Goal: Communication & Community: Share content

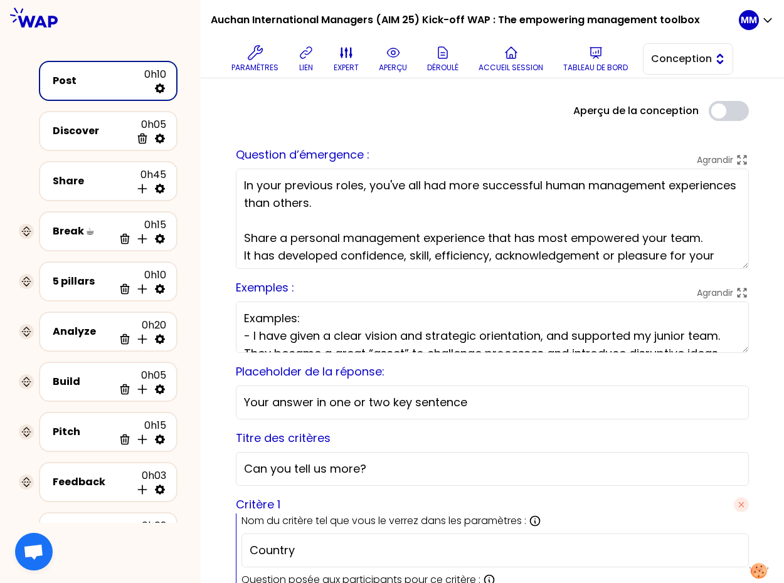
click at [689, 60] on span "Conception" at bounding box center [679, 58] width 56 height 15
click at [694, 111] on span "Facilitation" at bounding box center [696, 110] width 54 height 15
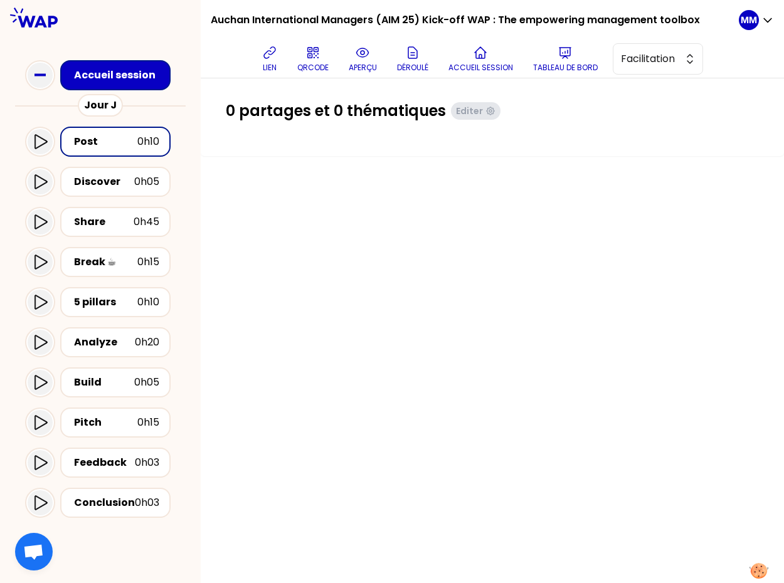
drag, startPoint x: 577, startPoint y: 345, endPoint x: 596, endPoint y: 354, distance: 21.0
click at [577, 345] on div "0 partages et 0 thématiques Editer" at bounding box center [492, 330] width 583 height 505
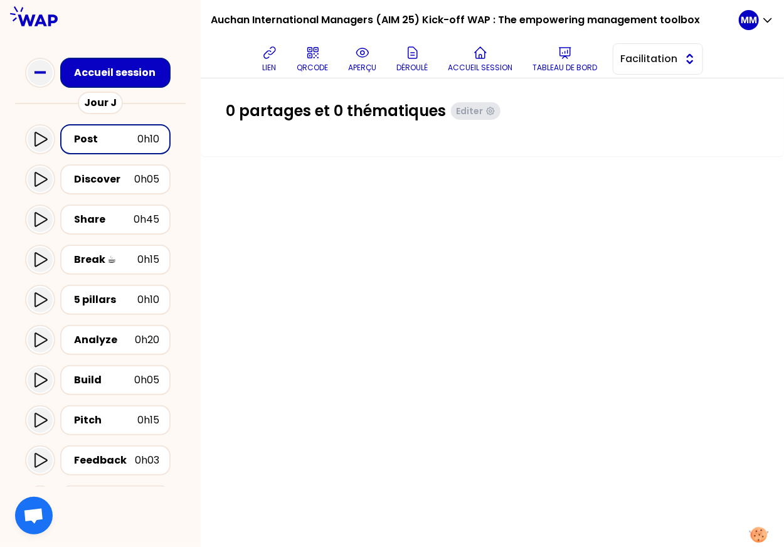
drag, startPoint x: 645, startPoint y: 61, endPoint x: 647, endPoint y: 68, distance: 7.8
click at [645, 61] on span "Facilitation" at bounding box center [649, 58] width 56 height 15
click at [652, 92] on span "Conception" at bounding box center [666, 90] width 54 height 15
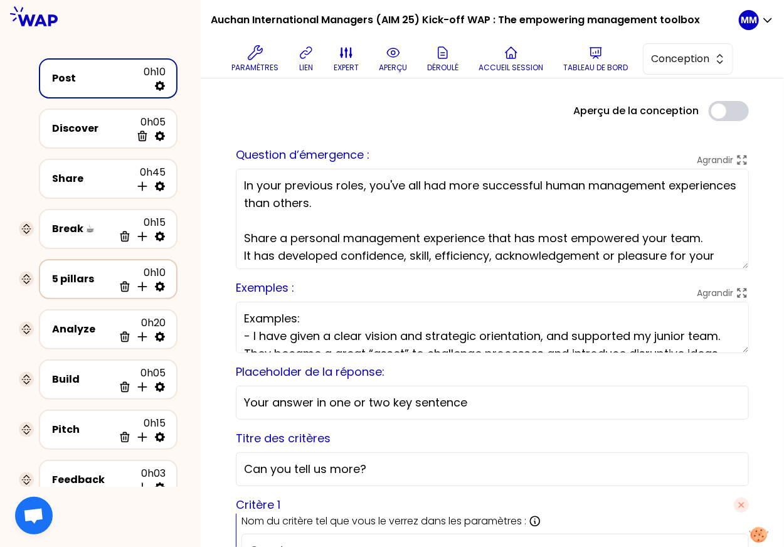
click at [158, 284] on icon at bounding box center [160, 286] width 13 height 13
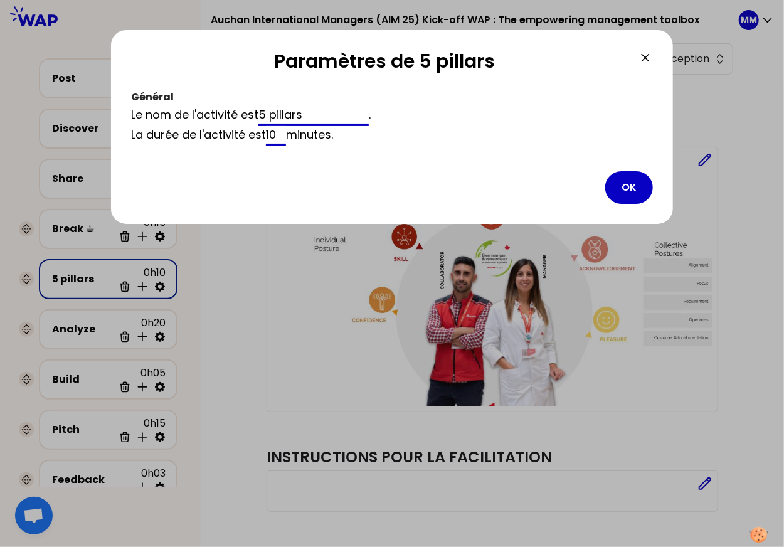
click at [274, 137] on input "10" at bounding box center [276, 136] width 20 height 20
type input "5"
click at [634, 184] on button "OK" at bounding box center [629, 187] width 48 height 33
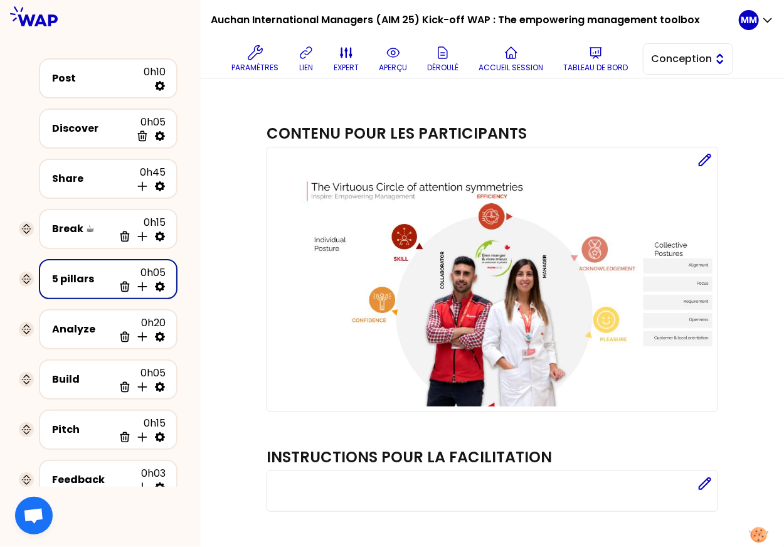
click at [676, 66] on span "Conception" at bounding box center [679, 58] width 56 height 15
click at [674, 114] on span "Facilitation" at bounding box center [696, 110] width 54 height 15
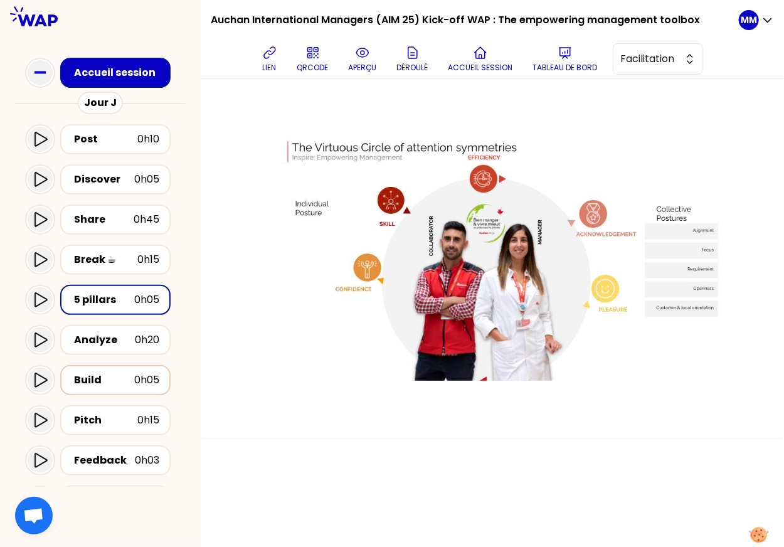
click at [96, 381] on div "Build" at bounding box center [104, 380] width 60 height 15
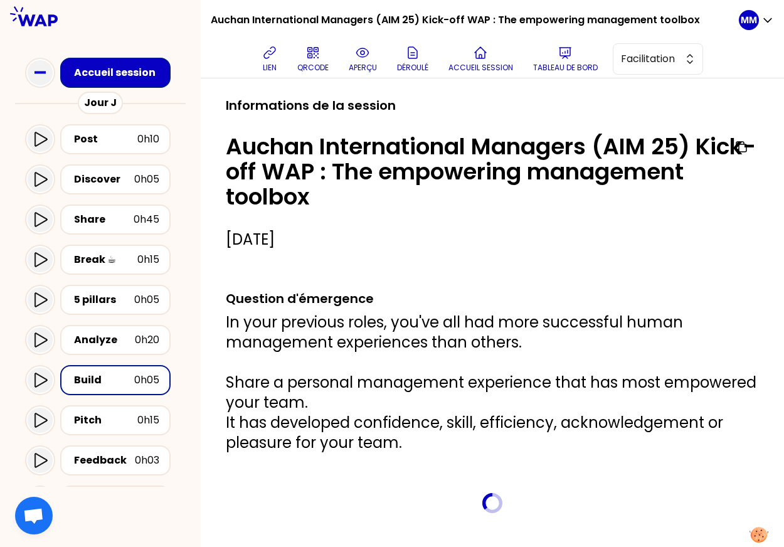
scroll to position [336, 0]
drag, startPoint x: 112, startPoint y: 216, endPoint x: 125, endPoint y: 211, distance: 14.3
click at [112, 216] on div "Share" at bounding box center [104, 219] width 60 height 15
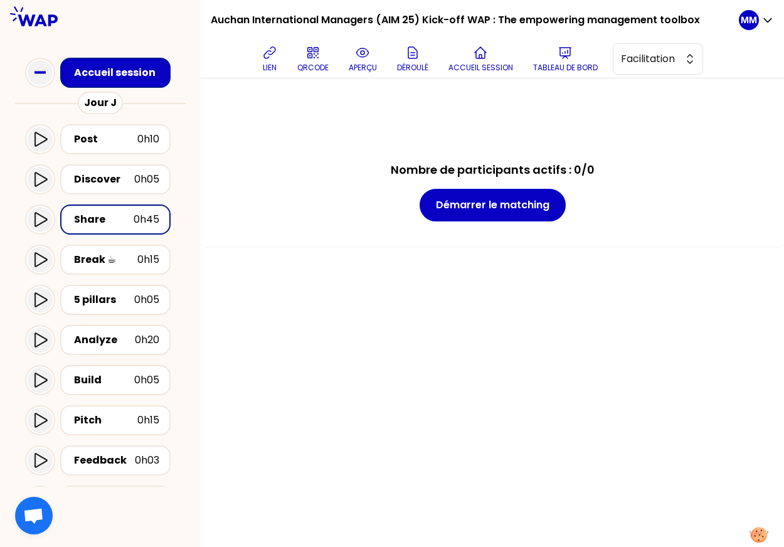
drag, startPoint x: 632, startPoint y: 59, endPoint x: 639, endPoint y: 75, distance: 17.1
click at [632, 59] on span "Facilitation" at bounding box center [649, 58] width 56 height 15
click at [644, 83] on span "Conception" at bounding box center [666, 90] width 54 height 15
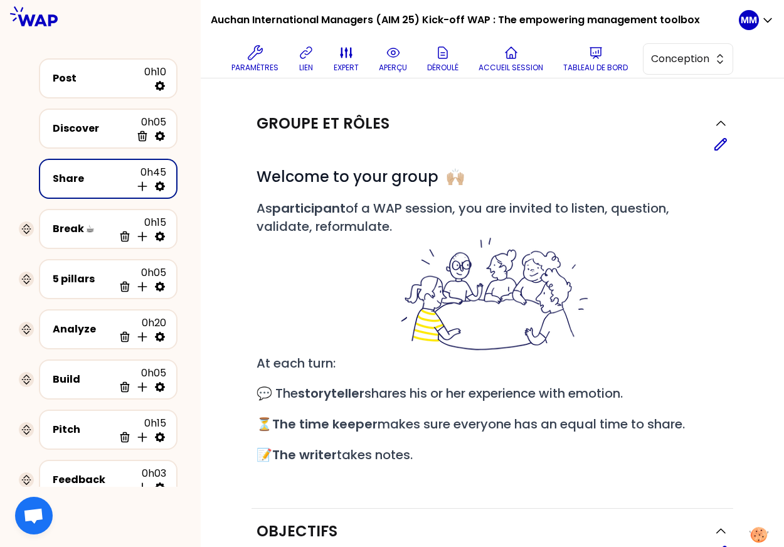
click at [157, 181] on icon at bounding box center [160, 186] width 10 height 10
select select "5"
select select "all"
select select "false"
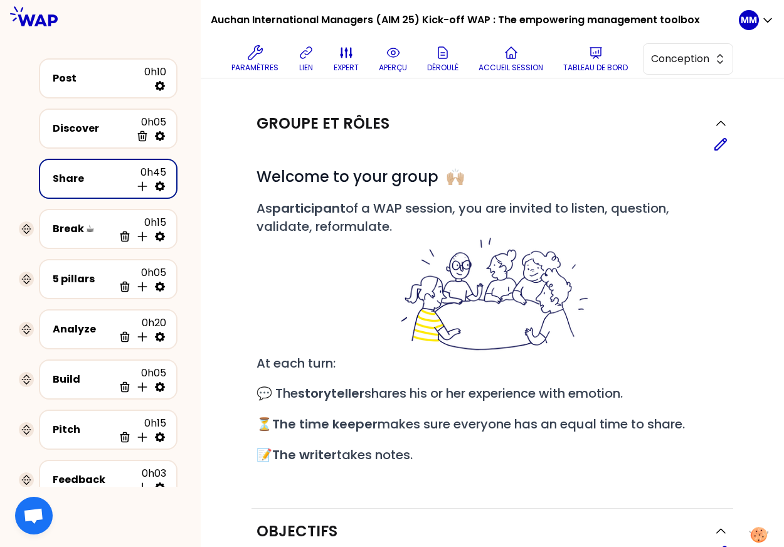
select select "Each"
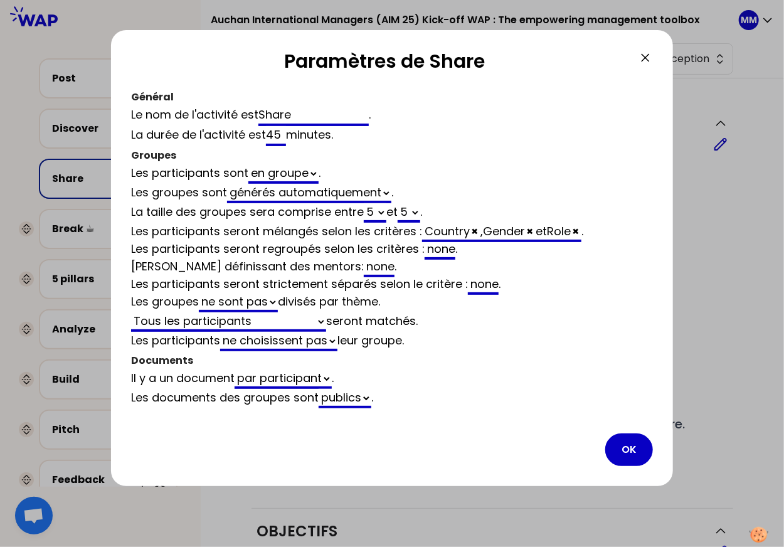
click at [644, 57] on icon at bounding box center [645, 57] width 15 height 15
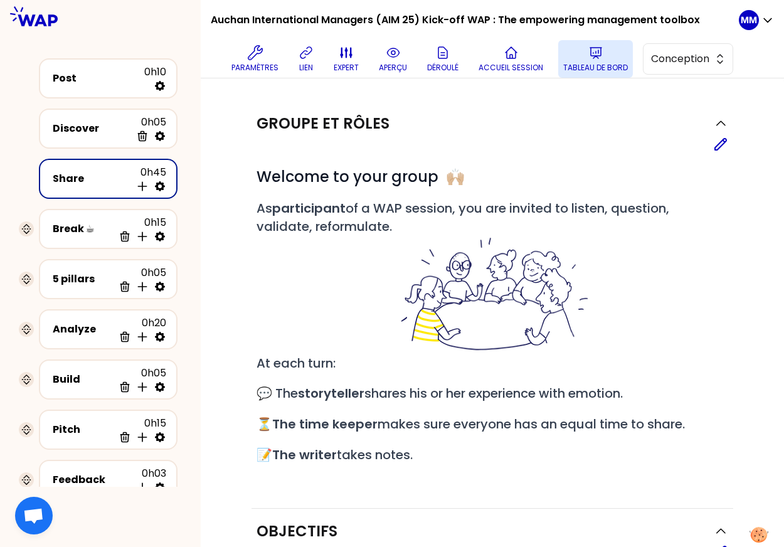
click at [589, 66] on p "Tableau de bord" at bounding box center [595, 68] width 65 height 10
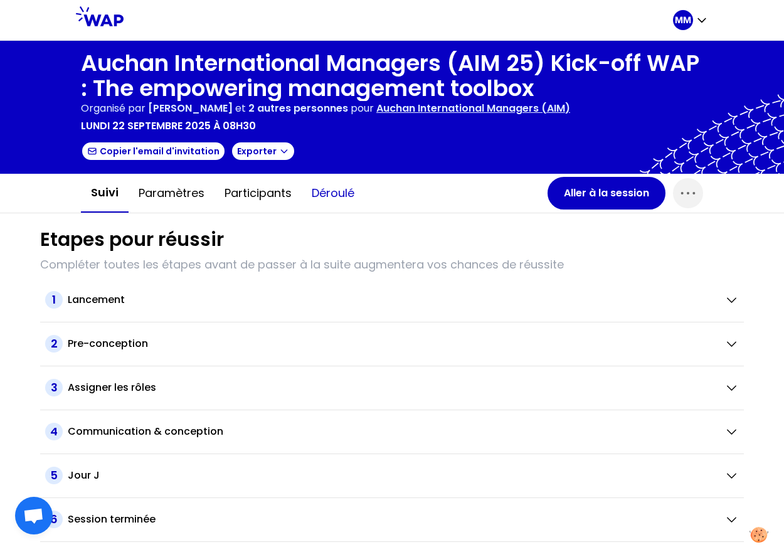
click at [328, 189] on button "Déroulé" at bounding box center [333, 193] width 63 height 38
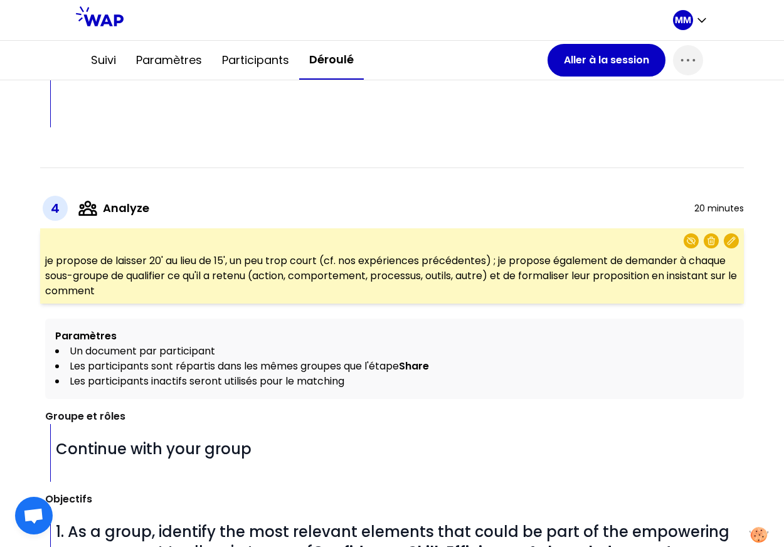
scroll to position [2632, 0]
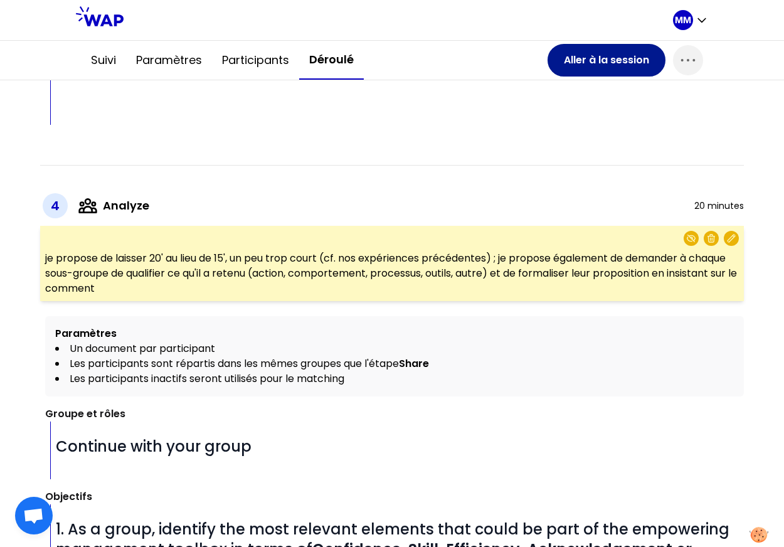
click at [572, 56] on button "Aller à la session" at bounding box center [607, 60] width 118 height 33
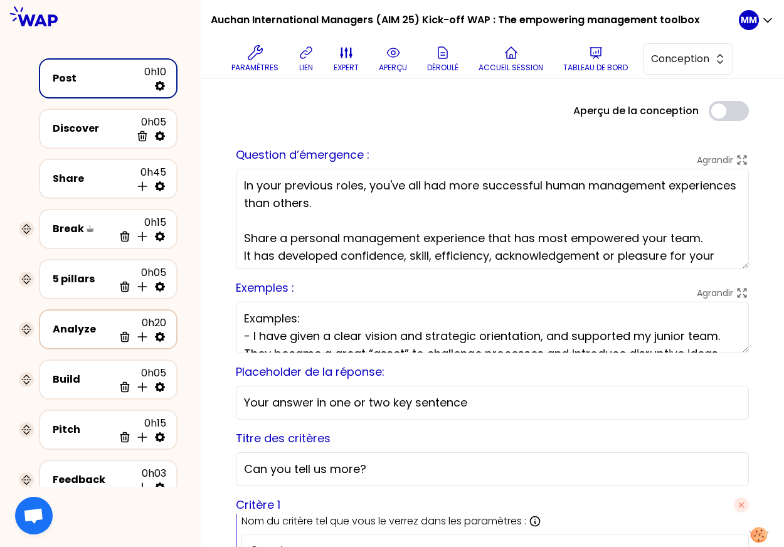
click at [72, 323] on div "Analyze" at bounding box center [83, 329] width 61 height 15
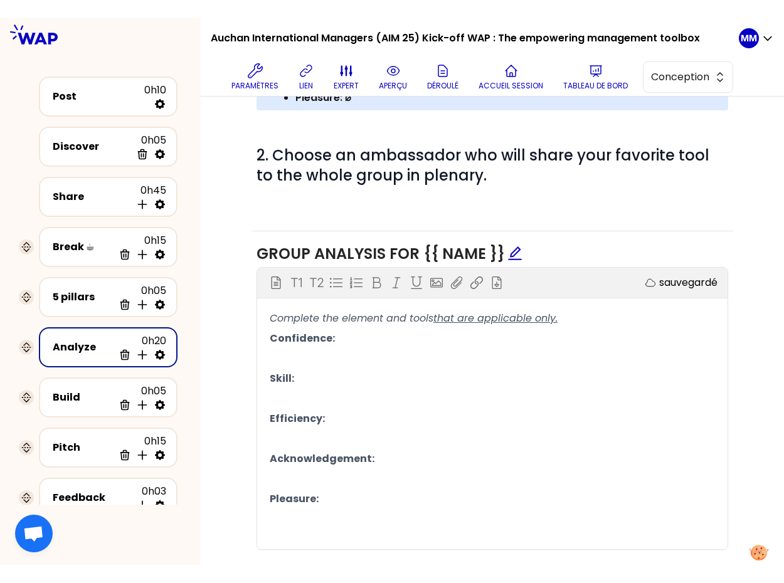
scroll to position [519, 0]
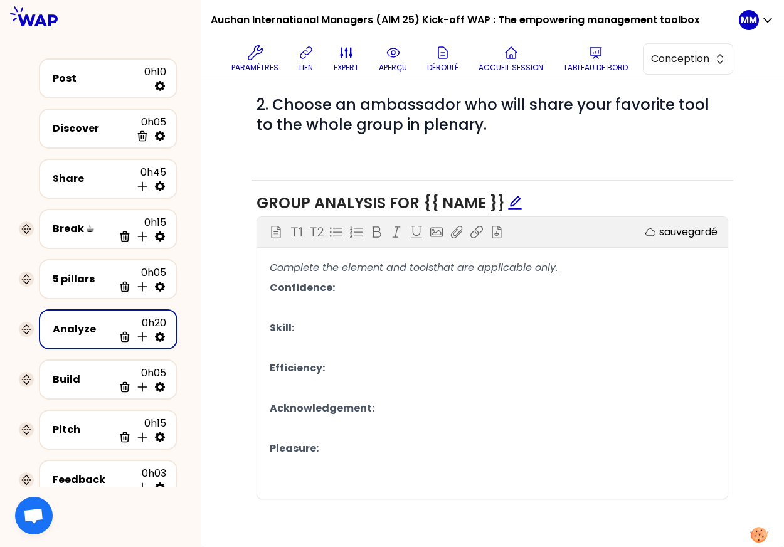
click at [375, 467] on p "﻿" at bounding box center [492, 469] width 445 height 20
click at [336, 484] on span "Est-ce un outi, un pratique," at bounding box center [335, 488] width 131 height 14
click at [340, 484] on span "Est-ce un outi, un pratique," at bounding box center [335, 488] width 131 height 14
click at [283, 478] on p "Est-ce un outil, un pratique, process, action ?" at bounding box center [492, 488] width 445 height 20
click at [272, 467] on span "Thématique" at bounding box center [300, 467] width 60 height 14
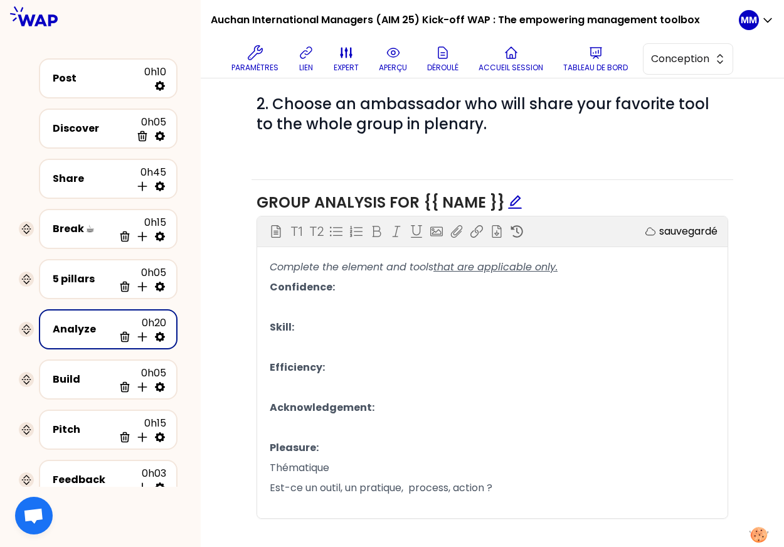
click at [272, 474] on span "Thématique" at bounding box center [300, 467] width 60 height 14
click at [272, 468] on span "Thématique" at bounding box center [300, 467] width 60 height 14
drag, startPoint x: 380, startPoint y: 490, endPoint x: 427, endPoint y: 485, distance: 47.3
click at [427, 485] on span "2. Quel est le format ? Est-ce un outil, un pratique, process, action ?" at bounding box center [436, 488] width 333 height 14
click at [415, 491] on span "2. Quel est le format ? (outil, un pratique, process, action ?" at bounding box center [413, 488] width 287 height 14
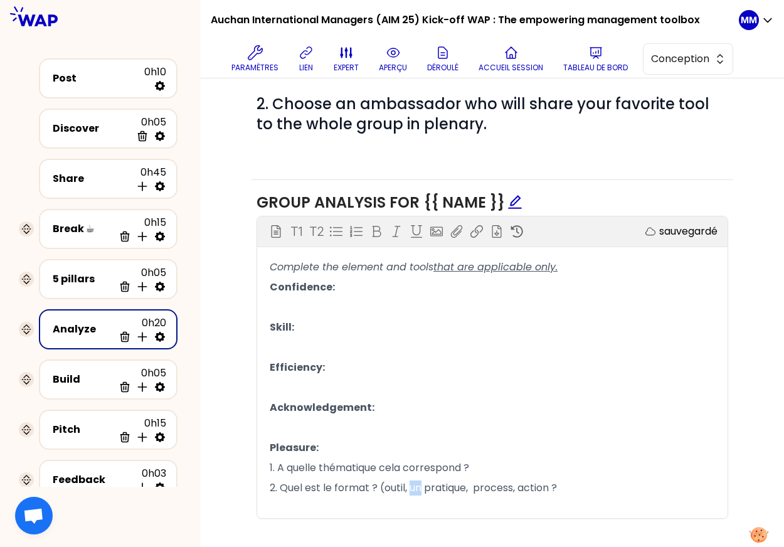
click at [415, 491] on span "2. Quel est le format ? (outil, un pratique, process, action ?" at bounding box center [413, 488] width 287 height 14
click at [460, 482] on span "2. Quel est le format ? (outil, pratique, process, action ?" at bounding box center [406, 488] width 273 height 14
click at [549, 484] on p "2. Quel est le format ? (outil, pratique, process, action ?" at bounding box center [492, 488] width 445 height 20
click at [533, 484] on span "2. Quel est le format ? (outil, pratique, process, action ?" at bounding box center [405, 488] width 270 height 14
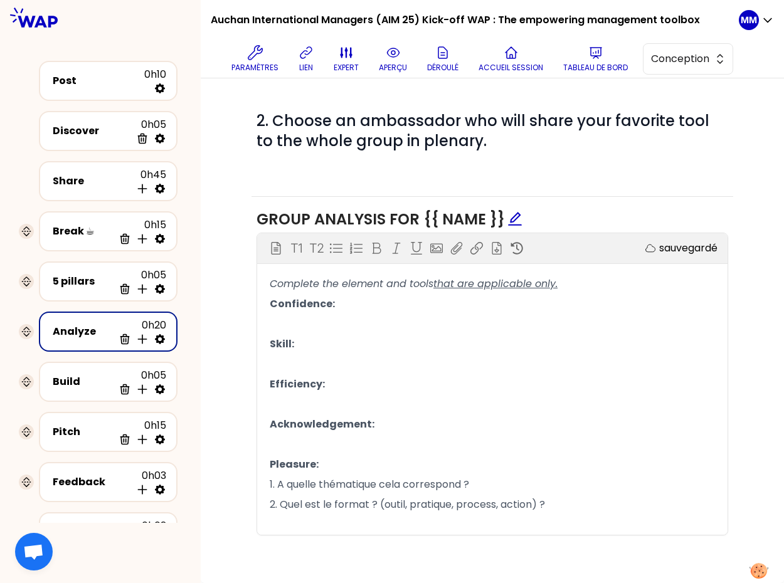
scroll to position [504, 0]
drag, startPoint x: 520, startPoint y: 507, endPoint x: 575, endPoint y: 500, distance: 55.6
click at [520, 506] on span "2. Quel est le format ? (outil, pratique, process, action) ?" at bounding box center [407, 504] width 275 height 14
drag, startPoint x: 466, startPoint y: 501, endPoint x: 419, endPoint y: 494, distance: 47.6
click at [381, 499] on p "2. Quel est le format ? (outil, pratique, process, action) ?" at bounding box center [492, 505] width 445 height 20
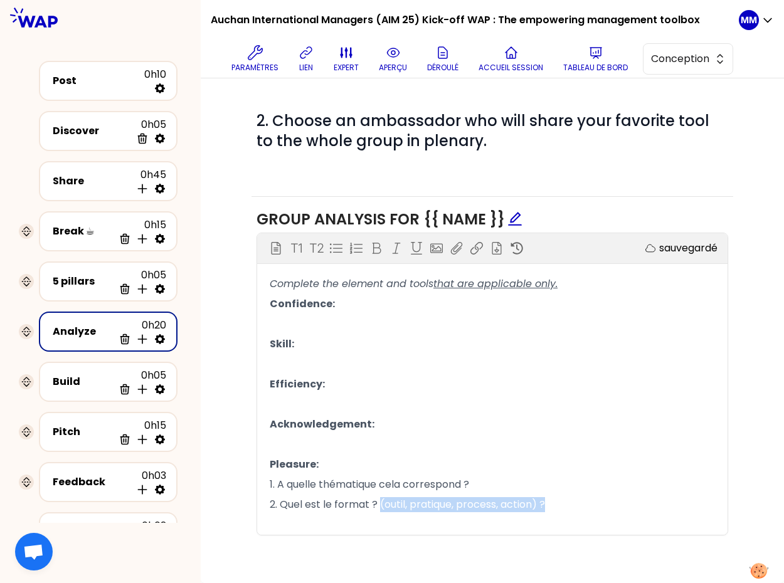
copy span "(outil, pratique, process, action) ?"
click at [296, 280] on span "Complete the element and tools" at bounding box center [352, 284] width 164 height 14
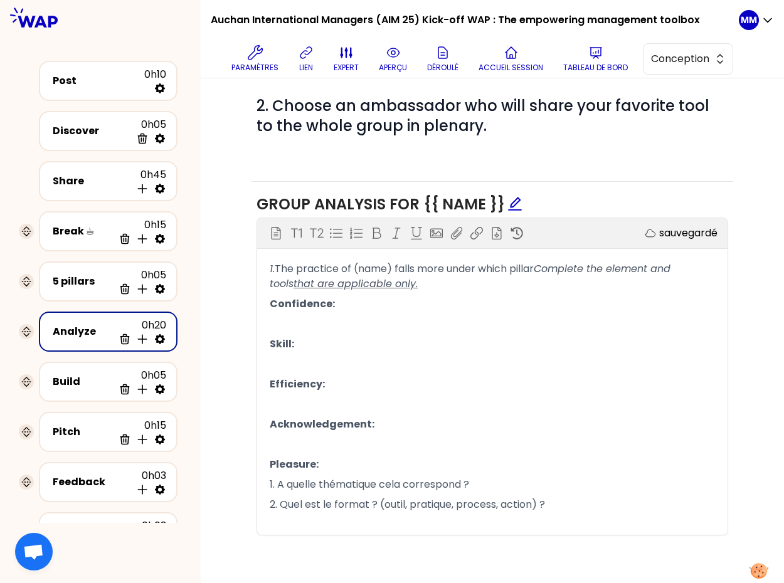
scroll to position [519, 0]
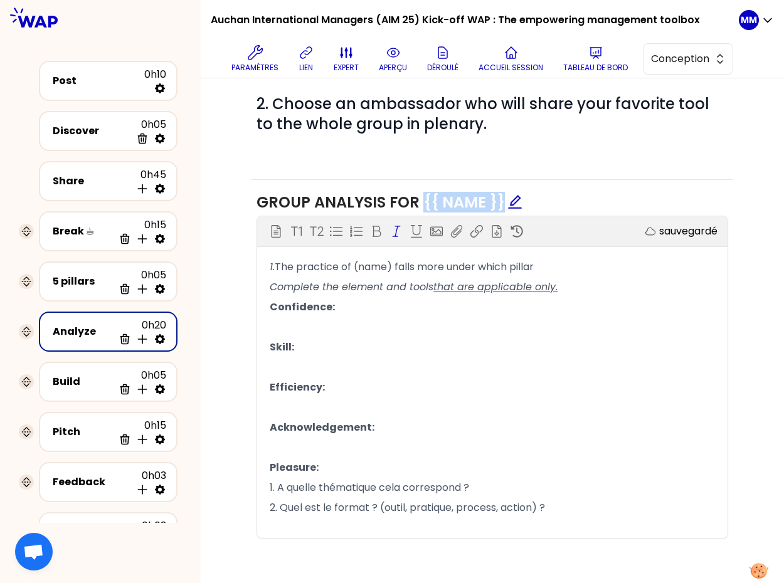
drag, startPoint x: 422, startPoint y: 198, endPoint x: 397, endPoint y: 260, distance: 66.8
click at [500, 201] on span "GROUP ANALYSIS FOR {{ name }}" at bounding box center [390, 202] width 266 height 21
copy span "{{ name }}"
drag, startPoint x: 358, startPoint y: 264, endPoint x: 392, endPoint y: 265, distance: 34.5
click at [393, 264] on span "The practice of (name) falls more under which pillar" at bounding box center [404, 267] width 259 height 14
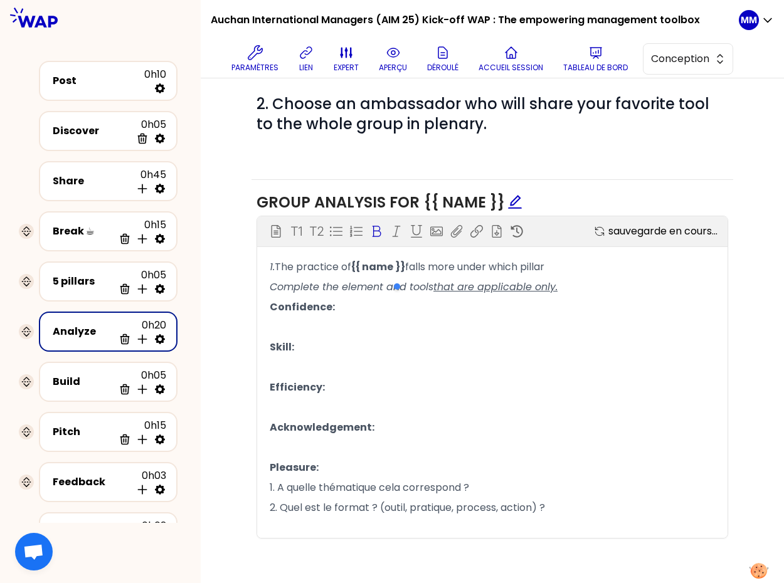
click at [433, 262] on span "falls more under which pillar" at bounding box center [474, 267] width 139 height 14
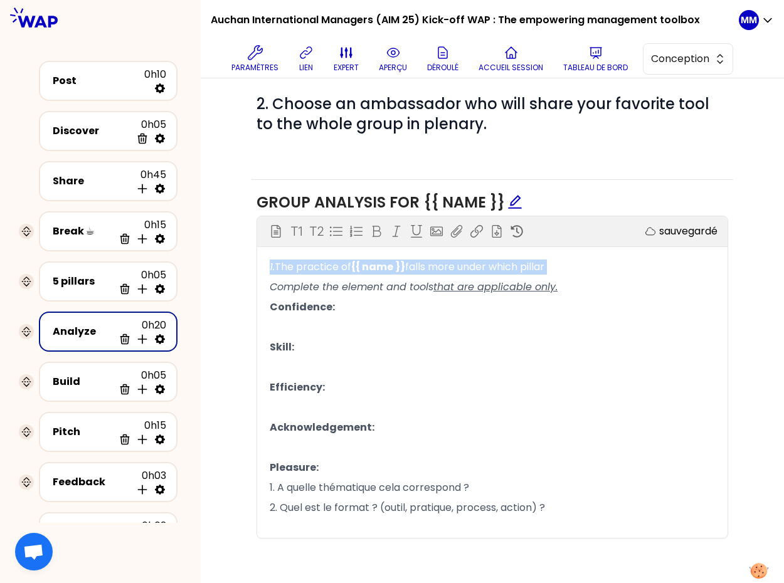
click at [433, 262] on span "falls more under which pillar" at bounding box center [474, 267] width 139 height 14
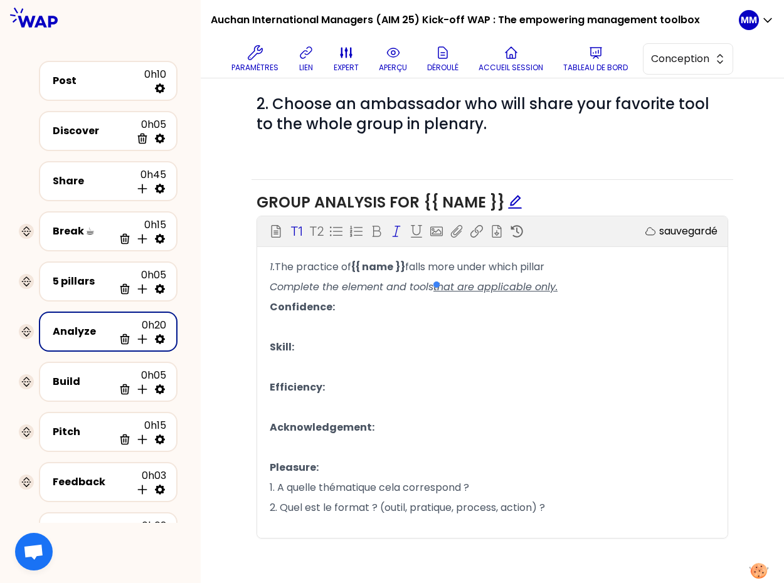
click at [295, 233] on div "Bloc d'instruction T1 T2 Exporter sauvegardé" at bounding box center [492, 231] width 471 height 30
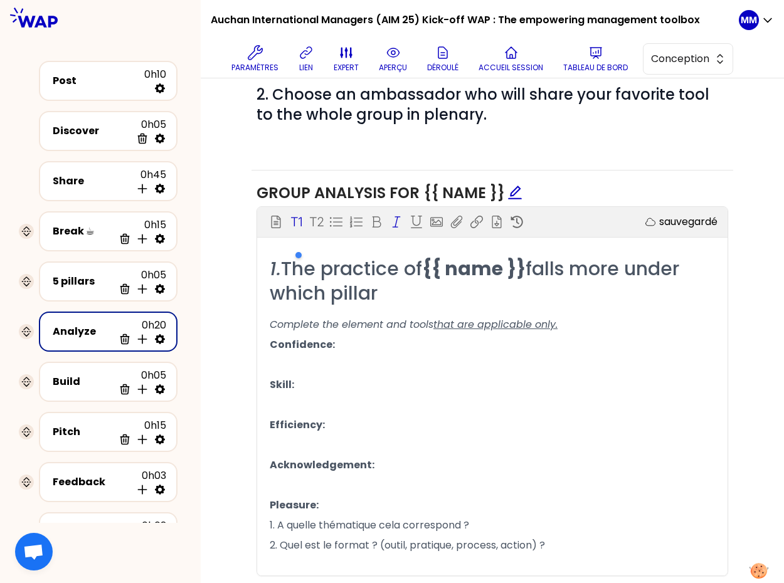
click at [393, 223] on icon at bounding box center [396, 222] width 13 height 13
drag, startPoint x: 391, startPoint y: 364, endPoint x: 389, endPoint y: 375, distance: 10.8
click at [391, 364] on p "﻿" at bounding box center [492, 365] width 445 height 20
drag, startPoint x: 393, startPoint y: 282, endPoint x: 264, endPoint y: 238, distance: 136.7
click at [253, 243] on div "GROUP ANALYSIS FOR {{ name }} Bloc d'instruction T1 T2 Exporter sauvegardé 1. T…" at bounding box center [493, 385] width 482 height 428
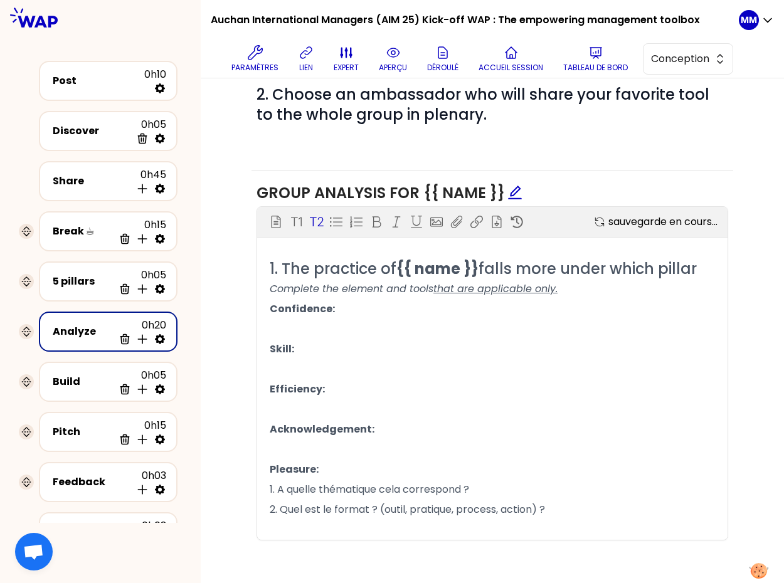
click at [311, 219] on p "T2" at bounding box center [316, 222] width 14 height 18
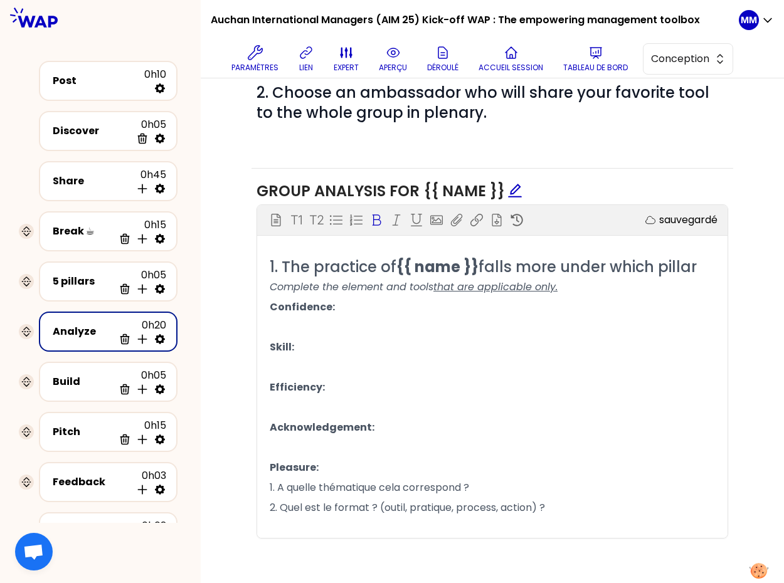
drag, startPoint x: 378, startPoint y: 354, endPoint x: 373, endPoint y: 367, distance: 14.3
click at [378, 354] on p "Skill:" at bounding box center [492, 348] width 445 height 20
click at [697, 266] on span "falls more under which pillar" at bounding box center [588, 267] width 218 height 21
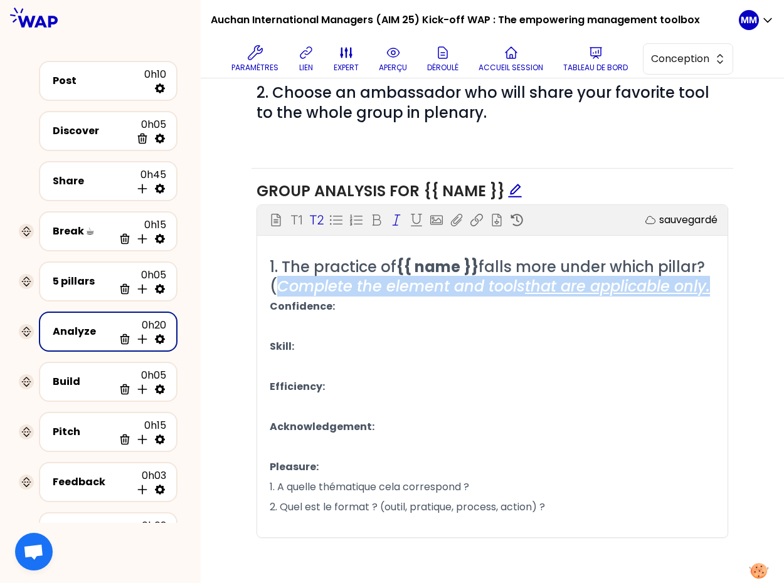
drag, startPoint x: 281, startPoint y: 285, endPoint x: 338, endPoint y: 306, distance: 60.7
click at [338, 296] on h2 "1. The practice of {{ name }} falls more under which pillar? ( Complete the ele…" at bounding box center [492, 276] width 445 height 39
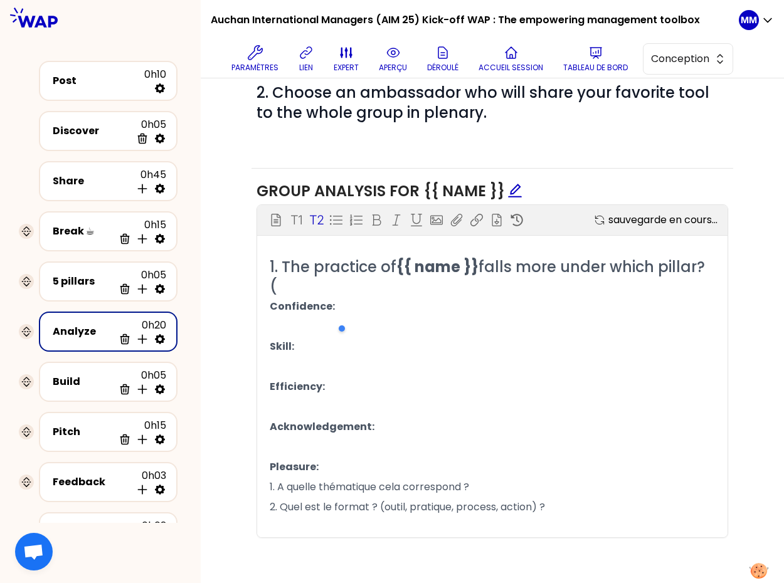
scroll to position [514, 0]
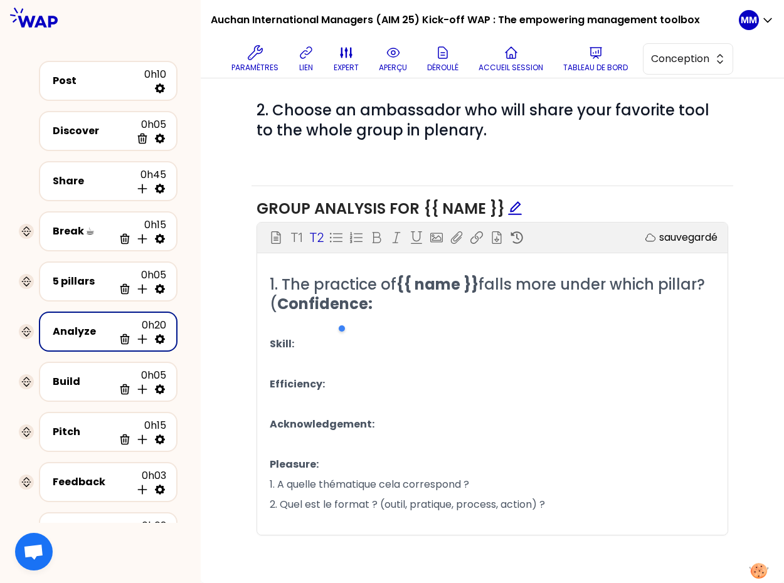
click at [375, 306] on h2 "1. The practice of {{ name }} falls more under which pillar? ( Confidence:" at bounding box center [492, 294] width 445 height 39
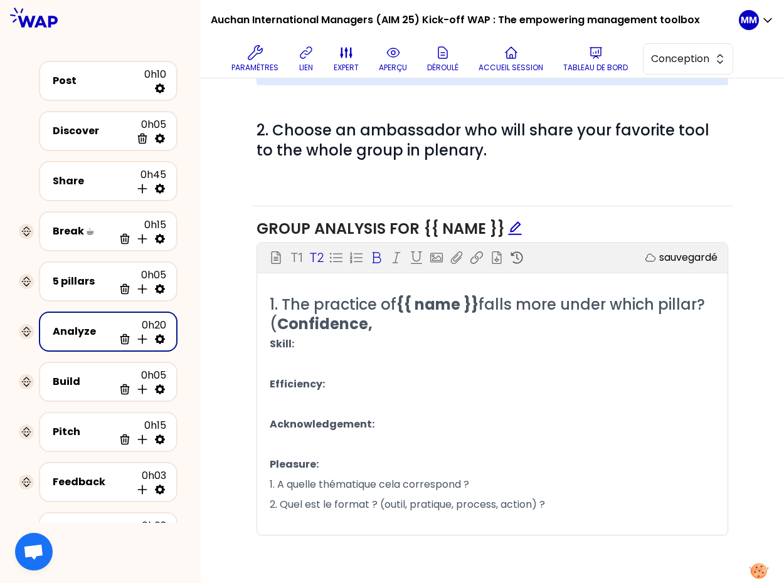
scroll to position [474, 0]
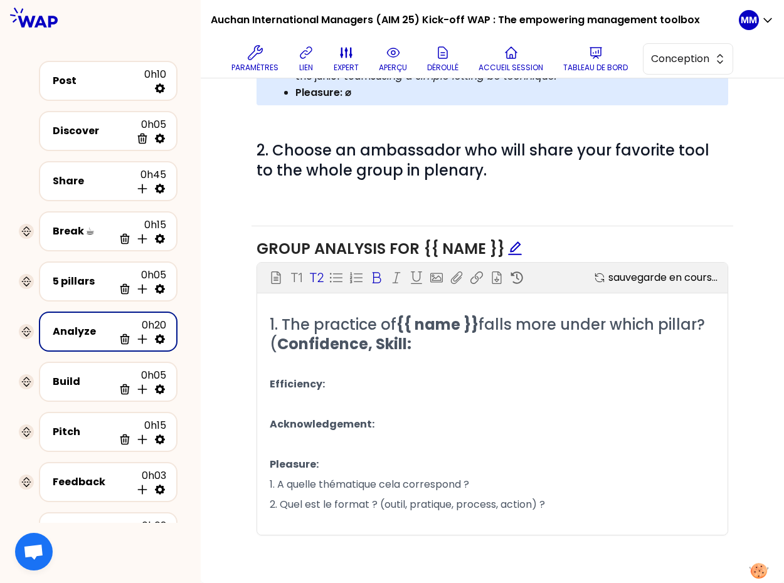
click at [426, 348] on h2 "1. The practice of {{ name }} falls more under which pillar? ( Confidence, Skil…" at bounding box center [492, 334] width 445 height 39
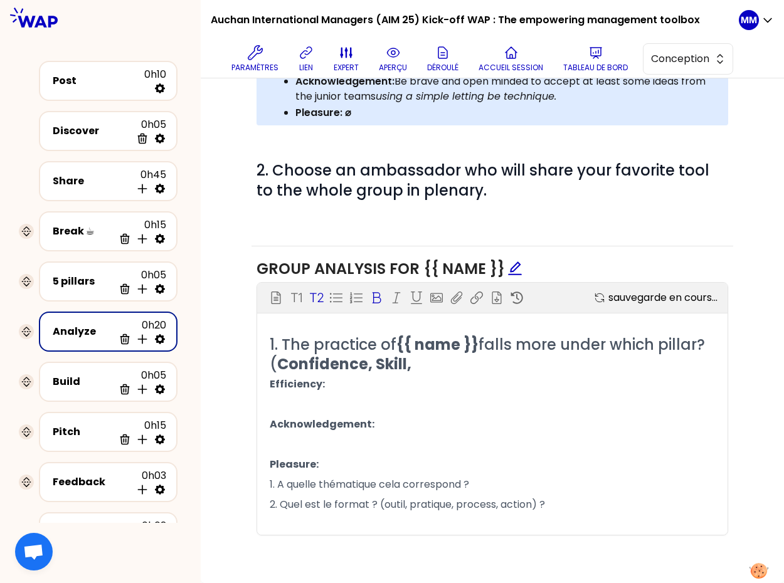
scroll to position [434, 0]
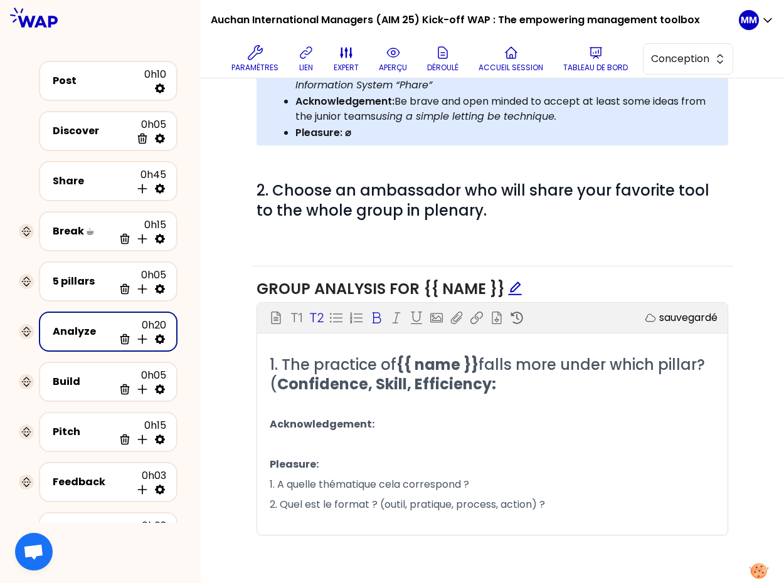
click at [492, 384] on span "Confidence, Skill, Efficiency:" at bounding box center [386, 384] width 219 height 21
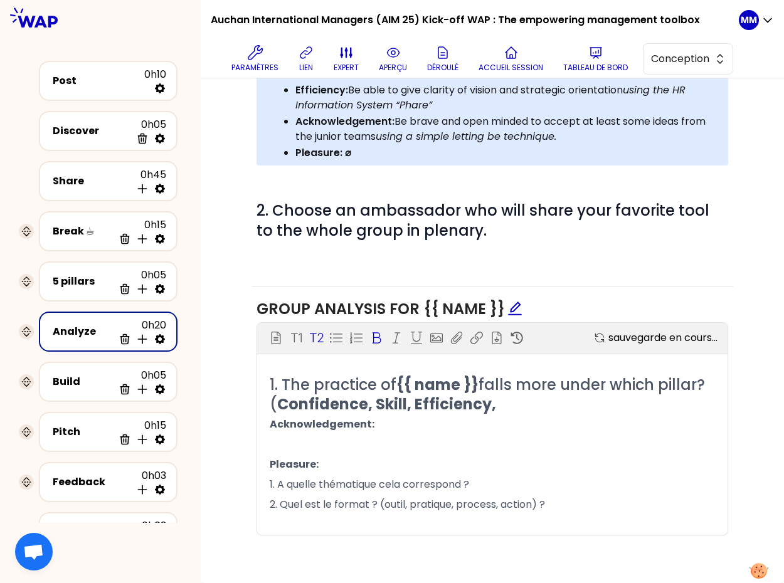
scroll to position [393, 0]
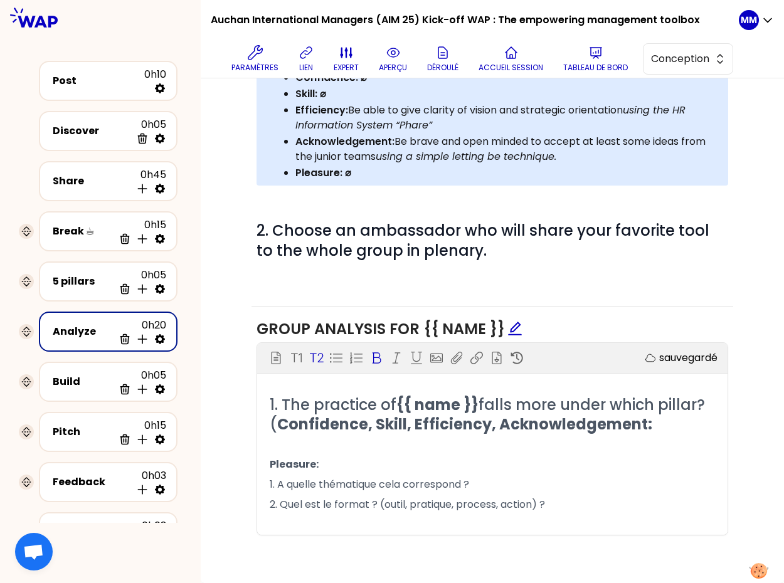
click at [646, 422] on span "Confidence, Skill, Efficiency, Acknowledgement:" at bounding box center [464, 424] width 375 height 21
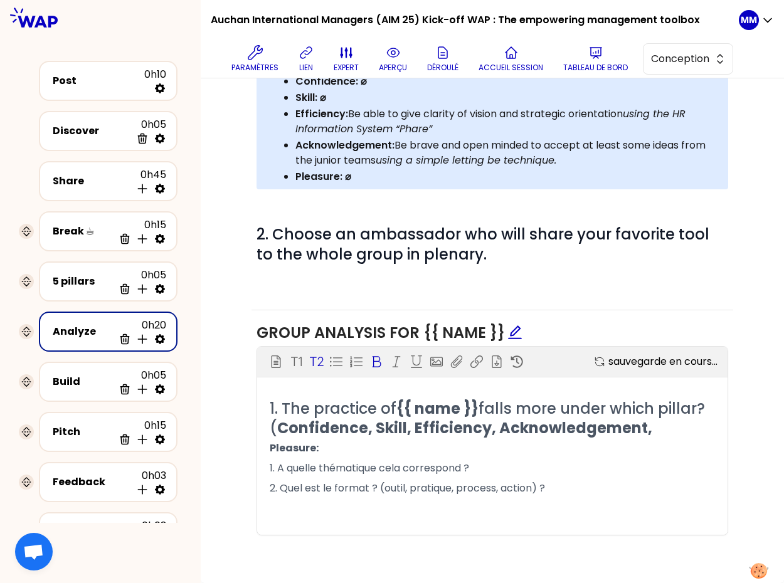
scroll to position [390, 0]
click at [420, 449] on h2 "1. The practice of {{ name }} falls more under which pillar? ( Confidence, Skil…" at bounding box center [492, 428] width 445 height 59
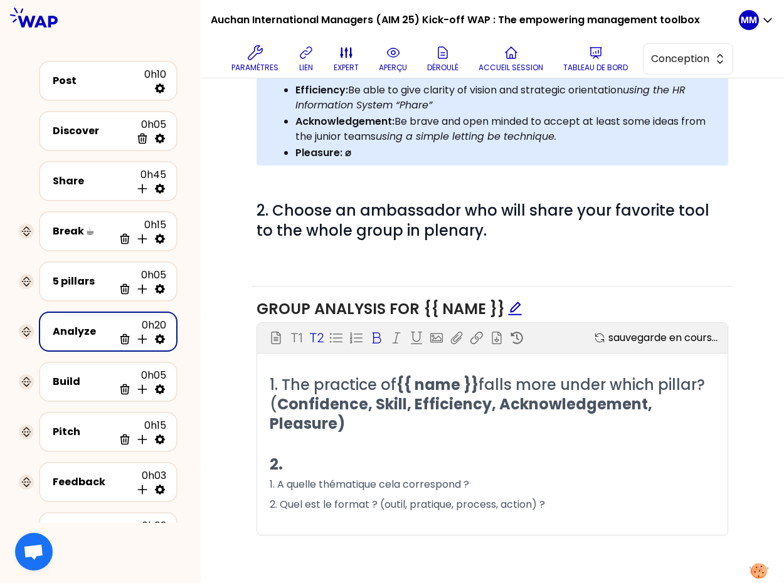
scroll to position [433, 0]
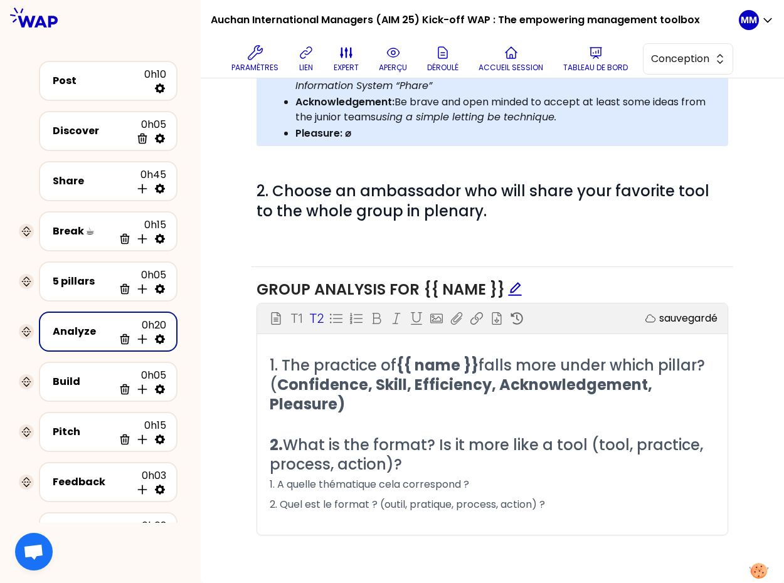
click at [333, 442] on span "What is the format? Is it more like a tool (tool, practice, process, action)?" at bounding box center [488, 455] width 437 height 40
click at [459, 442] on span "What was the format? Is it more like a tool (tool, practice, process, action)?" at bounding box center [463, 455] width 387 height 40
drag, startPoint x: 639, startPoint y: 442, endPoint x: 694, endPoint y: 444, distance: 55.2
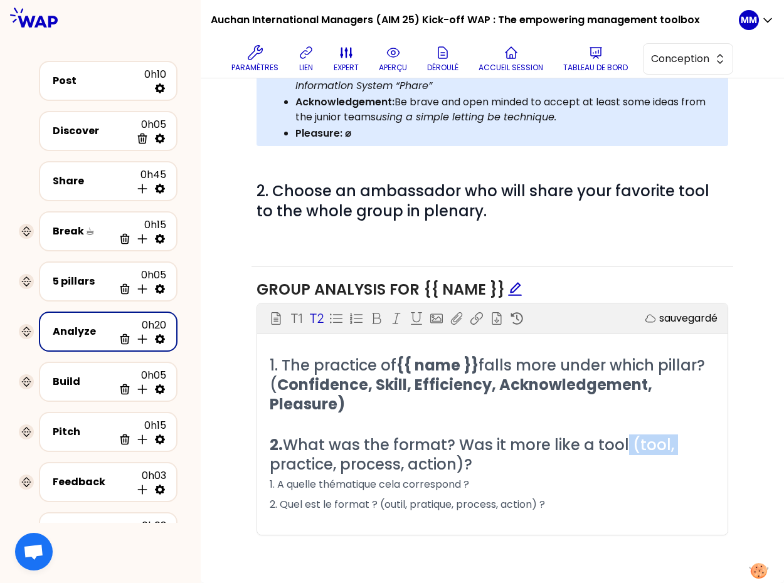
click at [696, 443] on h2 "2. What was the format? Was it more like a tool (tool, practice, process, actio…" at bounding box center [492, 454] width 445 height 39
drag, startPoint x: 272, startPoint y: 466, endPoint x: 279, endPoint y: 465, distance: 6.9
click at [272, 465] on span "What was the format? Was it more like a tool, apractice, process, action)?" at bounding box center [493, 455] width 447 height 40
click at [349, 460] on span "What was the format? Was it more like a tool, apractice, a process, action)?" at bounding box center [493, 455] width 447 height 40
click at [429, 467] on span "What was the format? Was it more like a tool, apractice, a process, an action)?" at bounding box center [493, 455] width 447 height 40
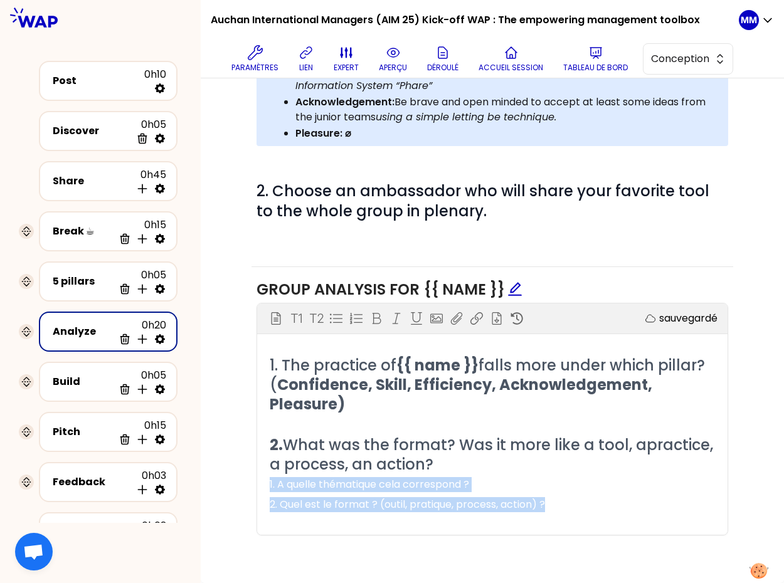
drag, startPoint x: 562, startPoint y: 503, endPoint x: 303, endPoint y: 492, distance: 259.3
click at [230, 479] on div "Groupe et rôles Editer # Continue with your group Objectifs Editer # 1. As a gr…" at bounding box center [492, 114] width 583 height 937
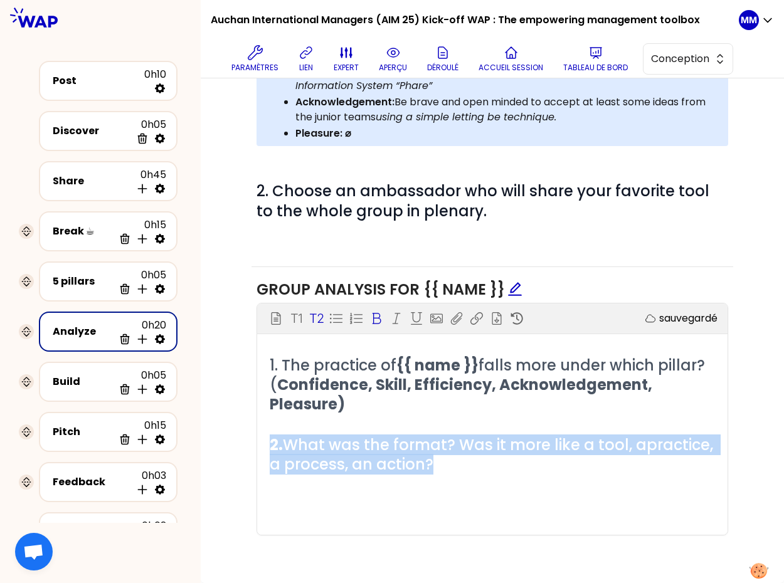
drag, startPoint x: 405, startPoint y: 460, endPoint x: 263, endPoint y: 441, distance: 142.5
click at [263, 444] on div "1. The practice of {{ name }} falls more under which pillar? ( Confidence, Skil…" at bounding box center [492, 446] width 471 height 180
click at [314, 315] on div "GROUP ANALYSIS FOR {{ name }} Bloc d'instruction T1 T2 Exporter sauvegardé 1. T…" at bounding box center [493, 412] width 482 height 291
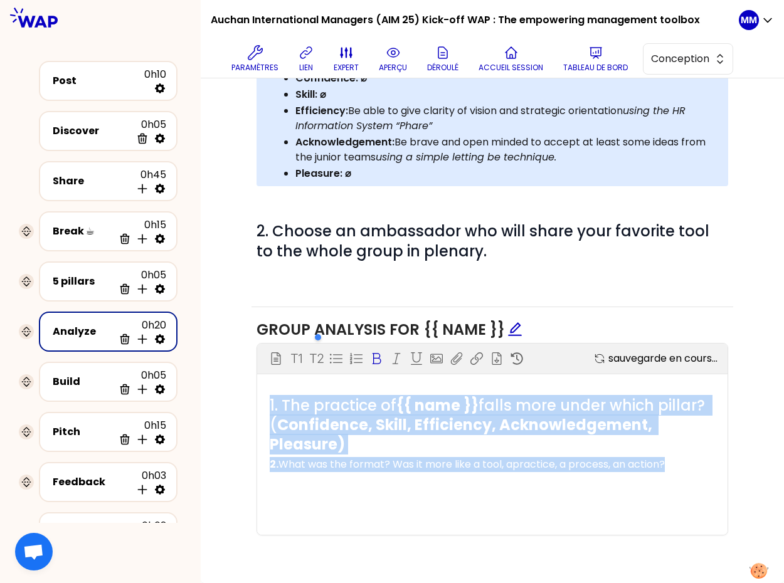
scroll to position [393, 0]
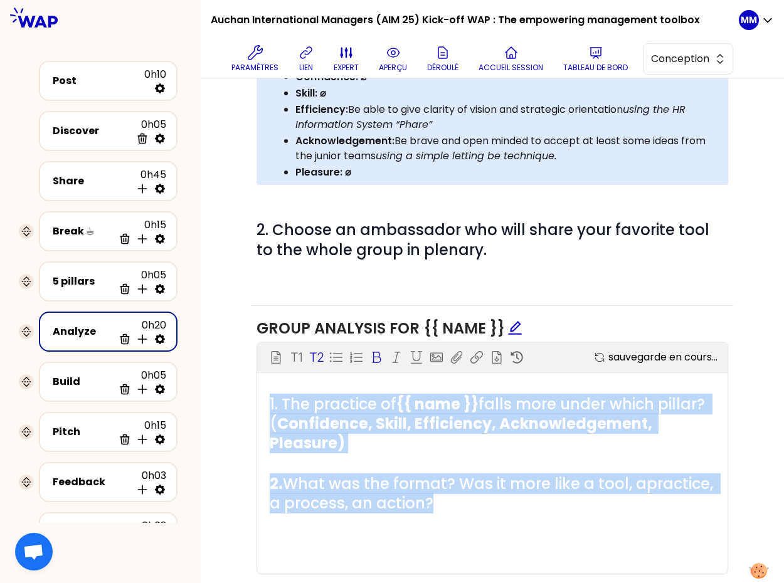
click at [313, 356] on div "Bloc d'instruction T1 T2 Exporter sauvegarde en cours... 1. The practice of {{ …" at bounding box center [492, 458] width 471 height 231
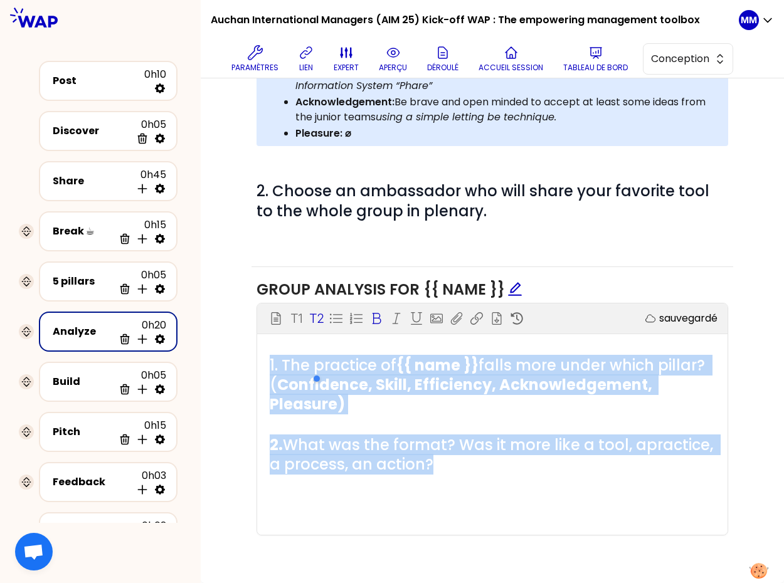
click at [381, 420] on div "1. The practice of {{ name }} falls more under which pillar? ( Confidence, Skil…" at bounding box center [492, 446] width 445 height 180
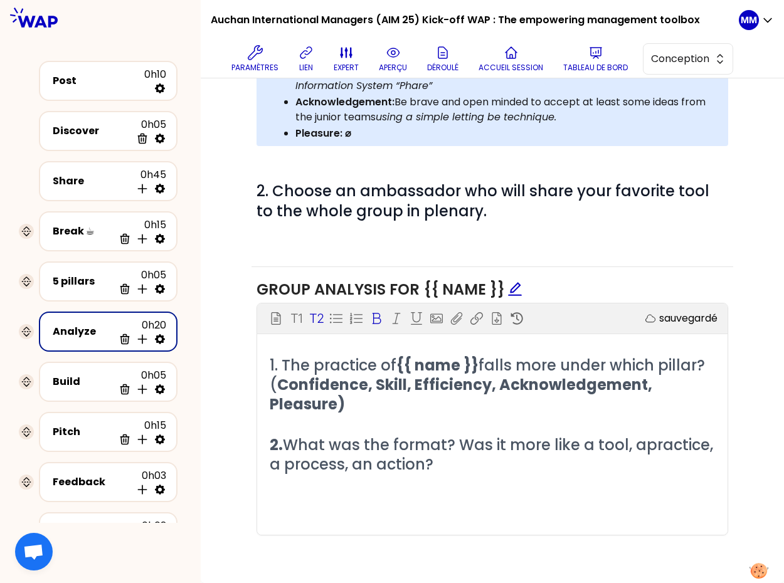
click at [381, 404] on h2 "1. The practice of {{ name }} falls more under which pillar? ( Confidence, Skil…" at bounding box center [492, 385] width 445 height 59
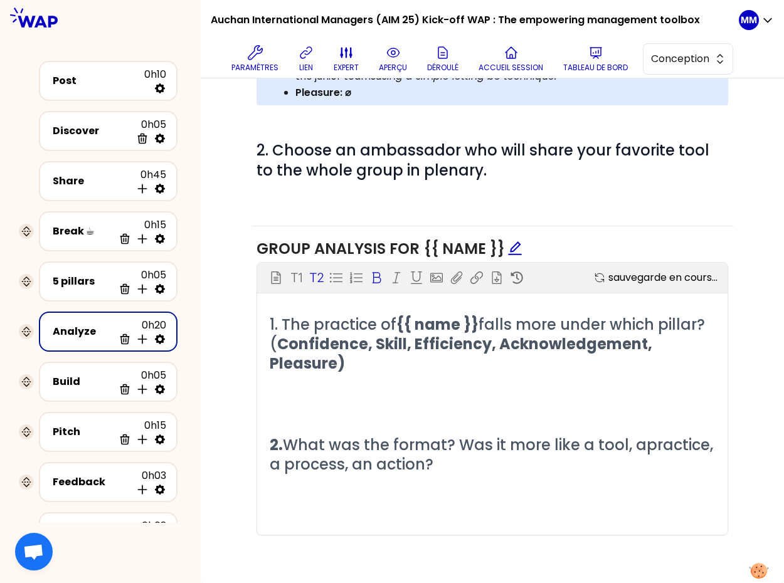
scroll to position [515, 0]
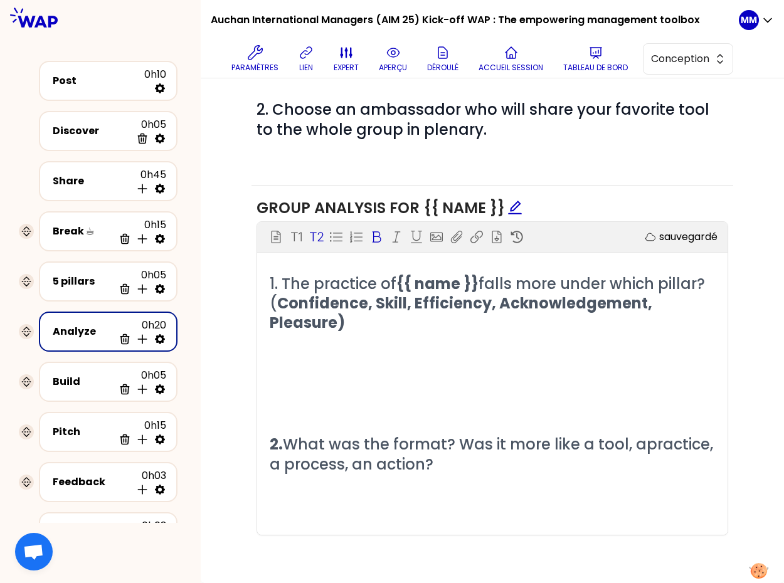
click at [298, 359] on h2 "﻿" at bounding box center [492, 363] width 445 height 19
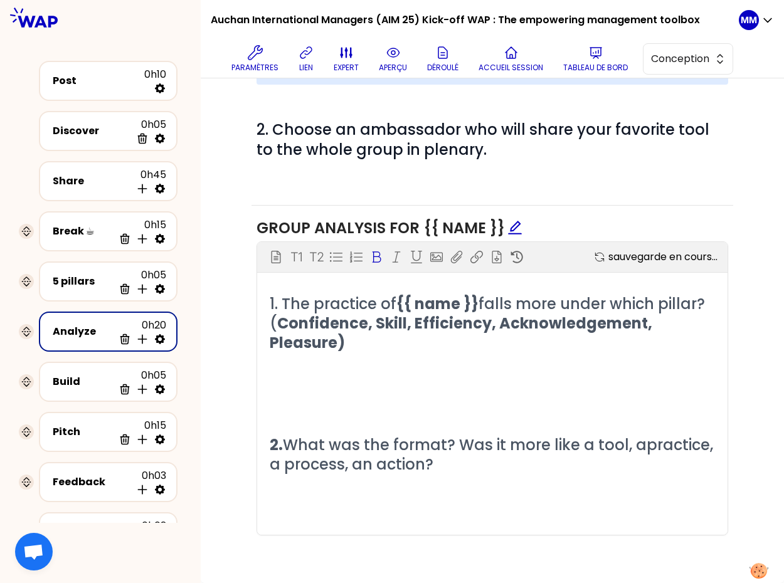
click at [314, 237] on div "GROUP ANALYSIS FOR {{ name }} Bloc d'instruction T1 T2 Exporter sauvegarde en c…" at bounding box center [493, 382] width 482 height 353
click at [277, 387] on div "1. The practice of {{ name }} falls more under which pillar? ( Confidence, Skil…" at bounding box center [492, 414] width 445 height 241
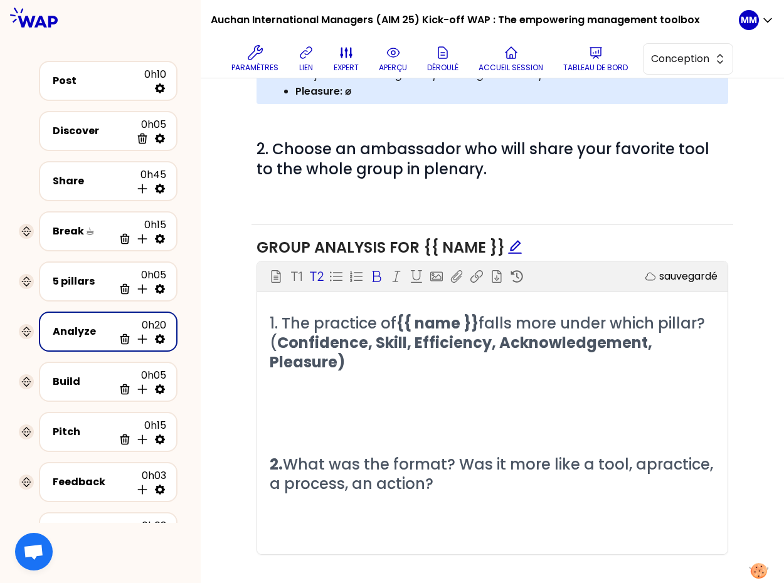
click at [320, 255] on div "GROUP ANALYSIS FOR {{ name }} Bloc d'instruction T1 T2 Exporter sauvegardé 1. T…" at bounding box center [493, 401] width 482 height 353
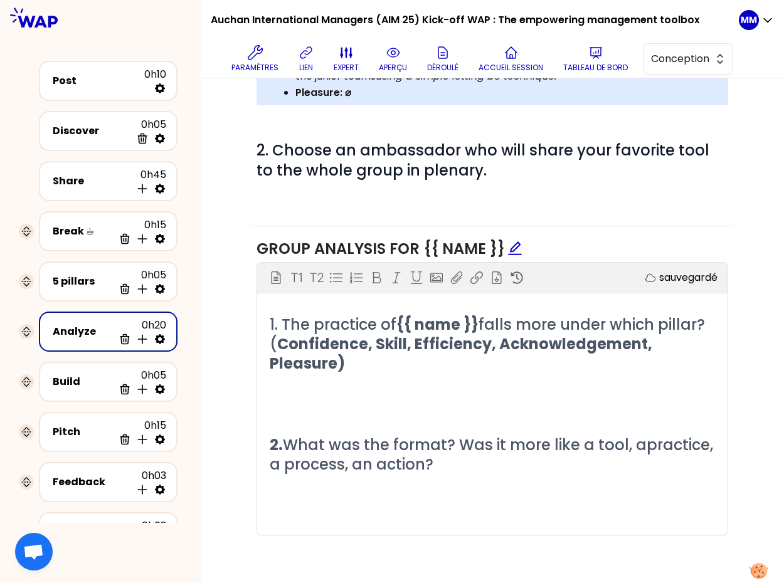
drag, startPoint x: 313, startPoint y: 511, endPoint x: 304, endPoint y: 499, distance: 15.7
click at [312, 510] on p "﻿" at bounding box center [492, 505] width 445 height 20
click at [311, 328] on span "1. The practice of" at bounding box center [333, 324] width 127 height 21
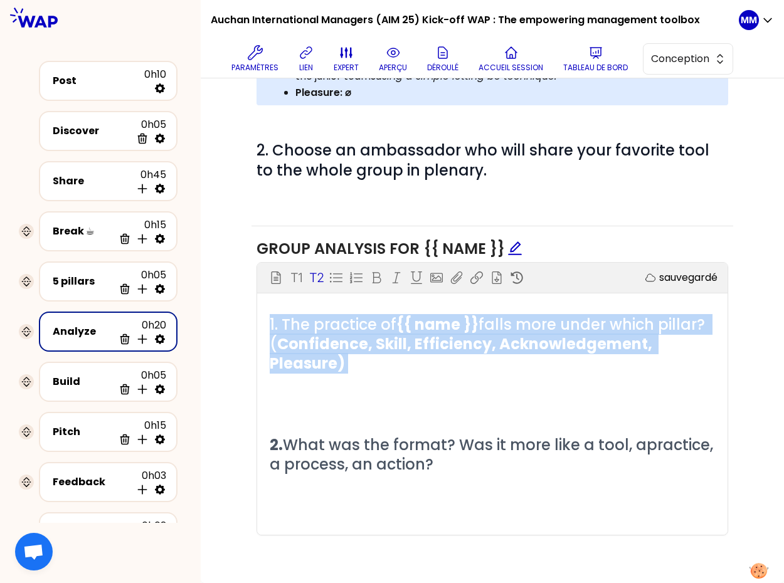
drag, startPoint x: 311, startPoint y: 328, endPoint x: 319, endPoint y: 280, distance: 49.0
click at [311, 328] on span "1. The practice of" at bounding box center [333, 324] width 127 height 21
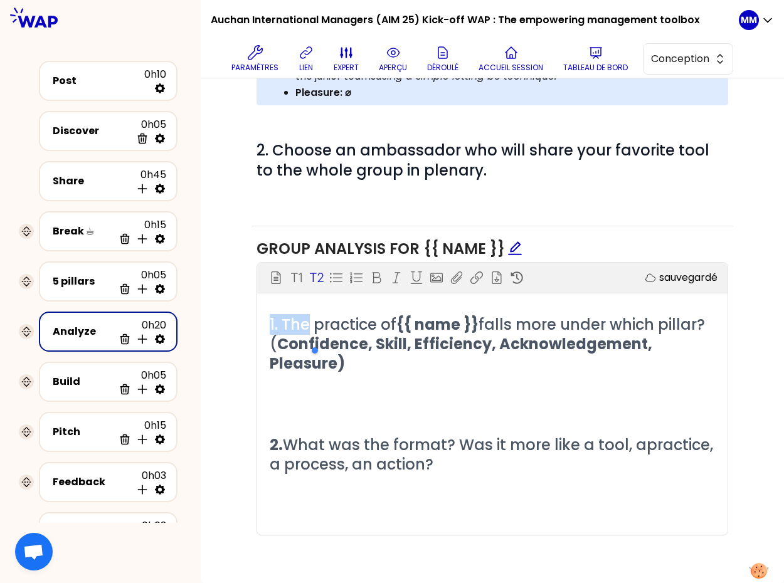
click at [332, 363] on div at bounding box center [368, 350] width 119 height 25
click at [361, 366] on h2 "1. The practice of {{ name }} falls more under which pillar? ( Confidence, Skil…" at bounding box center [492, 344] width 445 height 59
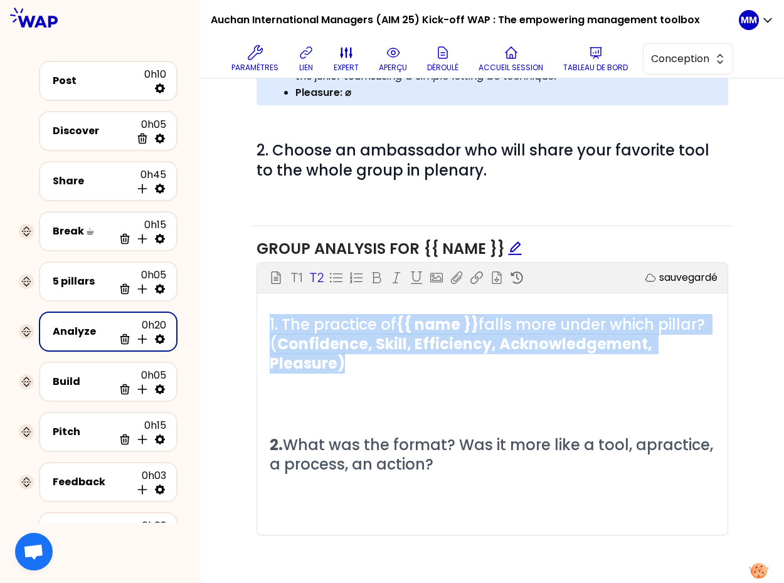
drag, startPoint x: 361, startPoint y: 363, endPoint x: 258, endPoint y: 317, distance: 112.0
click at [257, 317] on div "1. The practice of {{ name }} falls more under which pillar? ( Confidence, Skil…" at bounding box center [492, 425] width 471 height 221
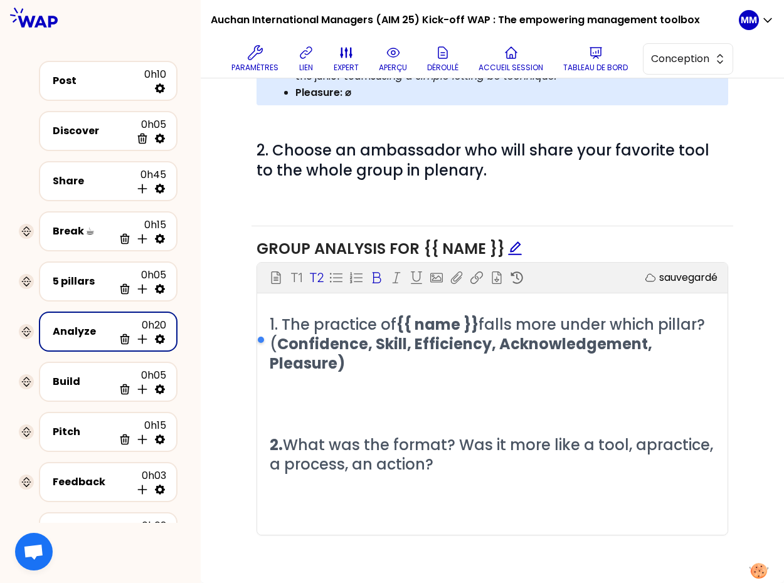
click at [378, 277] on icon at bounding box center [376, 278] width 13 height 13
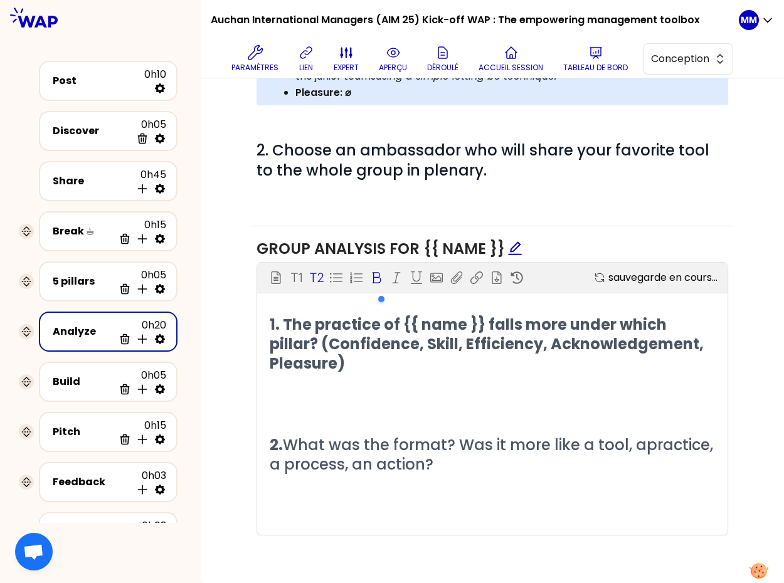
click at [375, 277] on div "GROUP ANALYSIS FOR {{ name }} Bloc d'instruction T1 T2 Exporter sauvegarde en c…" at bounding box center [493, 392] width 482 height 332
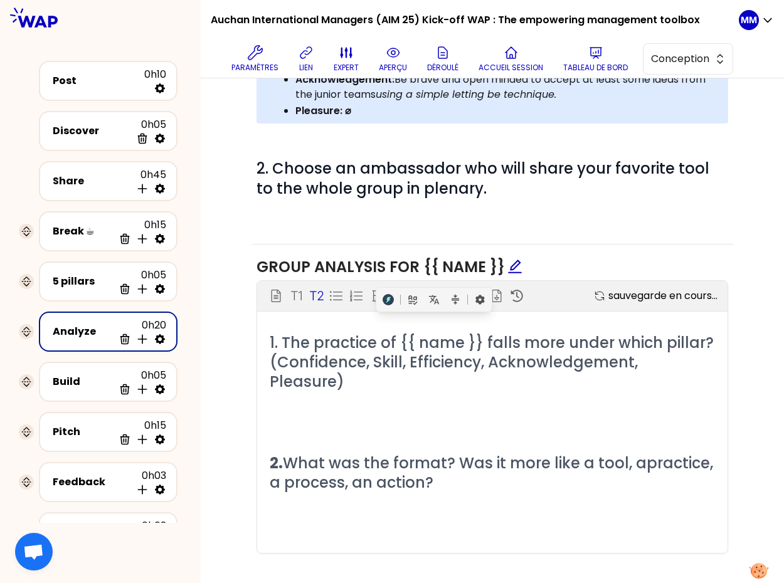
click at [358, 453] on span "What was the format? Was it more like a tool, apractice, a process, an action?" at bounding box center [493, 473] width 447 height 40
click at [371, 453] on span "What was the format? Was it more like a tool, apractice, a process, an action?" at bounding box center [493, 473] width 447 height 40
click at [423, 456] on span "What was the format? Was it more like a tool, apractice, a process, an action?" at bounding box center [493, 473] width 447 height 40
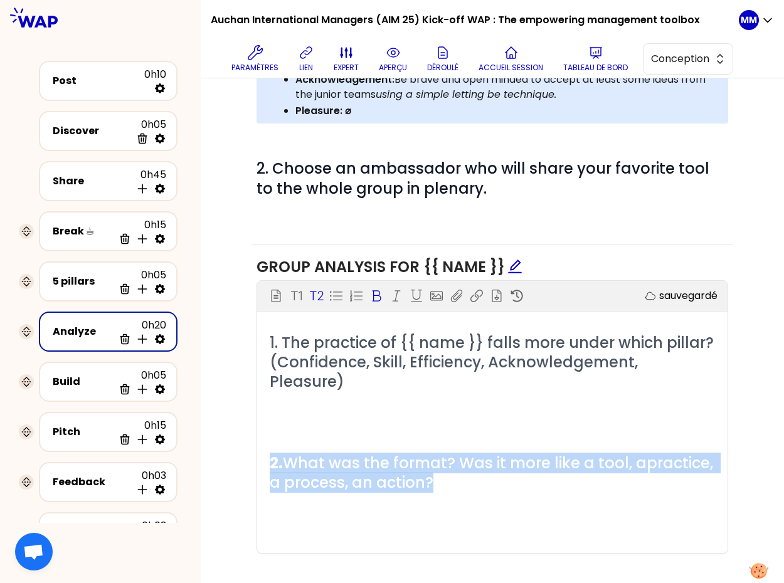
drag, startPoint x: 389, startPoint y: 454, endPoint x: 296, endPoint y: 358, distance: 133.5
click at [253, 444] on div "GROUP ANALYSIS FOR {{ name }} Bloc d'instruction T1 T2 Exporter sauvegardé 1. T…" at bounding box center [493, 411] width 482 height 332
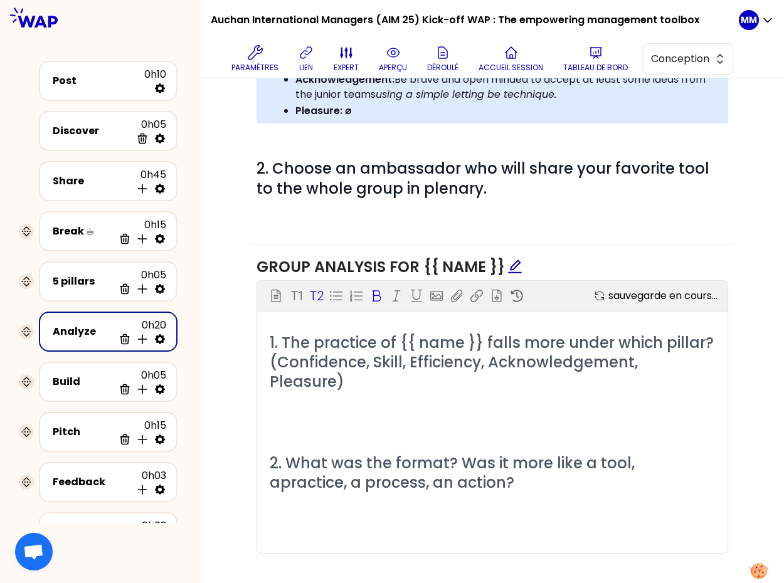
click at [373, 297] on icon at bounding box center [376, 296] width 13 height 13
click at [375, 288] on div "Bloc d'instruction T1 T2 Exporter sauvegardé" at bounding box center [492, 296] width 471 height 30
click at [352, 513] on p "﻿" at bounding box center [492, 523] width 445 height 20
click at [337, 493] on p "﻿" at bounding box center [492, 503] width 445 height 20
click at [330, 513] on p "﻿" at bounding box center [492, 523] width 445 height 20
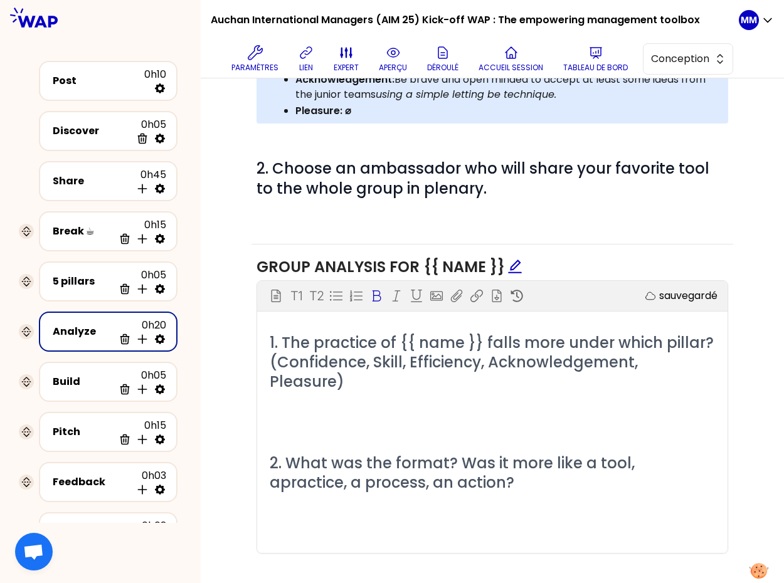
click at [399, 412] on p "﻿" at bounding box center [492, 422] width 445 height 20
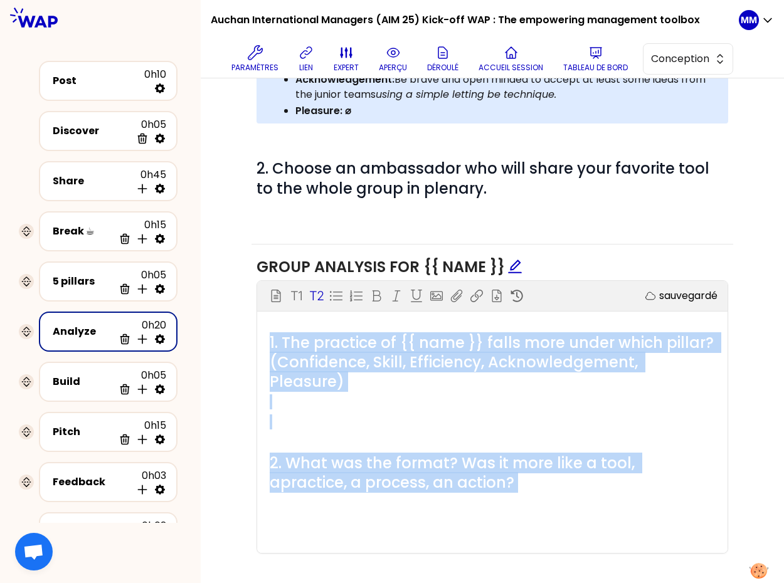
drag, startPoint x: 440, startPoint y: 465, endPoint x: 341, endPoint y: 312, distance: 181.8
click at [235, 330] on div "Groupe et rôles Editer # Continue with your group Objectifs Editer # 1. As a gr…" at bounding box center [492, 113] width 583 height 978
copy div "1. The practice of {{ name }} falls more under which pillar? (Confidence, Skill…"
click at [654, 456] on h2 "2. What was the format? Was it more like a tool, apractice, a process, an actio…" at bounding box center [492, 473] width 445 height 39
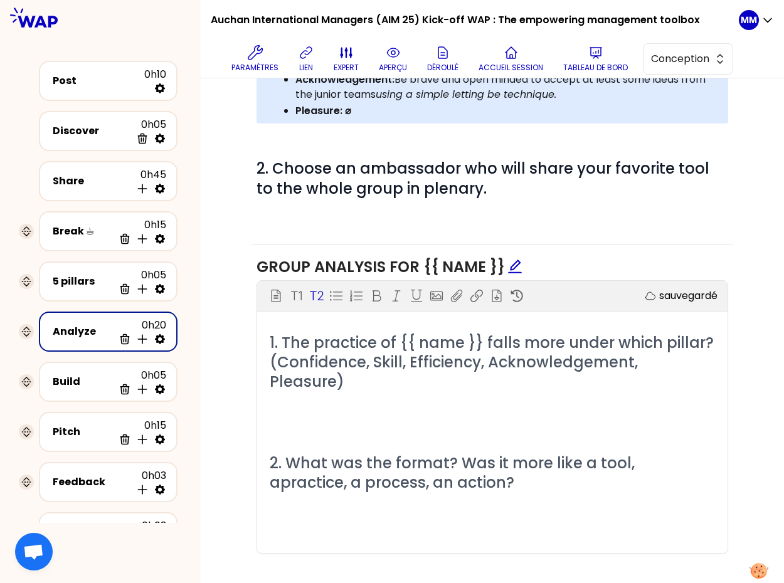
click at [639, 453] on span "2. What was the format? Was it more like a tool, apractice, a process, an actio…" at bounding box center [454, 473] width 369 height 40
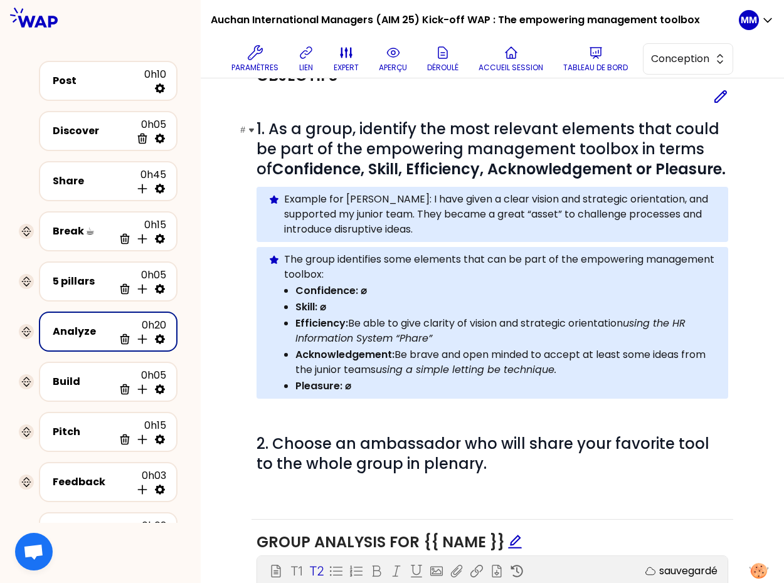
scroll to position [126, 0]
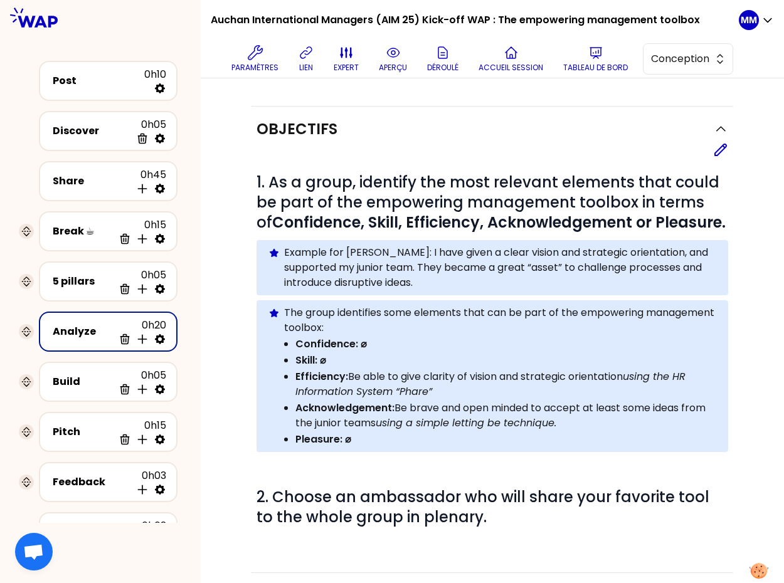
click at [703, 166] on div "# 1. As a group, identify the most relevant elements that could be part of the …" at bounding box center [493, 353] width 472 height 393
drag, startPoint x: 724, startPoint y: 147, endPoint x: 673, endPoint y: 175, distance: 58.7
click at [724, 147] on icon at bounding box center [720, 149] width 11 height 11
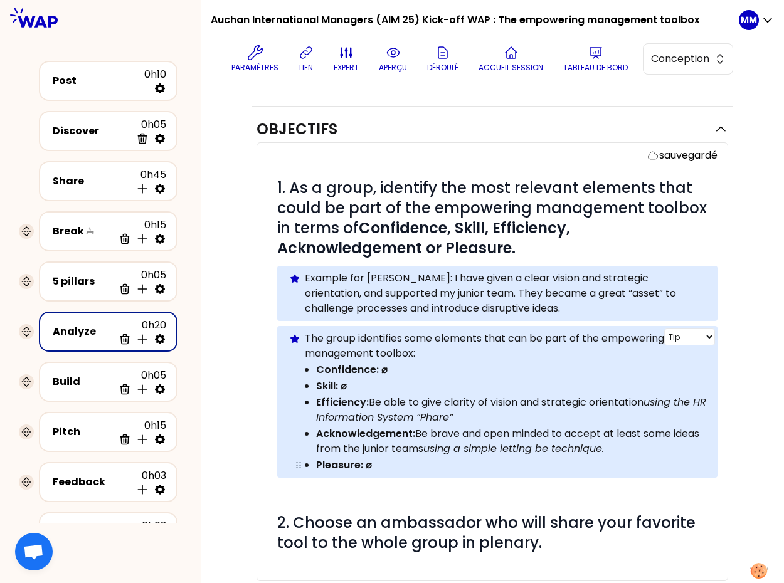
click at [376, 466] on p "Pleasure: ⌀" at bounding box center [511, 465] width 390 height 15
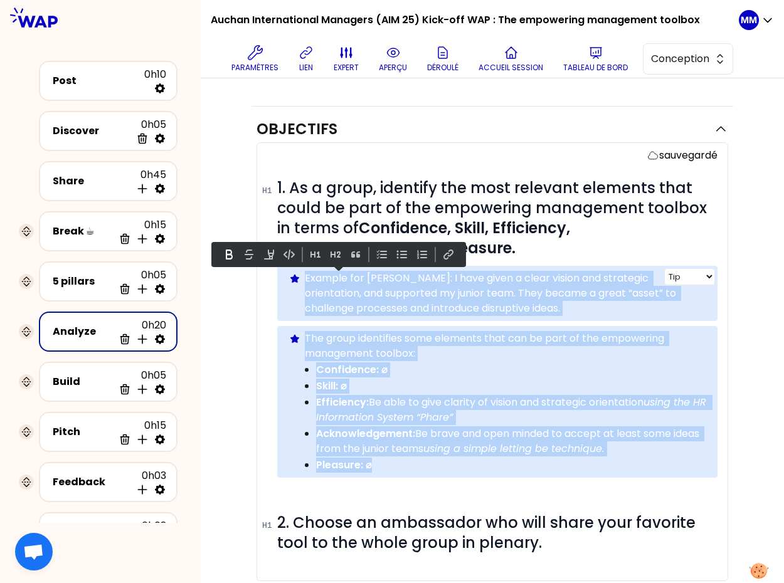
drag, startPoint x: 381, startPoint y: 454, endPoint x: 306, endPoint y: 272, distance: 197.2
click at [306, 272] on div "# 1. As a group, identify the most relevant elements that could be part of the …" at bounding box center [497, 377] width 440 height 398
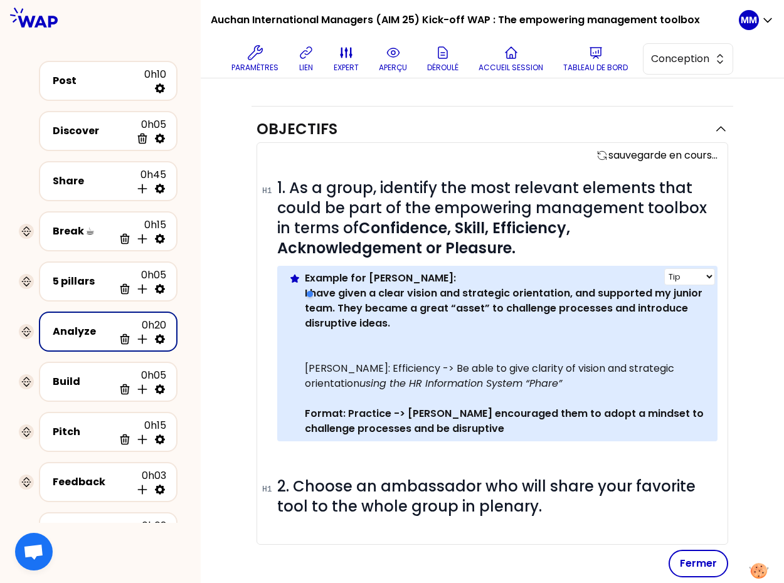
click at [351, 351] on p at bounding box center [506, 346] width 403 height 30
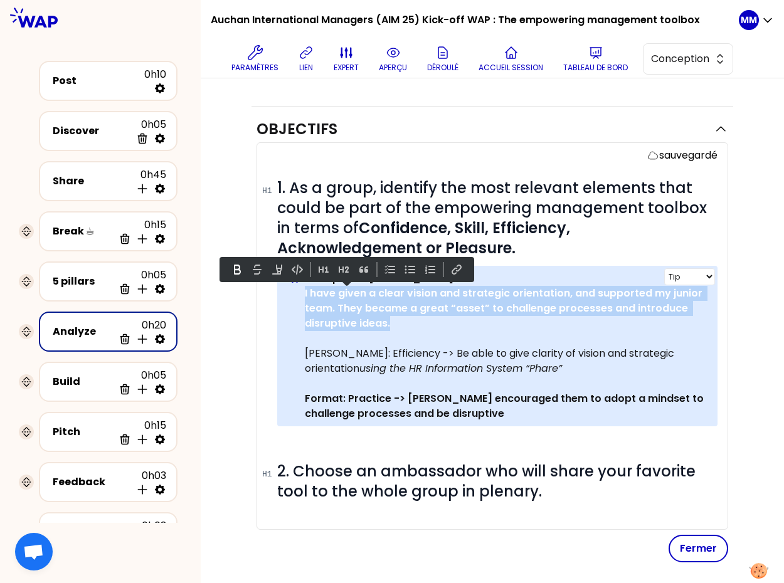
drag, startPoint x: 398, startPoint y: 327, endPoint x: 297, endPoint y: 295, distance: 105.8
click at [297, 295] on div "Info Warning Tip Example for Susana: I have given a clear vision and strategic …" at bounding box center [497, 346] width 440 height 161
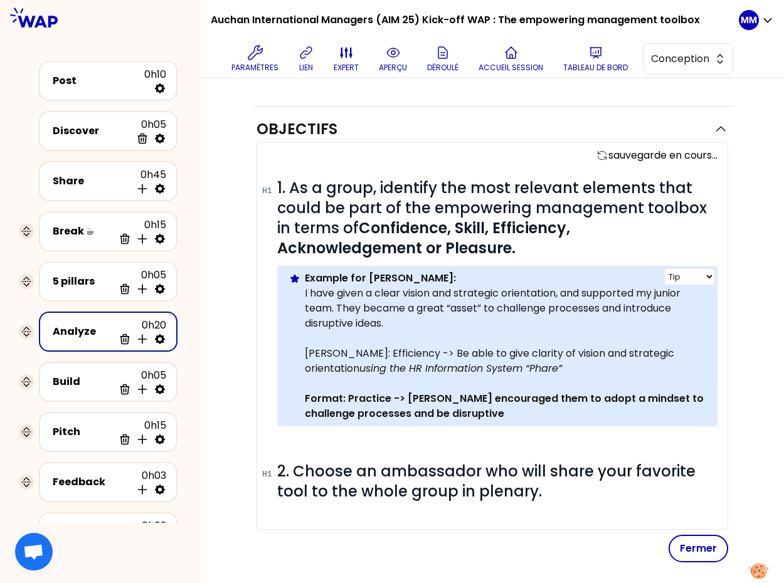
drag, startPoint x: 344, startPoint y: 355, endPoint x: 331, endPoint y: 363, distance: 14.6
click at [343, 355] on p "Pilar: Efficiency -> Be able to give clarity of vision and strategic orientatio…" at bounding box center [506, 353] width 403 height 45
click at [302, 352] on div "Info Warning Tip Example for Susana: I have given a clear vision and strategic …" at bounding box center [497, 346] width 440 height 161
click at [305, 351] on p "Pilar: Efficiency -> Be able to give clarity of vision and strategic orientatio…" at bounding box center [506, 353] width 403 height 45
click at [312, 351] on p "Pilar: Efficiency -> Be able to give clarity of vision and strategic orientatio…" at bounding box center [506, 353] width 403 height 45
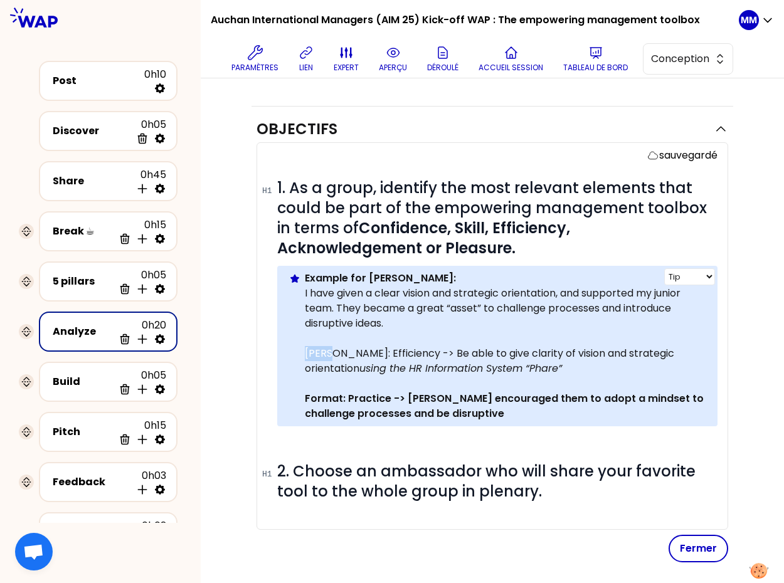
click at [313, 351] on p "Pilar: Efficiency -> Be able to give clarity of vision and strategic orientatio…" at bounding box center [506, 353] width 403 height 45
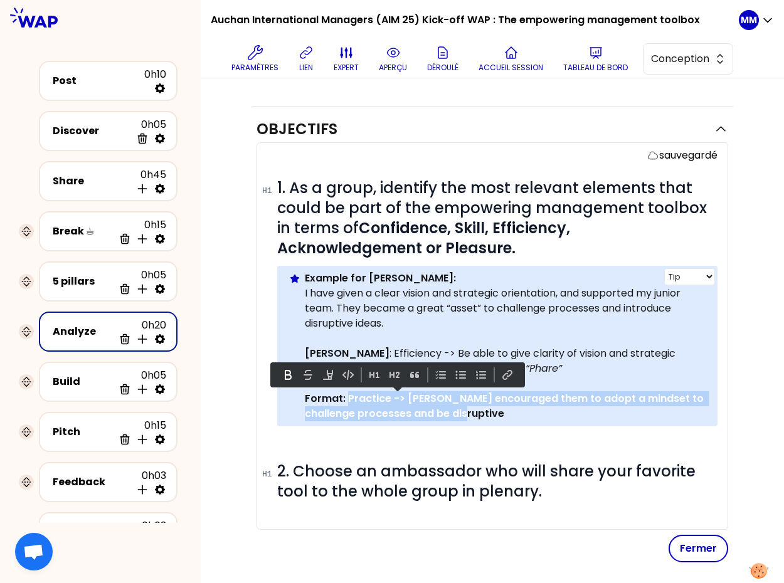
drag, startPoint x: 455, startPoint y: 410, endPoint x: 359, endPoint y: 400, distance: 96.5
click at [348, 398] on p "Format: Practice -> Susana encouraged them to adopt a mindset to challenge proc…" at bounding box center [506, 398] width 403 height 45
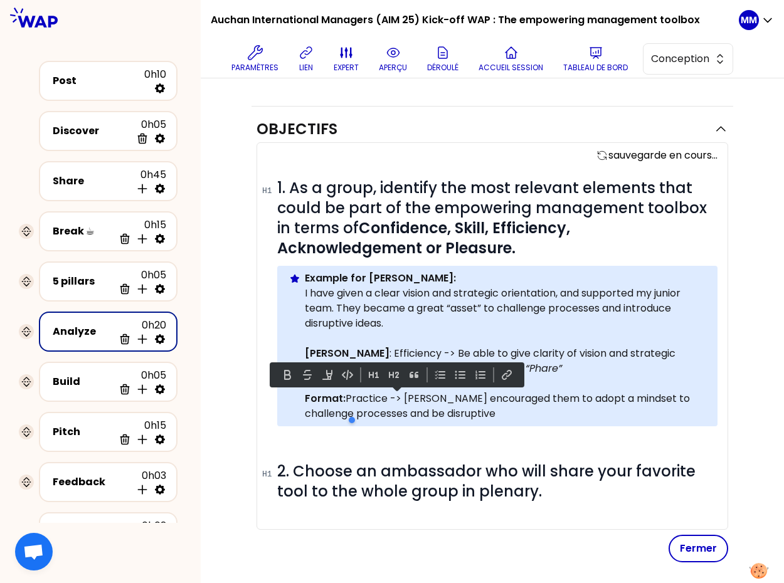
click at [436, 415] on div at bounding box center [405, 420] width 119 height 25
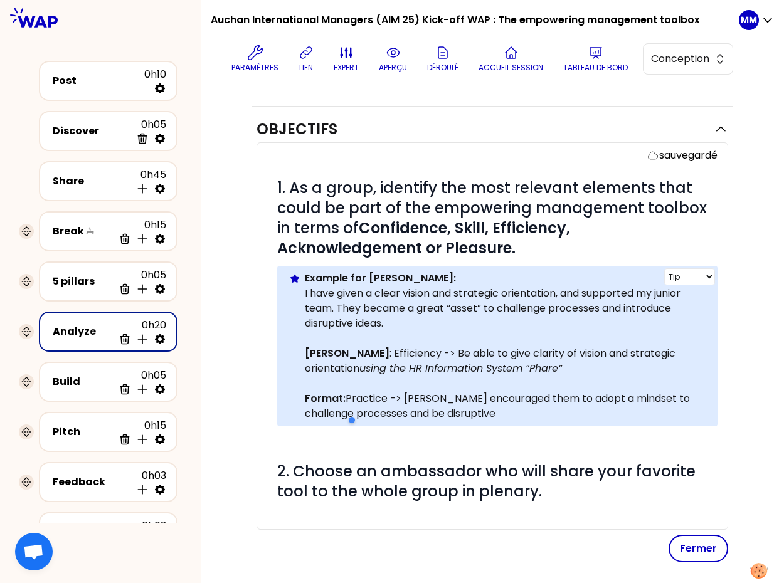
click at [504, 400] on p "Format: Practice -> Susana encouraged them to adopt a mindset to challenge proc…" at bounding box center [506, 398] width 403 height 45
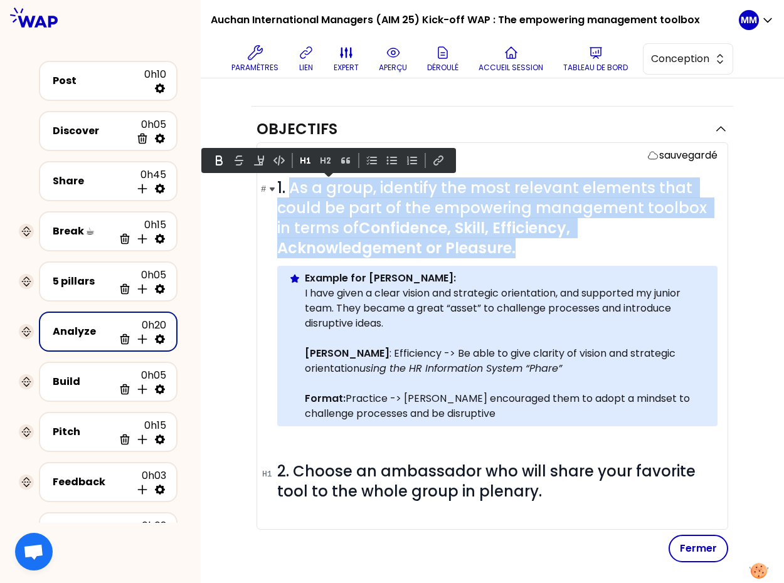
drag, startPoint x: 347, startPoint y: 225, endPoint x: 289, endPoint y: 191, distance: 67.5
click at [289, 191] on h1 "# 1. As a group, identify the most relevant elements that could be part of the …" at bounding box center [497, 218] width 440 height 80
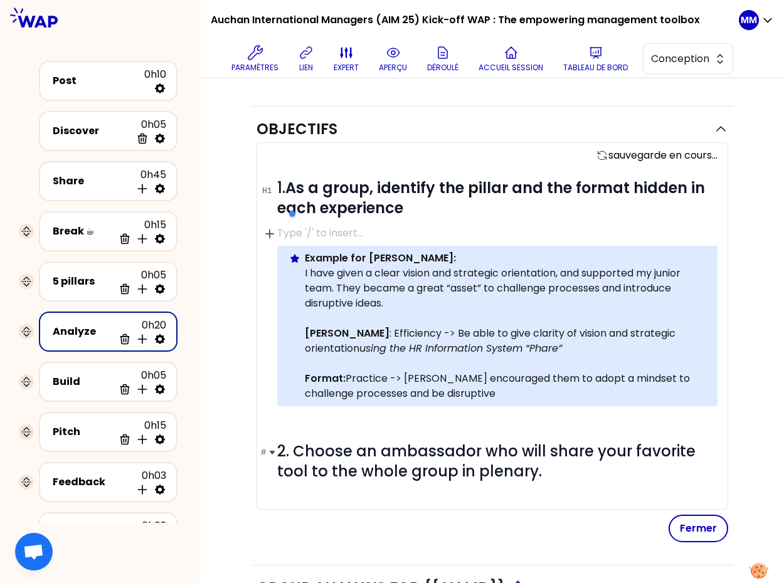
click at [413, 460] on span "2. Choose an ambassador who will share your favorite tool to the whole group in…" at bounding box center [488, 461] width 422 height 41
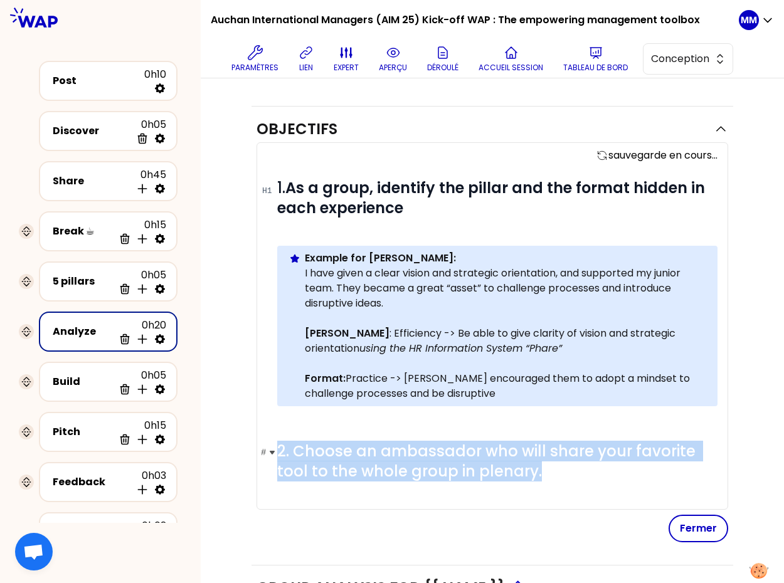
click at [413, 460] on span "2. Choose an ambassador who will share your favorite tool to the whole group in…" at bounding box center [488, 461] width 422 height 41
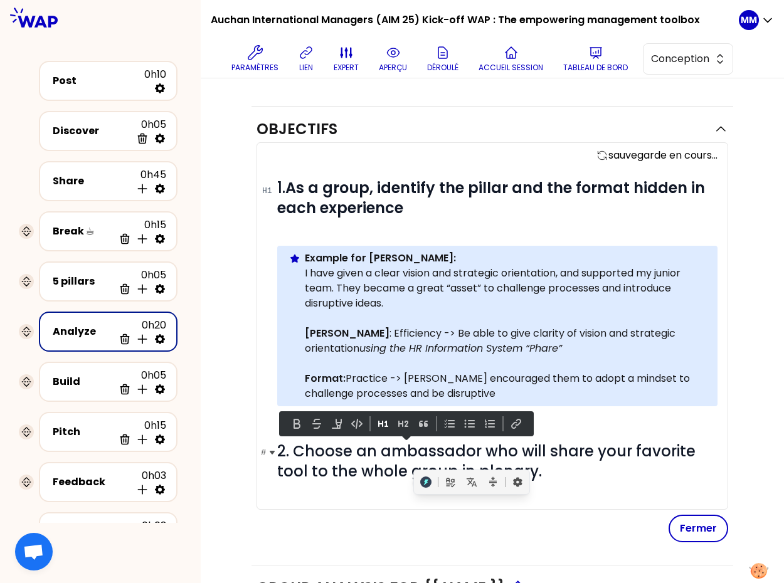
click at [390, 477] on span "2. Choose an ambassador who will share your favorite tool to the whole group in…" at bounding box center [488, 461] width 422 height 41
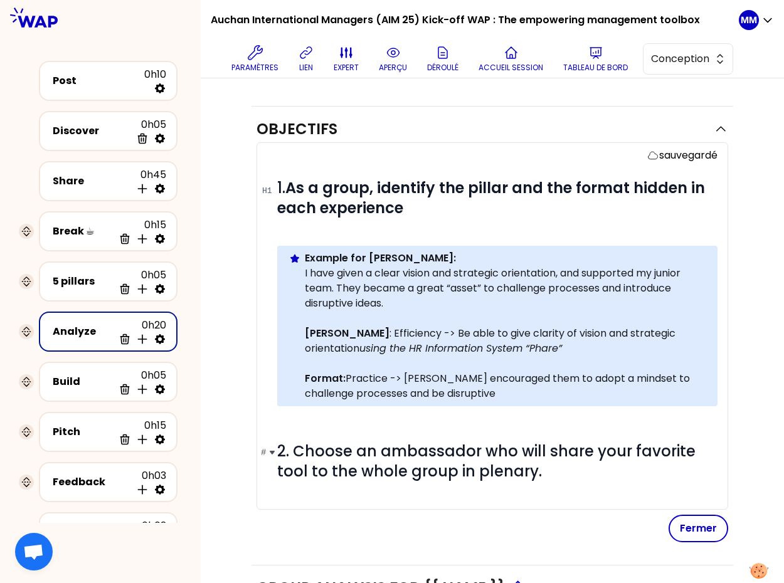
click at [290, 454] on span "2. Choose an ambassador who will share your favorite tool to the whole group in…" at bounding box center [488, 461] width 422 height 41
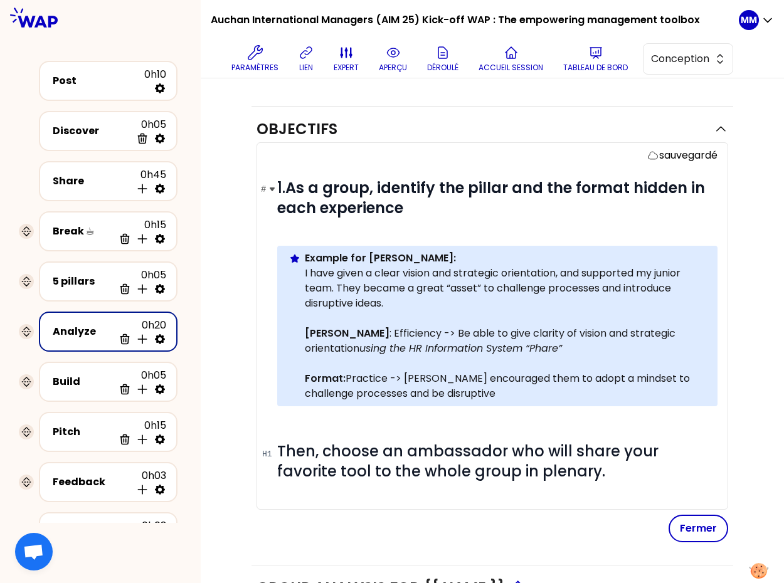
click at [289, 184] on span "1. As a group, identify the pillar and the format hidden in each experience" at bounding box center [493, 198] width 432 height 41
click at [303, 333] on div "Info Warning Tip Example for Susana: I have given a clear vision and strategic …" at bounding box center [497, 326] width 440 height 161
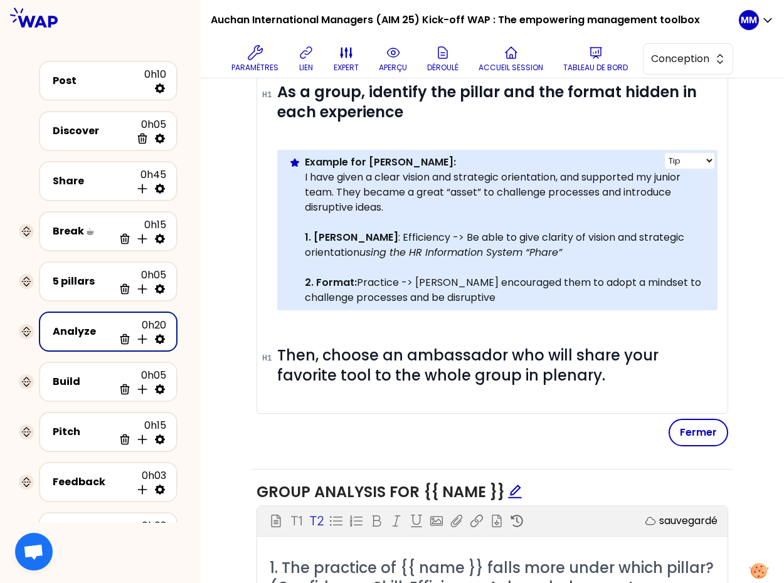
scroll to position [445, 0]
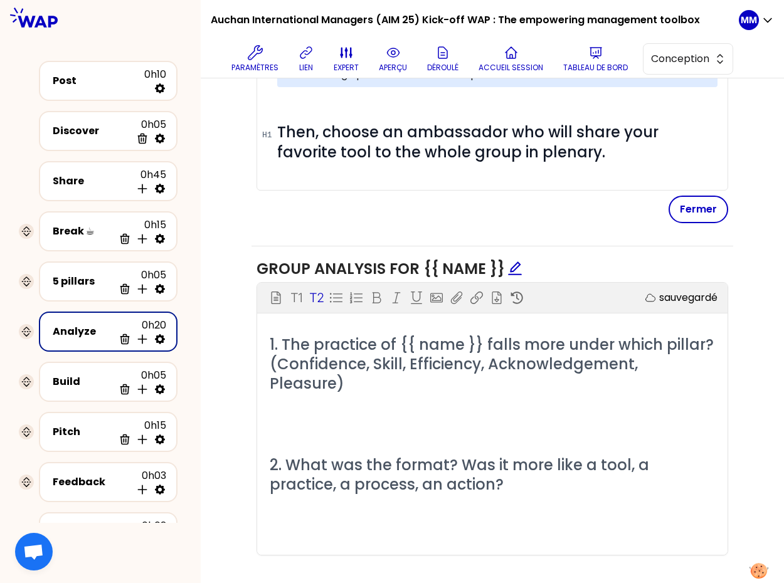
click at [356, 344] on span "1. The practice of {{ name }} falls more under which pillar? (Confidence, Skill…" at bounding box center [494, 364] width 448 height 60
click at [423, 455] on span "2. What was the format? Was it more like a tool, a practice, a process, an acti…" at bounding box center [461, 475] width 383 height 40
click at [452, 474] on div at bounding box center [480, 468] width 119 height 25
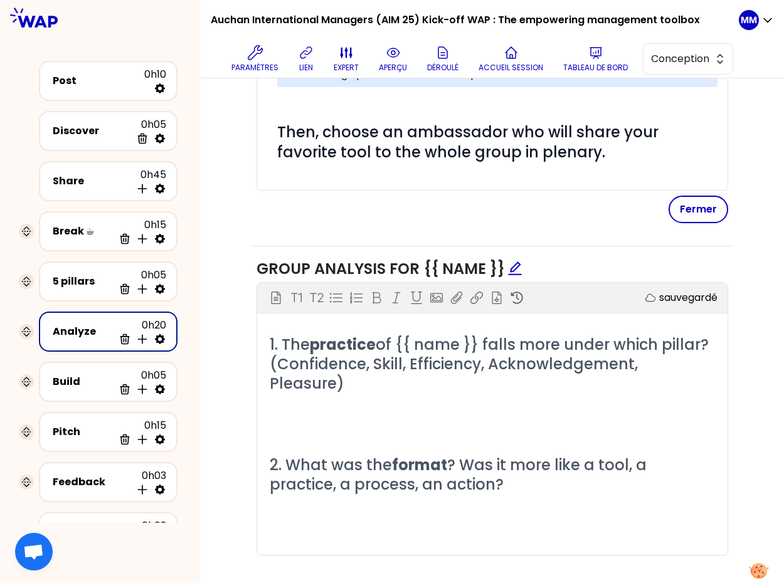
click at [348, 515] on p "﻿" at bounding box center [492, 525] width 445 height 20
click at [420, 463] on span "? Was it more like a tool, a practice, a process, an action?" at bounding box center [460, 475] width 381 height 40
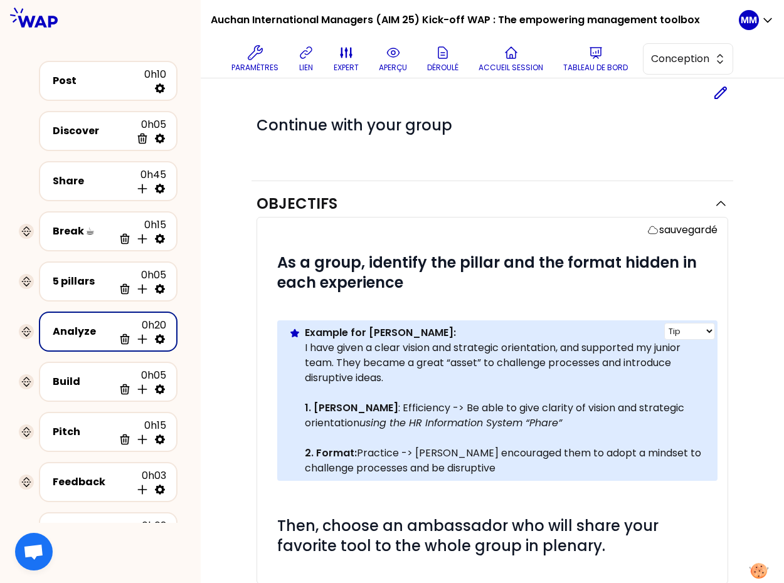
scroll to position [51, 0]
click at [376, 450] on p "2. Format: Practice -> Susana encouraged them to adopt a mindset to challenge p…" at bounding box center [506, 454] width 403 height 45
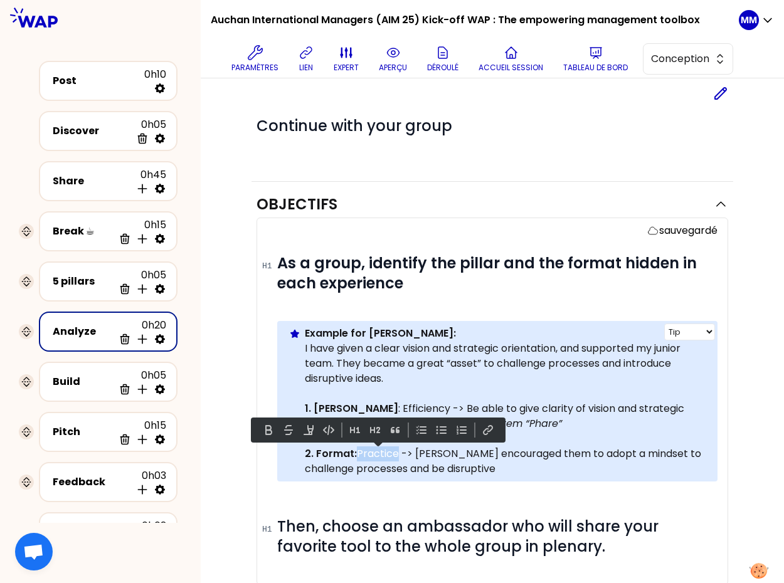
click at [376, 450] on p "2. Format: Practice -> Susana encouraged them to adopt a mindset to challenge p…" at bounding box center [506, 454] width 403 height 45
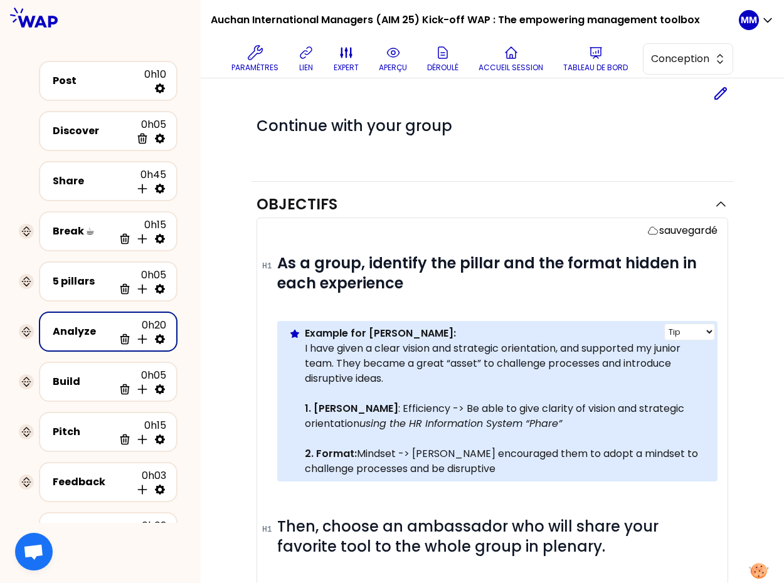
click at [368, 454] on p "2. Format: Mindset -> Susana encouraged them to adopt a mindset to challenge pr…" at bounding box center [506, 454] width 403 height 45
drag, startPoint x: 368, startPoint y: 454, endPoint x: 417, endPoint y: 448, distance: 49.3
click at [368, 454] on p "2. Format: Mindset -> Susana encouraged them to adopt a mindset to challenge pr…" at bounding box center [506, 454] width 403 height 45
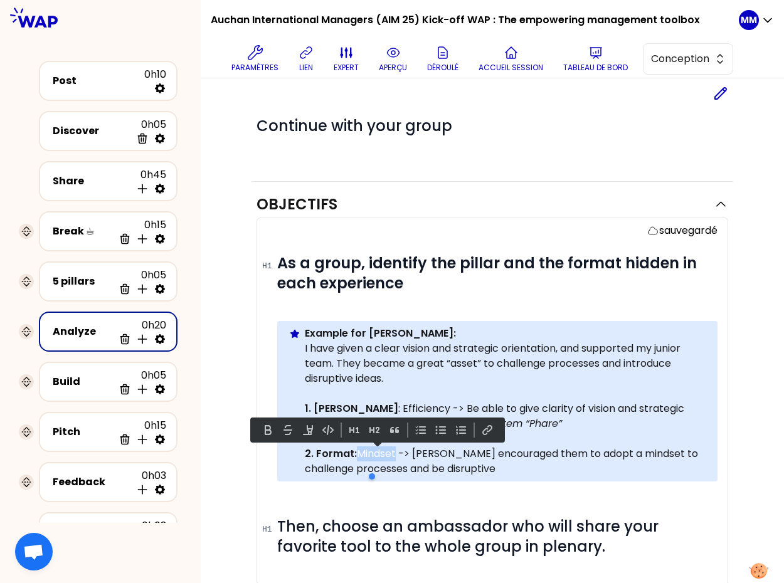
copy p "Mindset"
click at [701, 516] on div "# As a group, identify the pillar and the format hidden in each experience Info…" at bounding box center [497, 416] width 440 height 326
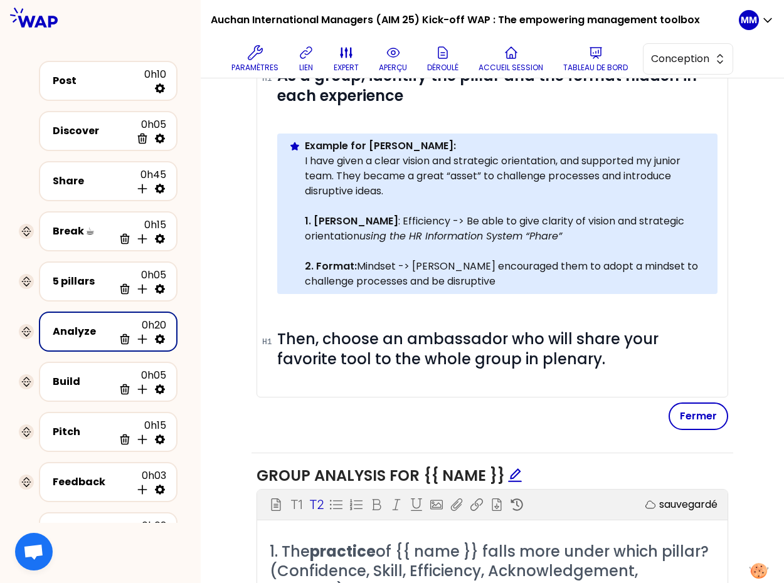
scroll to position [275, 0]
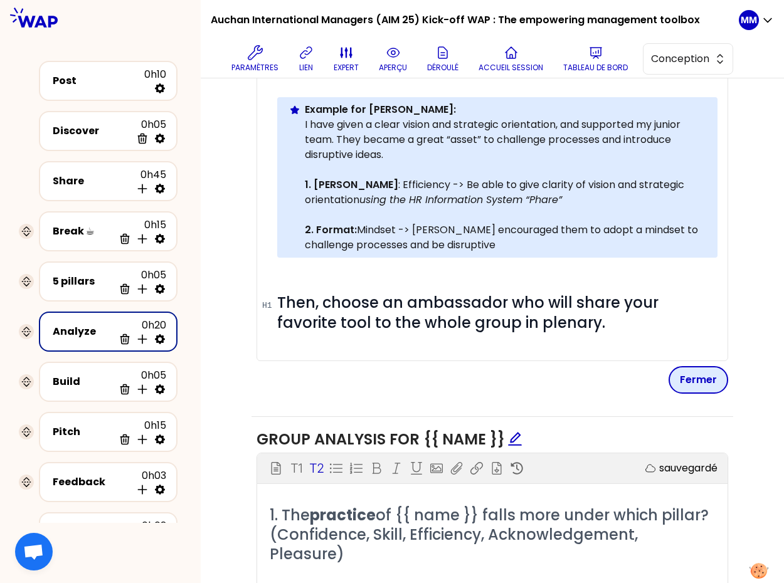
click at [705, 368] on button "Fermer" at bounding box center [699, 380] width 60 height 28
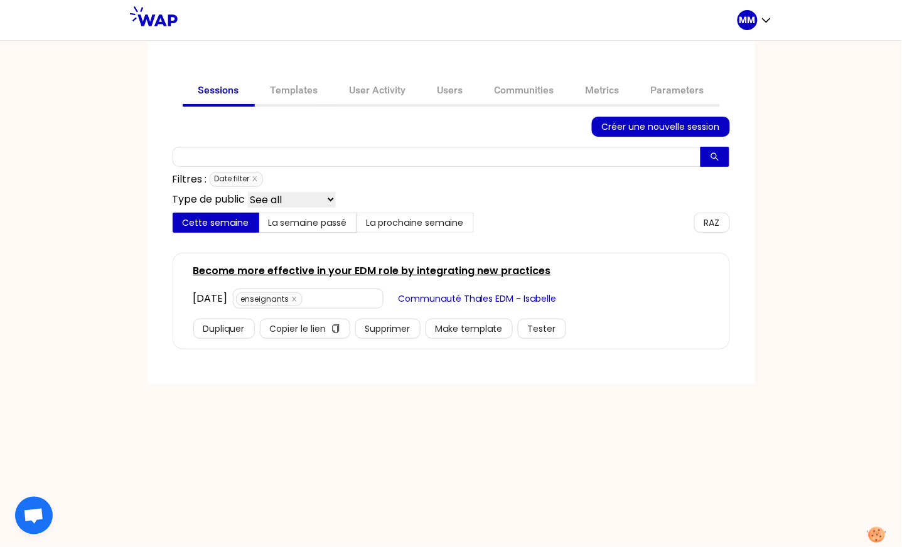
click at [258, 178] on span "Date filter" at bounding box center [236, 179] width 53 height 15
click at [375, 92] on link "User Activity" at bounding box center [378, 92] width 88 height 30
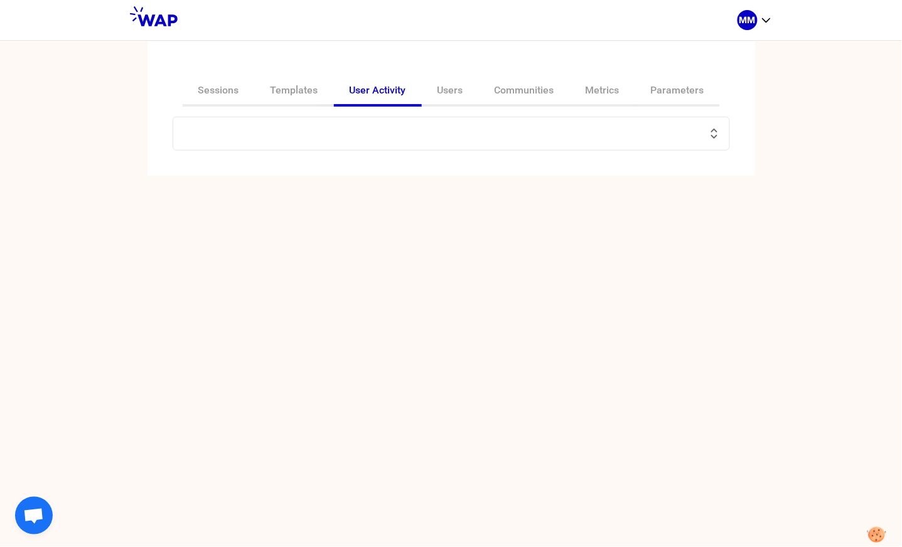
drag, startPoint x: 90, startPoint y: 46, endPoint x: 371, endPoint y: 124, distance: 292.2
click at [372, 125] on input "text" at bounding box center [444, 134] width 526 height 18
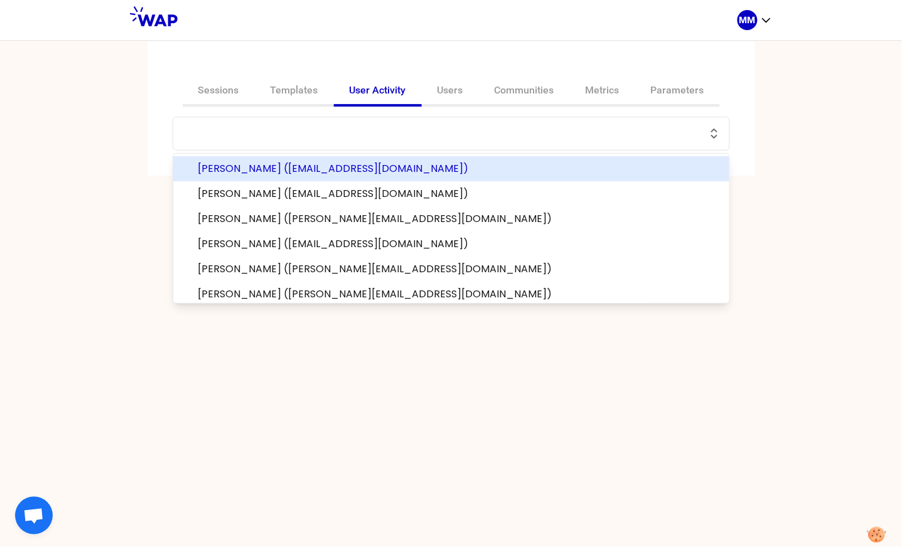
paste input "an.jastrzebska@auchan.pl"
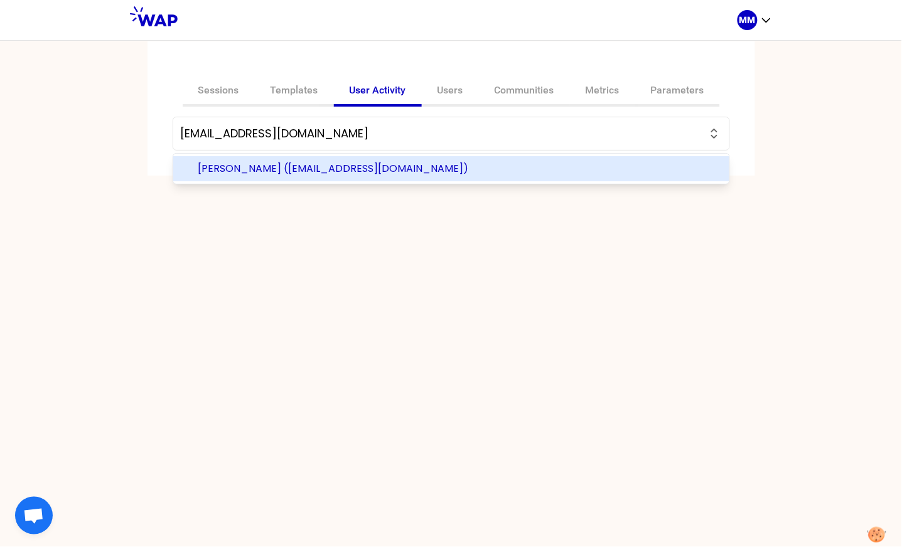
click at [312, 167] on span "Anna (an.jastrzebska@auchan.pl)" at bounding box center [458, 168] width 521 height 15
type input "Anna (an.jastrzebska@auchan.pl)"
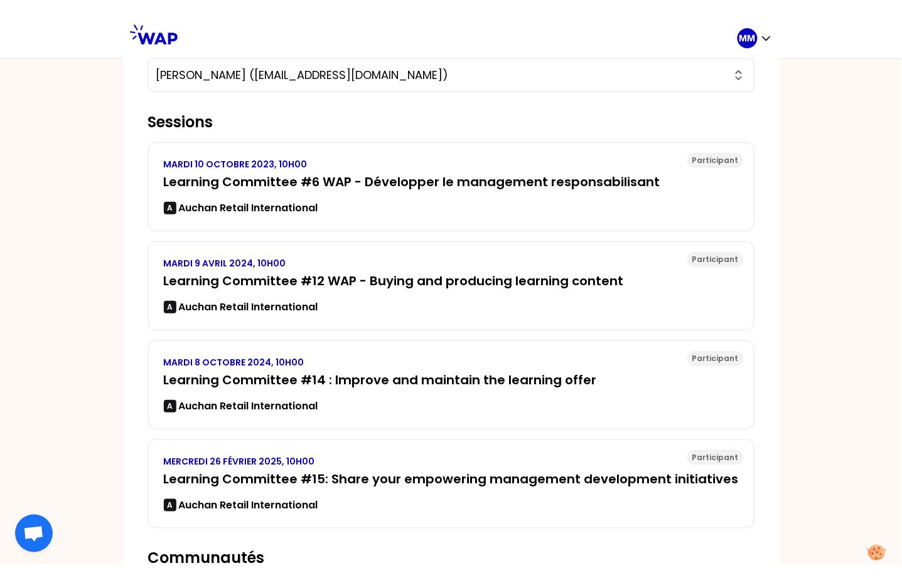
scroll to position [166, 0]
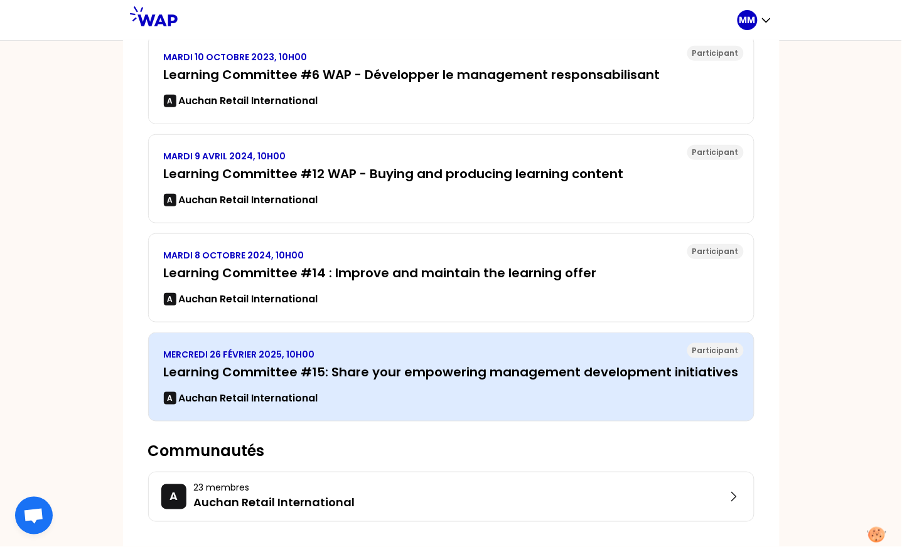
click at [274, 375] on h3 "Learning Committee #15: Share your empowering management development initiatives" at bounding box center [451, 372] width 575 height 18
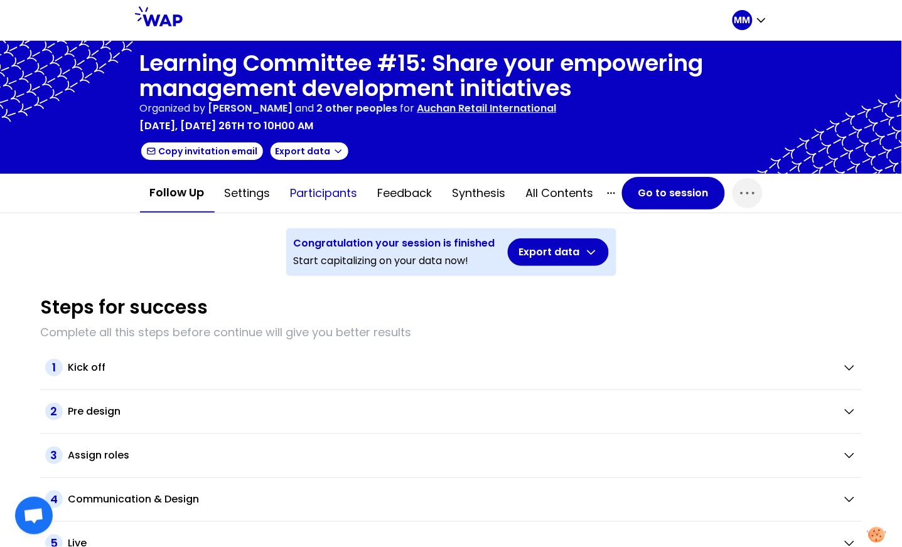
click at [328, 183] on button "Participants" at bounding box center [323, 193] width 87 height 38
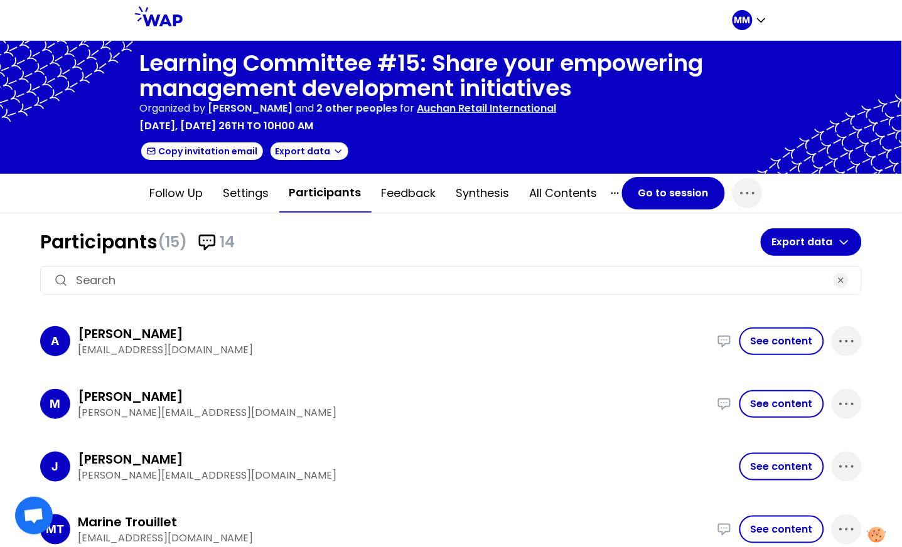
click at [299, 279] on input at bounding box center [451, 281] width 750 height 18
paste input "an.jastrzebska@auchan.pl"
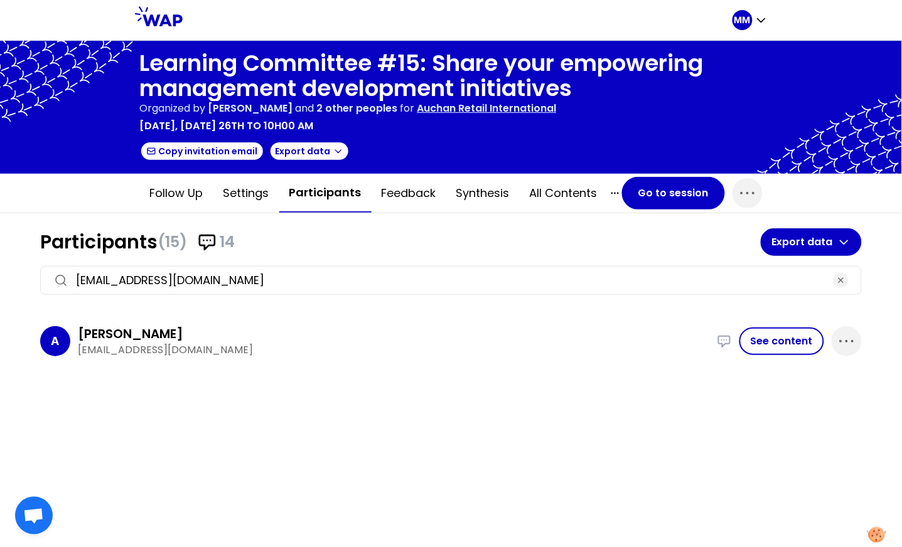
type input "an.jastrzebska@auchan.pl"
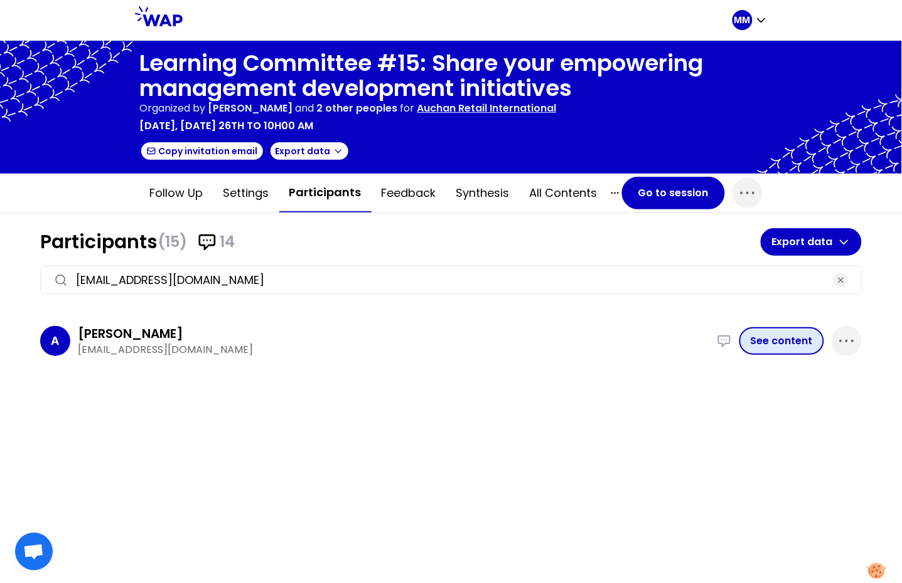
click at [782, 340] on button "See content" at bounding box center [781, 341] width 85 height 28
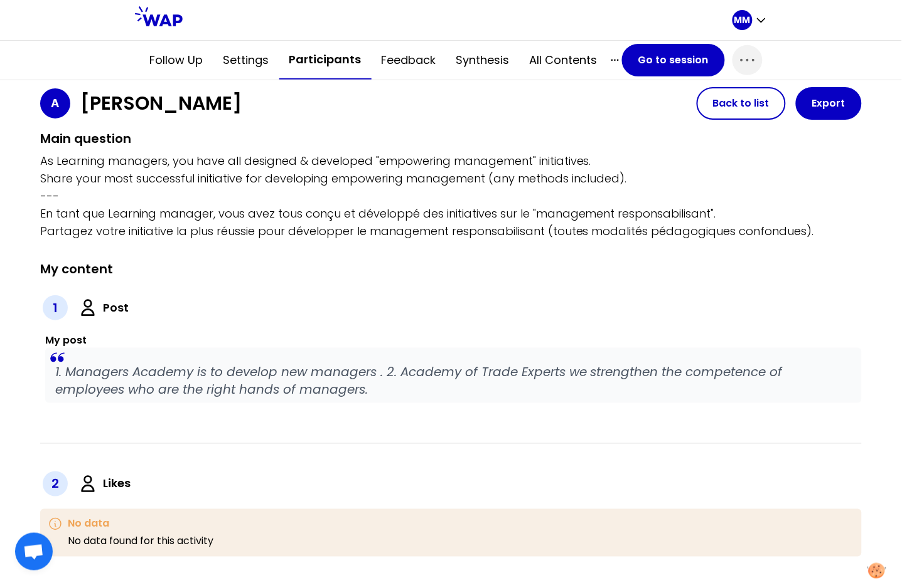
scroll to position [0, 0]
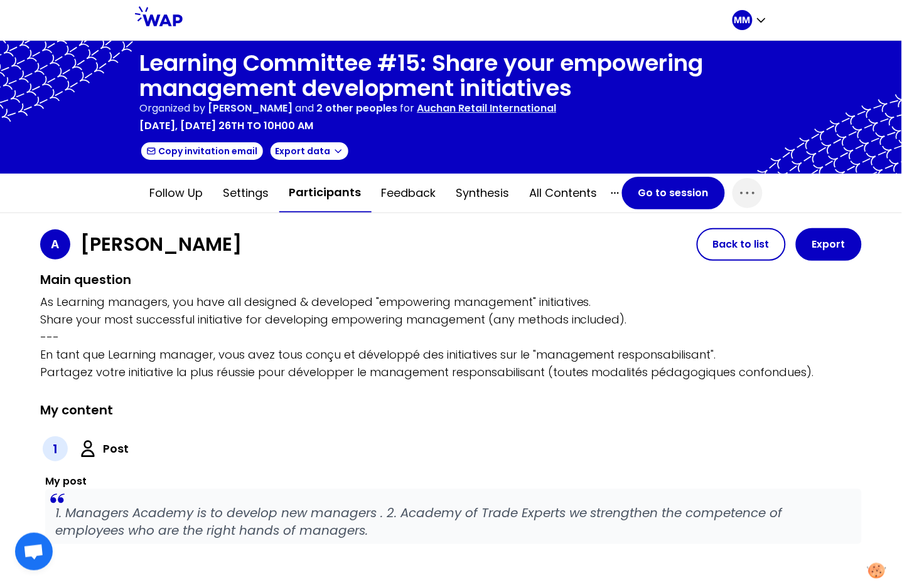
click at [348, 200] on button "Participants" at bounding box center [325, 193] width 92 height 39
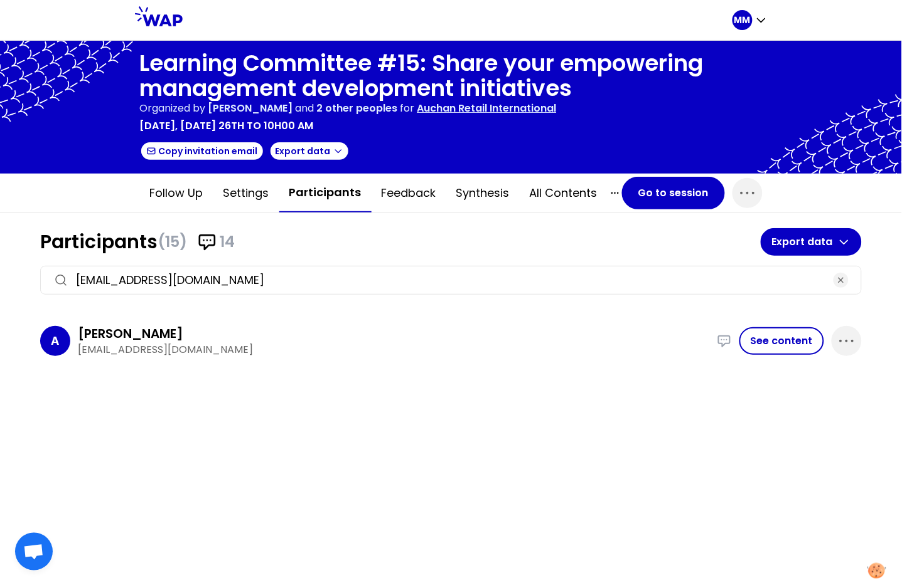
click at [162, 344] on p "an.jastrzebska@auchan.pl" at bounding box center [393, 350] width 631 height 15
drag, startPoint x: 162, startPoint y: 344, endPoint x: 138, endPoint y: 351, distance: 24.7
click at [162, 344] on p "an.jastrzebska@auchan.pl" at bounding box center [393, 350] width 631 height 15
drag, startPoint x: 112, startPoint y: 355, endPoint x: 129, endPoint y: 352, distance: 17.2
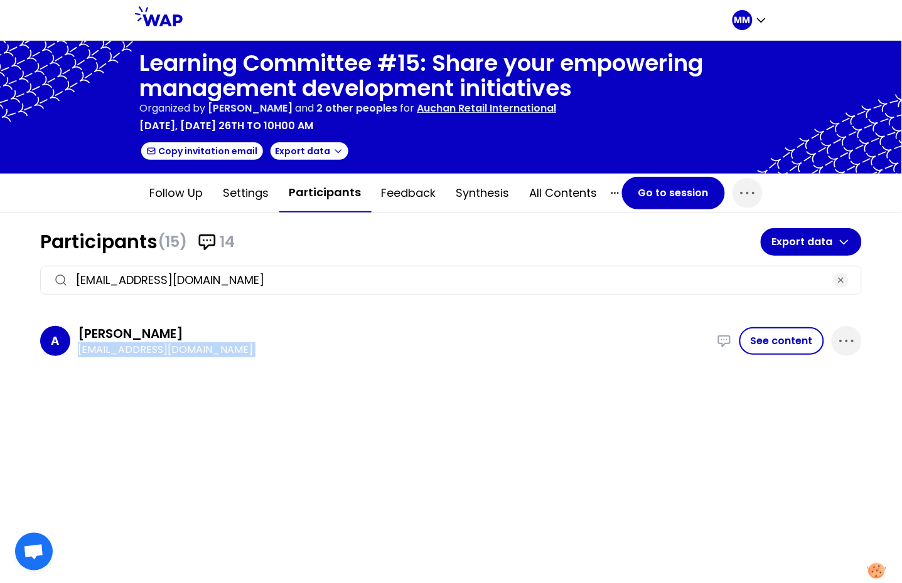
click at [112, 355] on div "A Anna an.jastrzebska@auchan.pl 1. Managers Academy is to develop new managers …" at bounding box center [450, 341] width 821 height 53
drag, startPoint x: 149, startPoint y: 347, endPoint x: 91, endPoint y: 347, distance: 58.3
click at [92, 347] on p "an.jastrzebska@auchan.pl" at bounding box center [393, 350] width 631 height 15
copy p "jastrzebska"
click at [795, 348] on button "See content" at bounding box center [781, 341] width 85 height 28
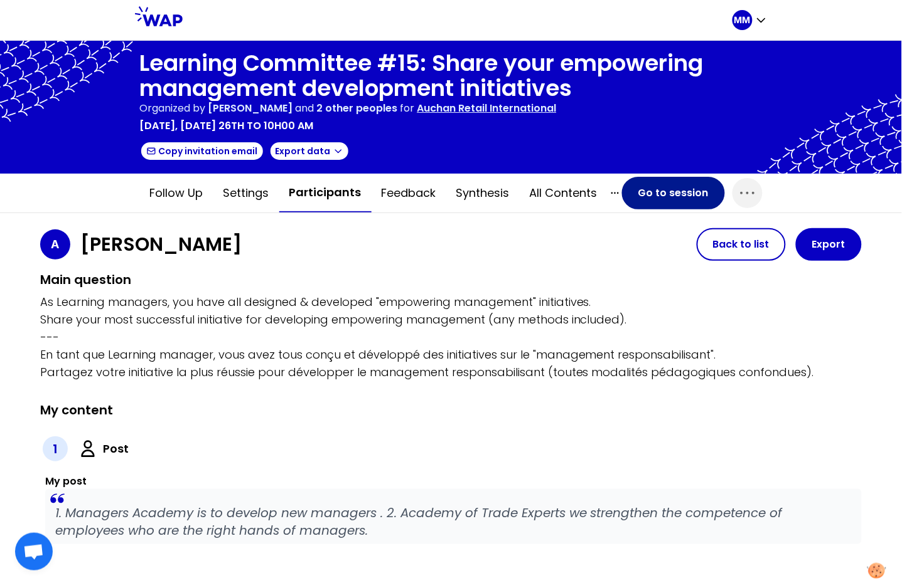
click at [674, 183] on button "Go to session" at bounding box center [673, 193] width 103 height 33
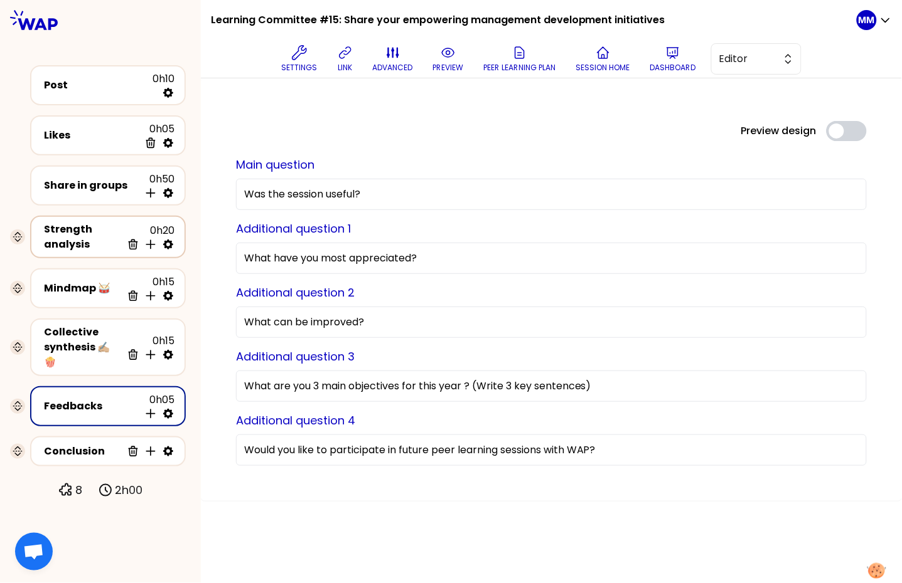
click at [101, 235] on div "Strength analysis" at bounding box center [83, 237] width 78 height 30
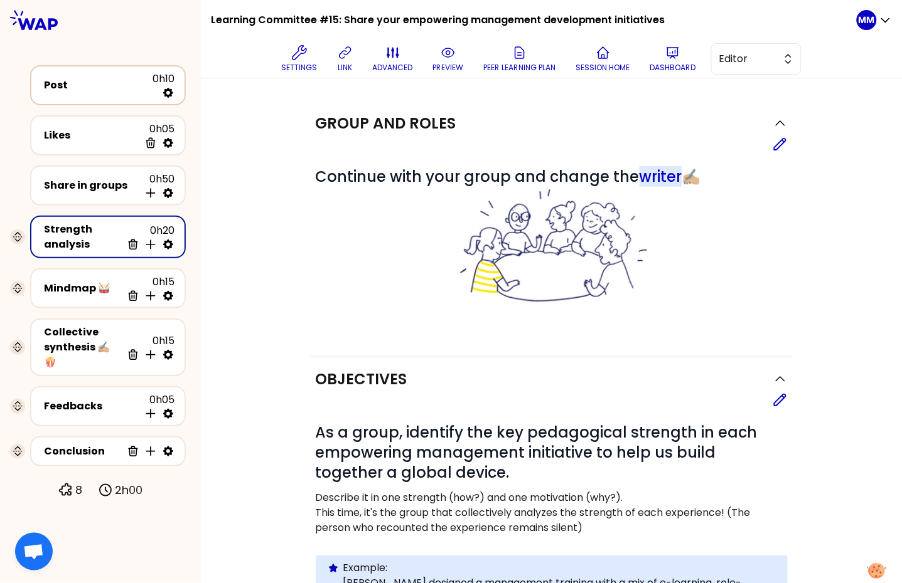
drag, startPoint x: 98, startPoint y: 91, endPoint x: 150, endPoint y: 88, distance: 51.5
click at [98, 91] on div "Post" at bounding box center [98, 85] width 109 height 15
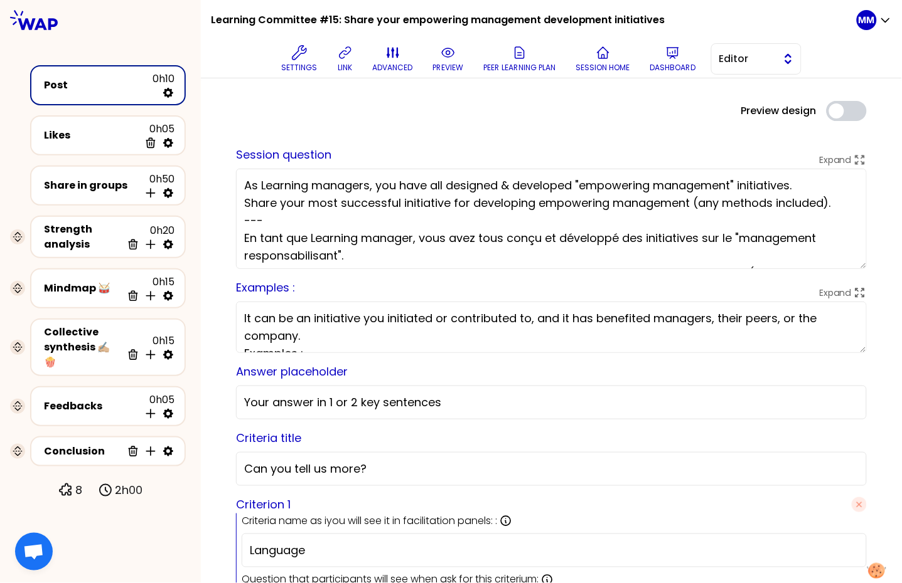
click at [763, 55] on span "Editor" at bounding box center [747, 58] width 56 height 15
click at [752, 109] on span "Facilitator" at bounding box center [764, 110] width 54 height 15
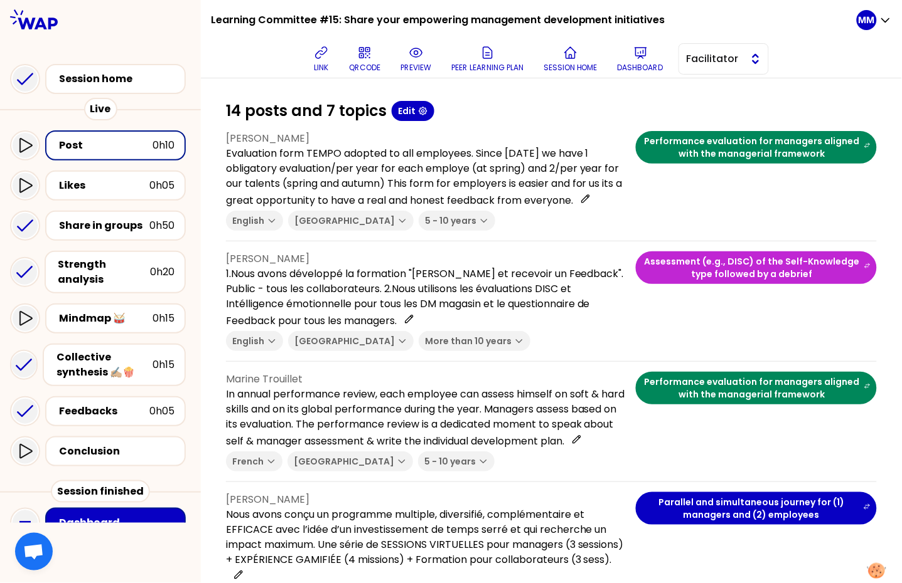
click at [727, 61] on span "Facilitator" at bounding box center [714, 58] width 56 height 15
click at [738, 93] on span "Editor" at bounding box center [731, 90] width 54 height 15
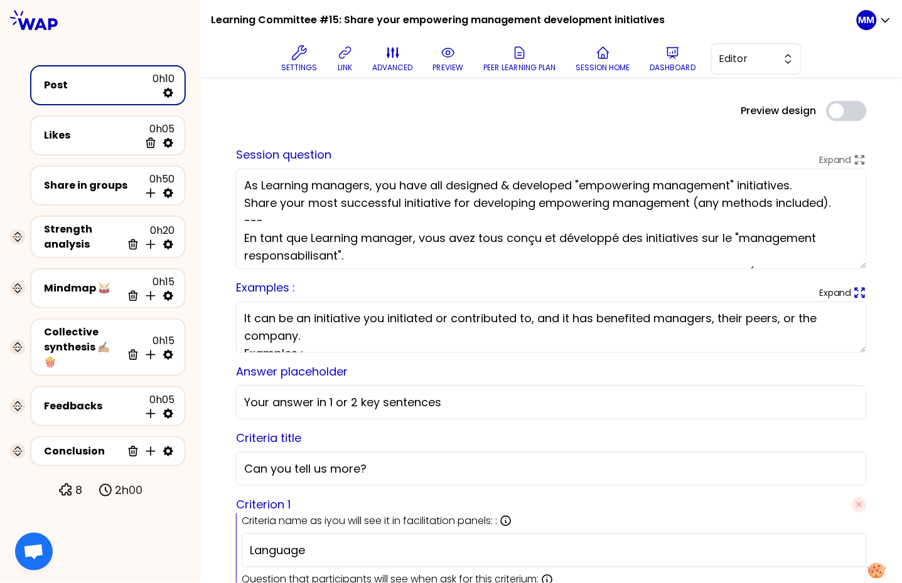
click at [855, 295] on icon at bounding box center [859, 293] width 9 height 9
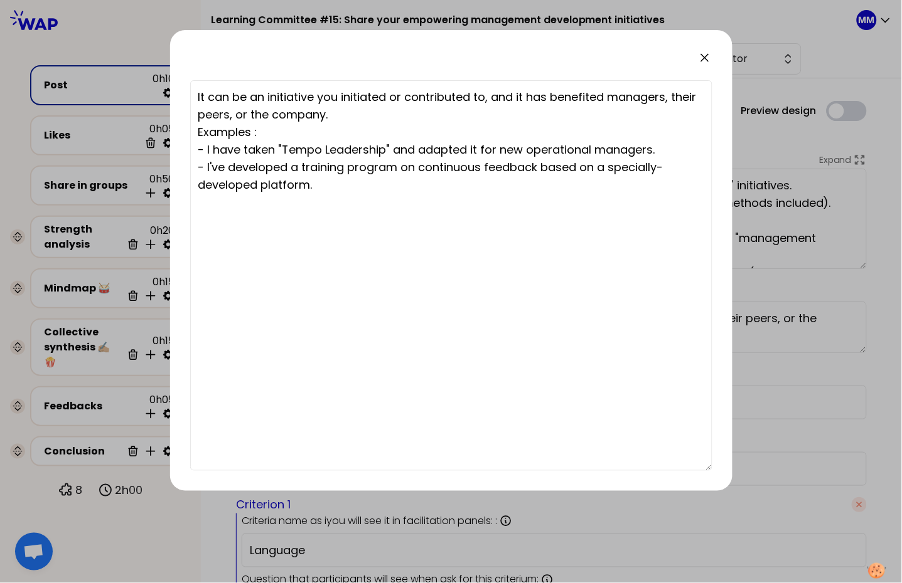
click at [367, 150] on textarea "It can be an initiative you initiated or contributed to, and it has benefited m…" at bounding box center [451, 275] width 522 height 391
drag, startPoint x: 316, startPoint y: 188, endPoint x: 181, endPoint y: 155, distance: 138.2
click at [181, 155] on div "It can be an initiative you initiated or contributed to, and it has benefited m…" at bounding box center [451, 260] width 562 height 461
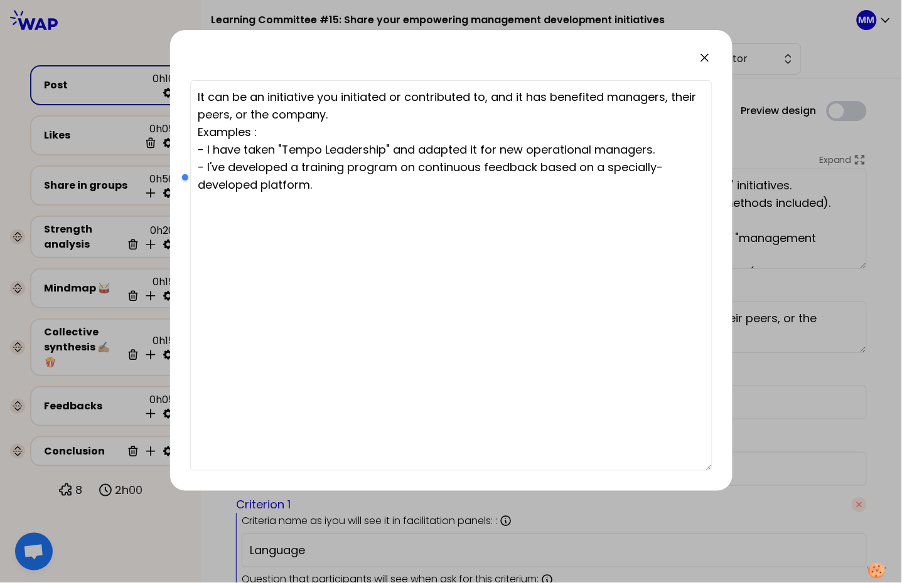
paste textarea "“Ana developped a Managers Academy to develop managers so they can be closer to…"
type textarea "It can be an initiative you initiated or contributed to, and it has benefited m…"
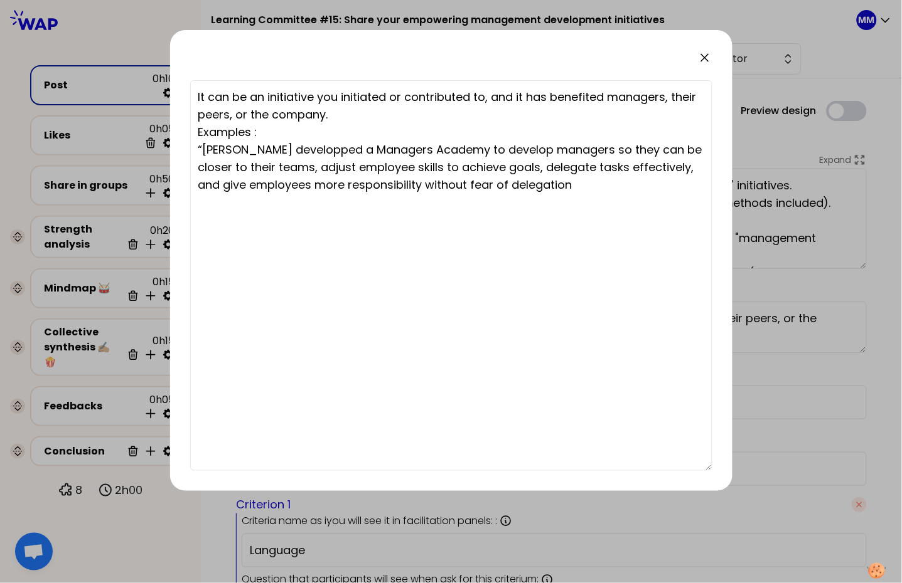
click at [198, 150] on textarea "It can be an initiative you initiated or contributed to, and it has benefited m…" at bounding box center [451, 275] width 522 height 391
click at [212, 150] on textarea "It can be an initiative you initiated or contributed to, and it has benefited m…" at bounding box center [451, 275] width 522 height 391
click at [211, 151] on textarea "It can be an initiative you initiated or contributed to, and it has benefited m…" at bounding box center [451, 275] width 522 height 391
type textarea "It can be an initiative you initiated or contributed to, and it has benefited m…"
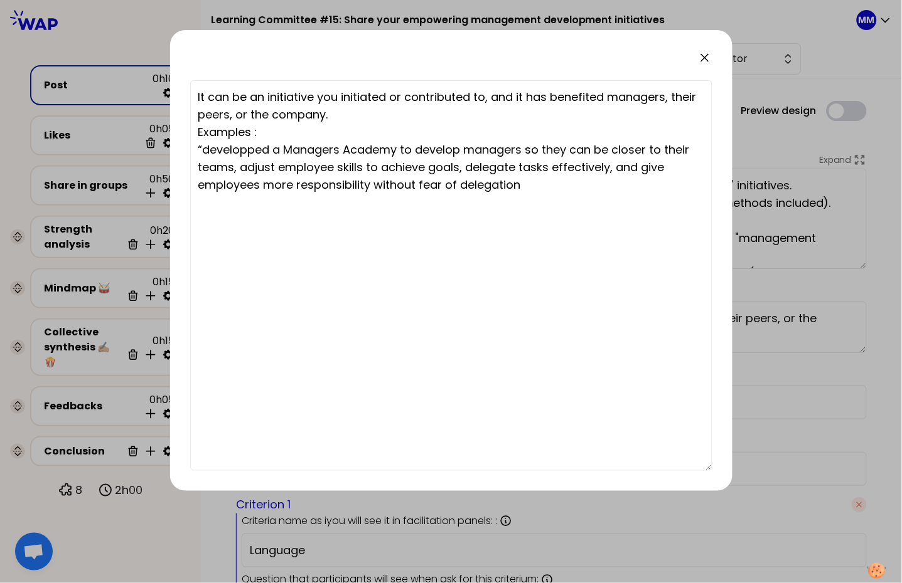
type textarea "It can be an initiative you initiated or contributed to, and it has benefited m…"
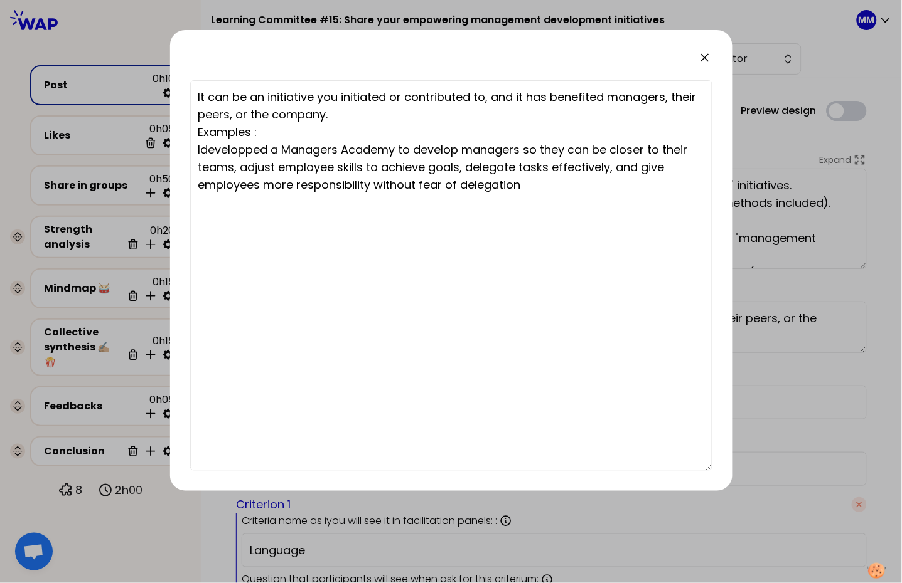
type textarea "It can be an initiative you initiated or contributed to, and it has benefited m…"
click at [264, 146] on textarea "It can be an initiative you initiated or contributed to, and it has benefited m…" at bounding box center [451, 275] width 522 height 391
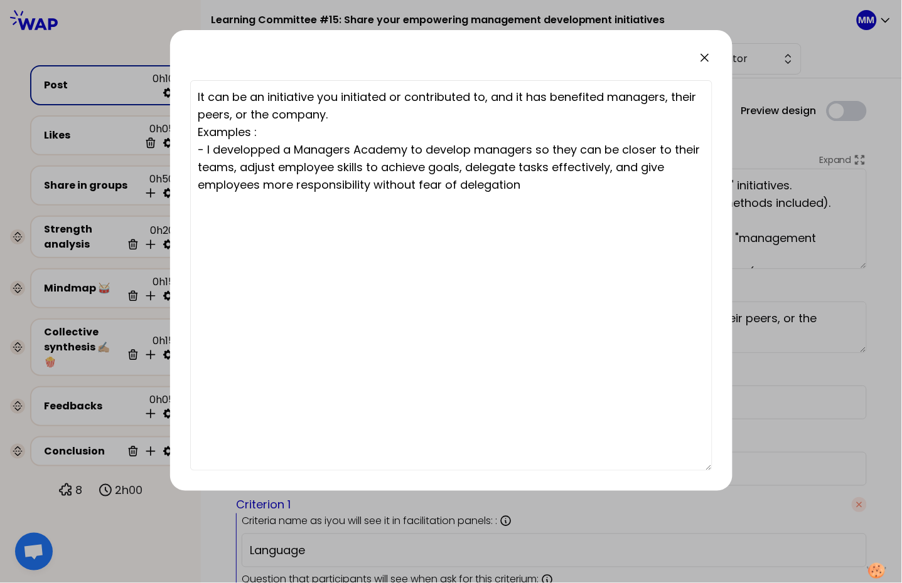
click at [224, 194] on textarea "It can be an initiative you initiated or contributed to, and it has benefited m…" at bounding box center [451, 275] width 522 height 391
click at [257, 147] on textarea "It can be an initiative you initiated or contributed to, and it has benefited m…" at bounding box center [451, 275] width 522 height 391
click at [297, 147] on textarea "It can be an initiative you initiated or contributed to, and it has benefited m…" at bounding box center [451, 275] width 522 height 391
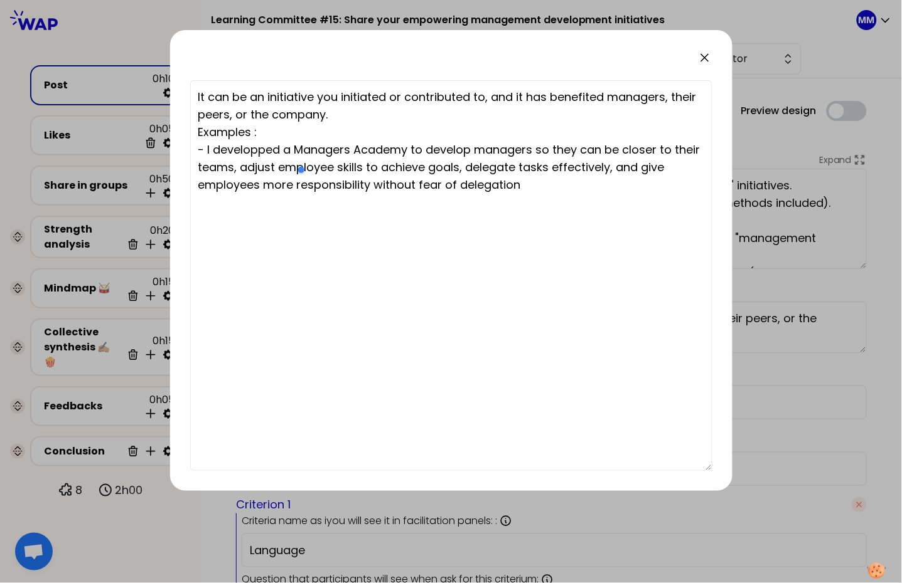
type textarea "It can be an initiative you initiated or contributed to, and it has benefited m…"
drag, startPoint x: 316, startPoint y: 159, endPoint x: 269, endPoint y: 160, distance: 47.1
click at [315, 159] on textarea "It can be an initiative you initiated or contributed to, and it has benefited m…" at bounding box center [451, 275] width 522 height 391
click at [265, 156] on textarea "It can be an initiative you initiated or contributed to, and it has benefited m…" at bounding box center [451, 275] width 522 height 391
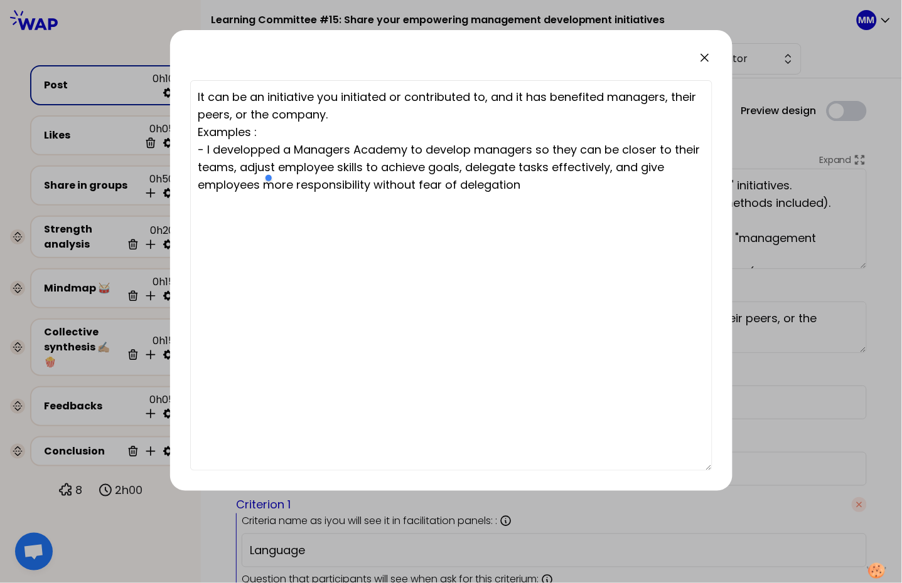
type textarea "It can be an initiative you initiated or contributed to, and it has benefited m…"
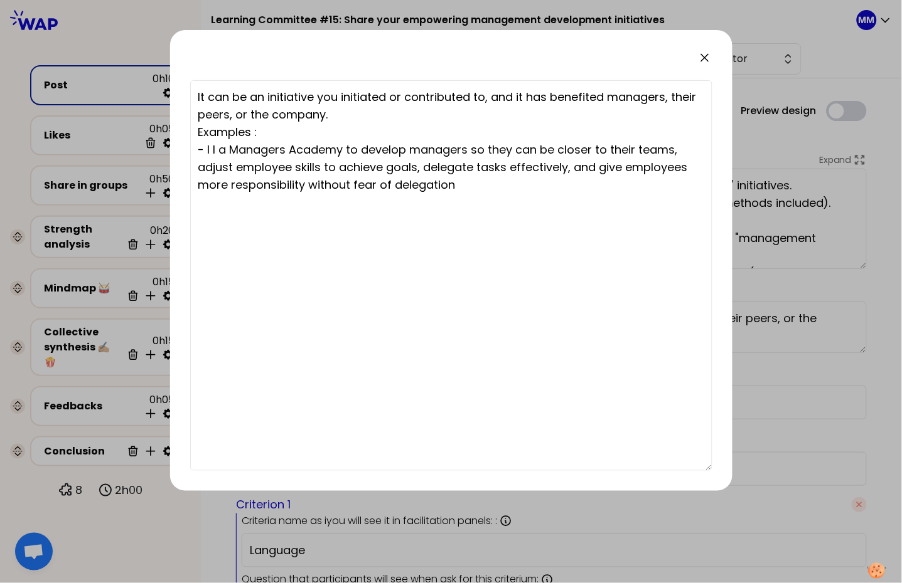
type textarea "It can be an initiative you initiated or contributed to, and it has benefited m…"
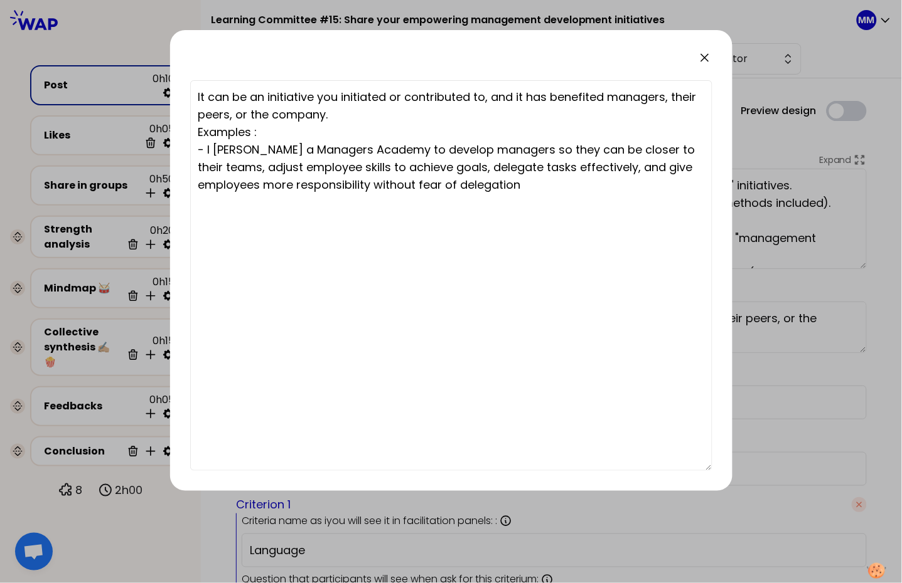
type textarea "It can be an initiative you initiated or contributed to, and it has benefited m…"
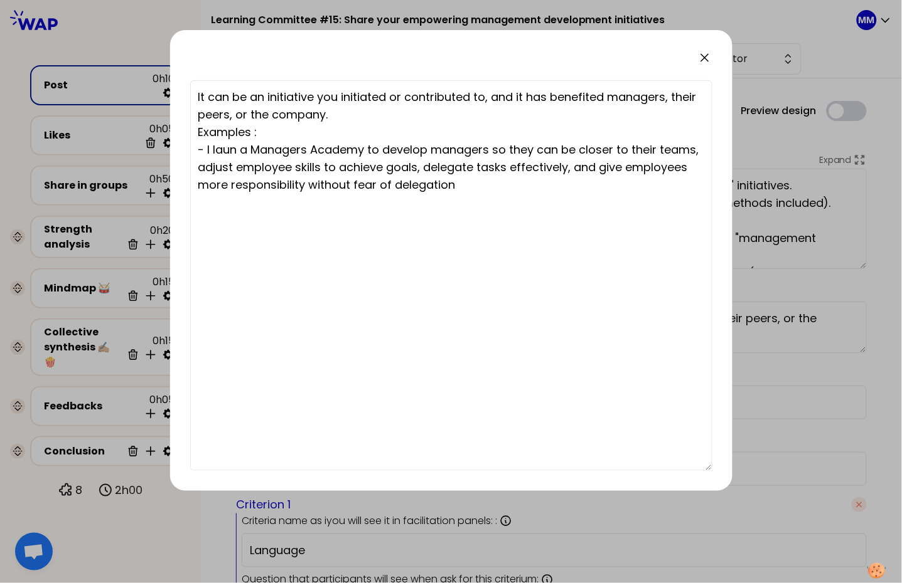
type textarea "It can be an initiative you initiated or contributed to, and it has benefited m…"
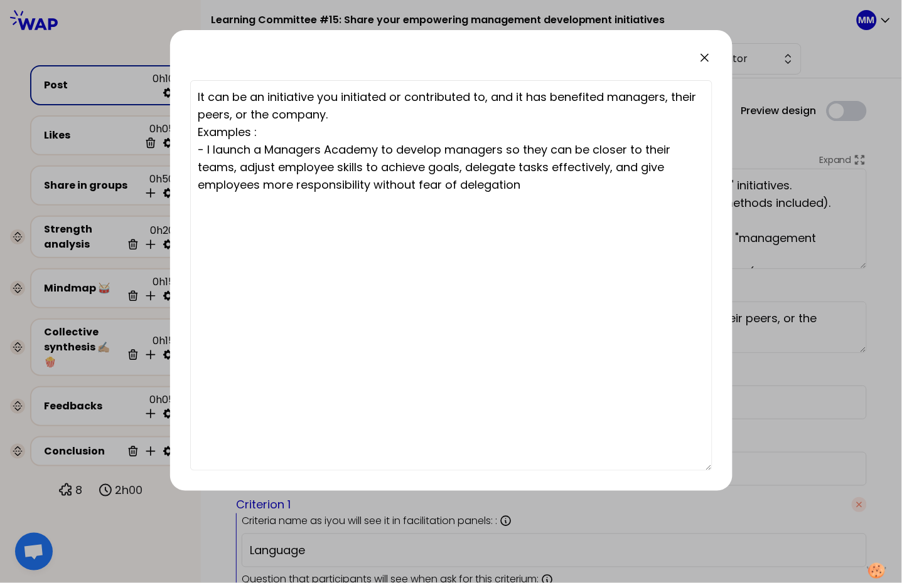
type textarea "It can be an initiative you initiated or contributed to, and it has benefited m…"
click at [319, 137] on textarea "It can be an initiative you initiated or contributed to, and it has benefited m…" at bounding box center [451, 275] width 522 height 391
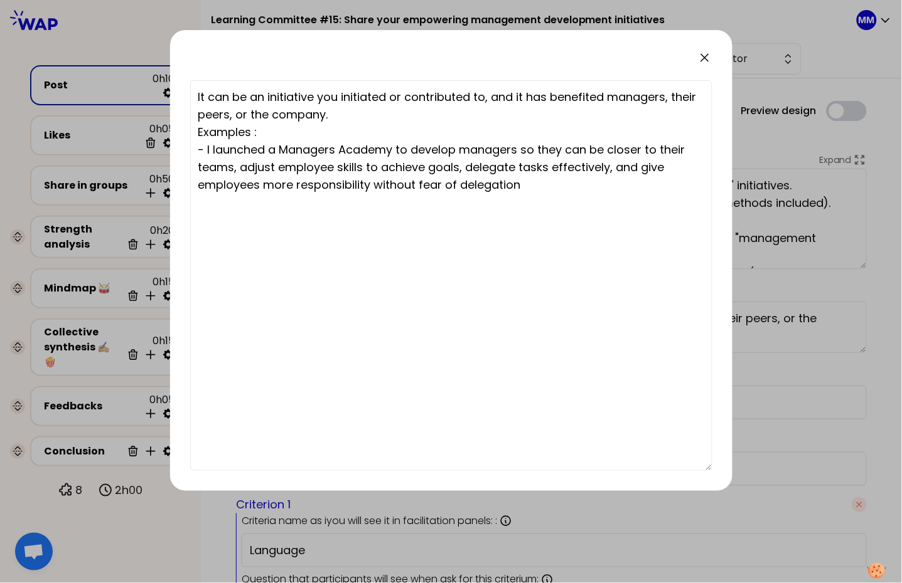
type textarea "It can be an initiative you initiated or contributed to, and it has benefited m…"
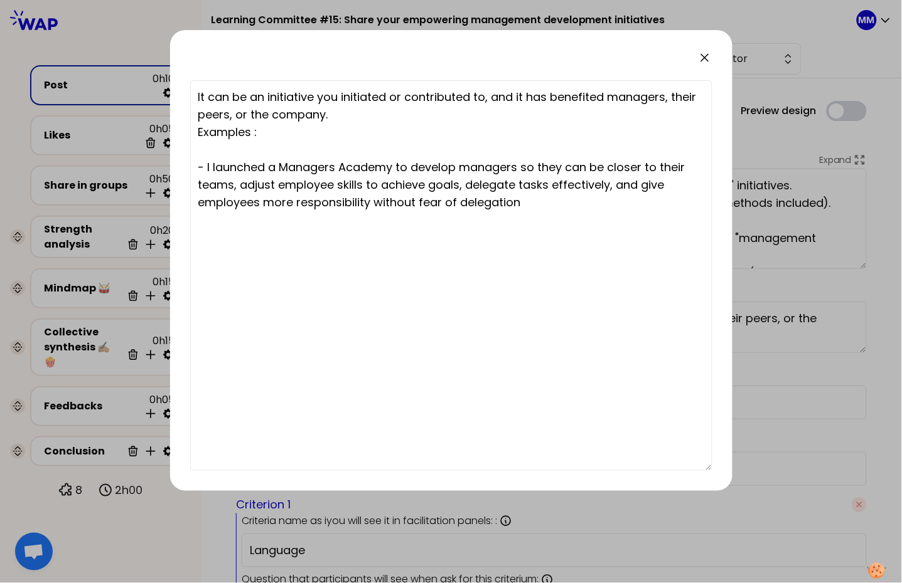
type textarea "It can be an initiative you initiated or contributed to, and it has benefited m…"
paste textarea "I have given a clear vision and strategic orientation, and supported my junior …"
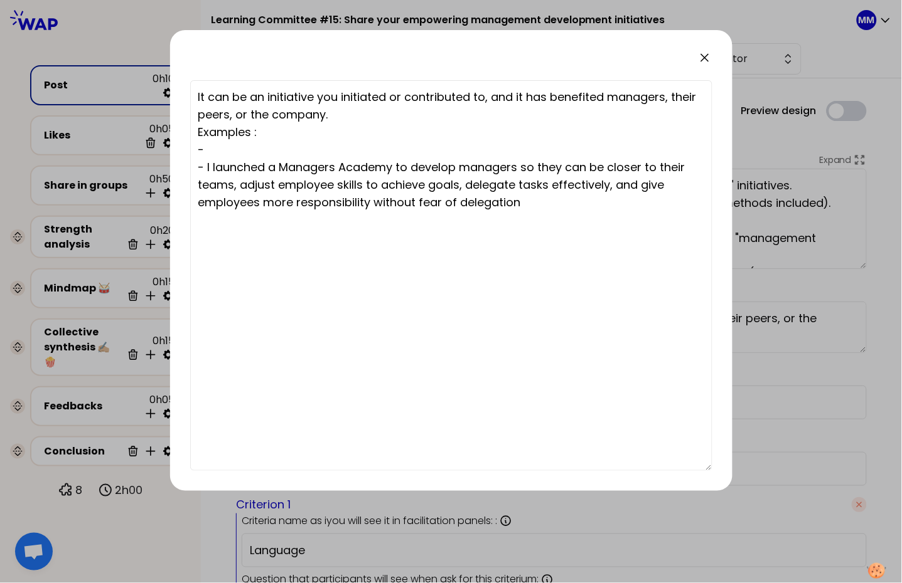
type textarea "It can be an initiative you initiated or contributed to, and it has benefited m…"
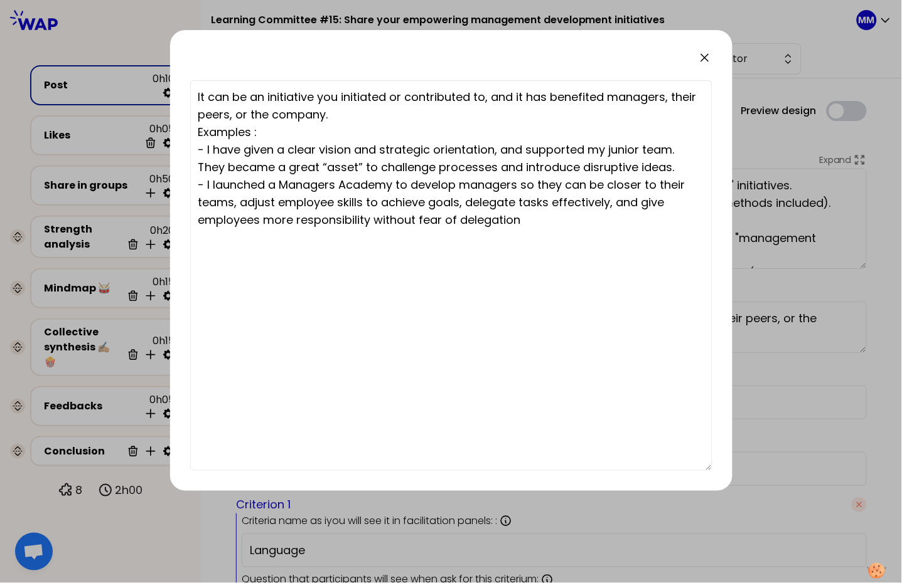
click at [544, 225] on textarea "It can be an initiative you initiated or contributed to, and it has benefited m…" at bounding box center [451, 275] width 522 height 391
type textarea "It can be an initiative you initiated or contributed to, and it has benefited m…"
click at [703, 53] on div "It can be an initiative you initiated or contributed to, and it has benefited m…" at bounding box center [451, 260] width 562 height 461
click at [703, 58] on icon at bounding box center [704, 57] width 15 height 15
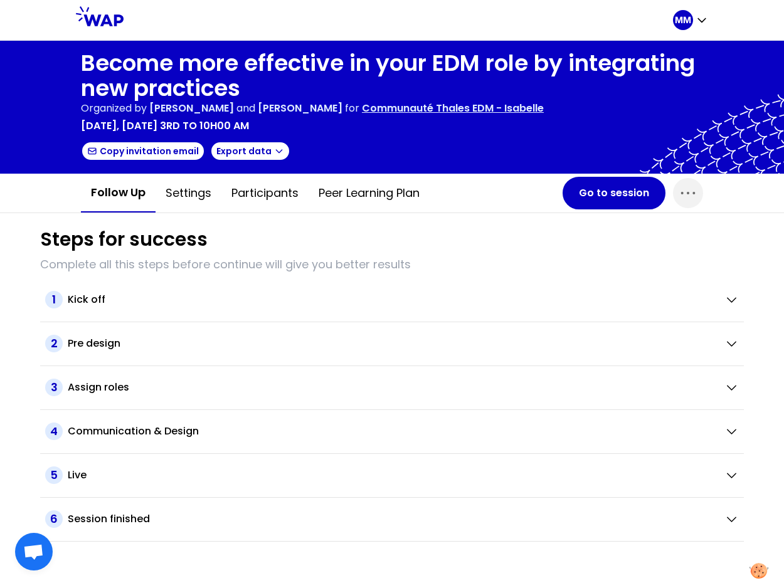
click at [403, 16] on div at bounding box center [399, 20] width 550 height 40
click at [614, 193] on button "Go to session" at bounding box center [614, 193] width 103 height 33
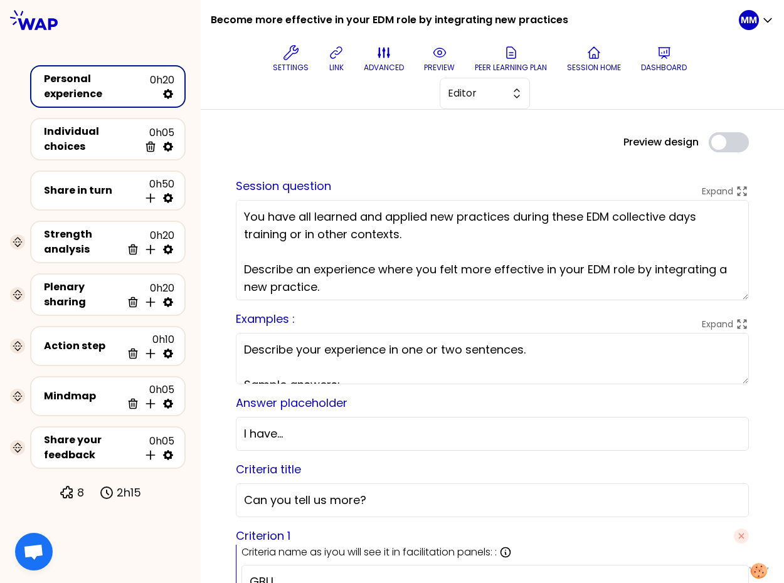
click at [506, 149] on div "Preview design Use setting" at bounding box center [492, 142] width 533 height 20
click at [497, 108] on button "Editor" at bounding box center [485, 93] width 90 height 31
click at [497, 146] on span "Facilitator" at bounding box center [492, 144] width 54 height 15
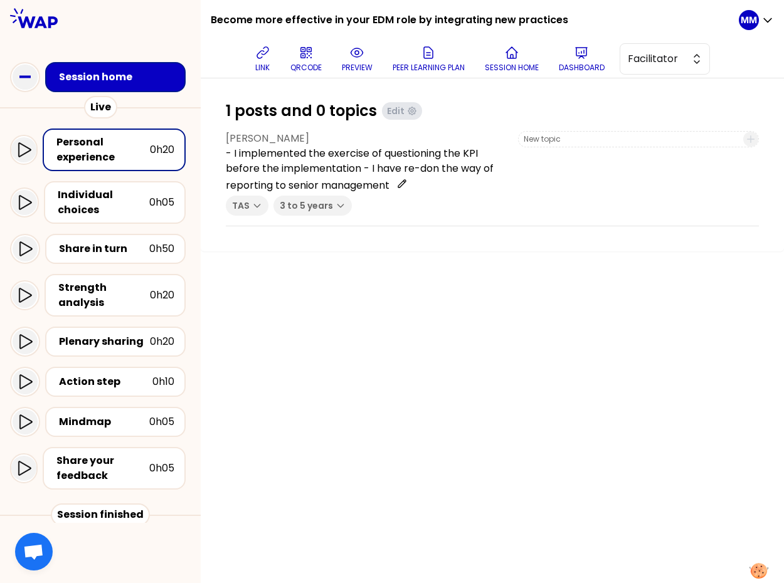
click at [348, 309] on div "1 posts and 0 topics Edit Javier SERRANO ARRIAGA - I implemented the exercise o…" at bounding box center [492, 330] width 583 height 505
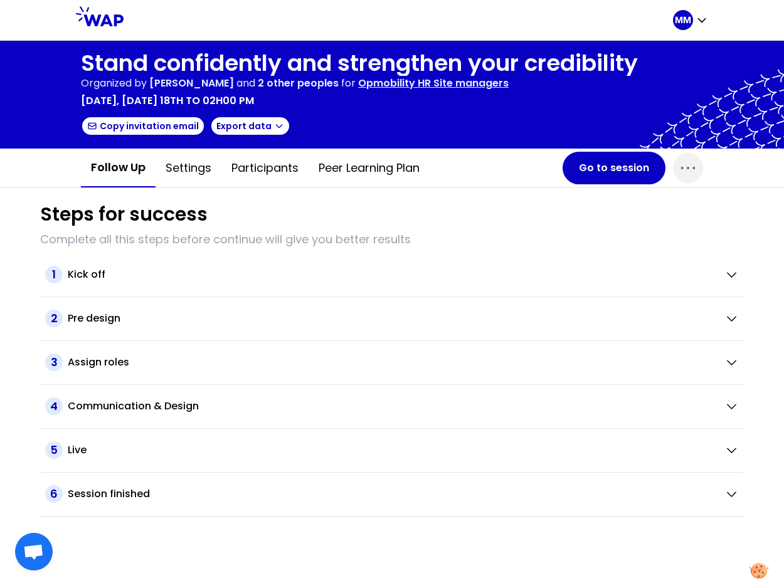
click at [498, 217] on div "Steps for success" at bounding box center [392, 214] width 704 height 23
click at [599, 174] on button "Go to session" at bounding box center [614, 168] width 103 height 33
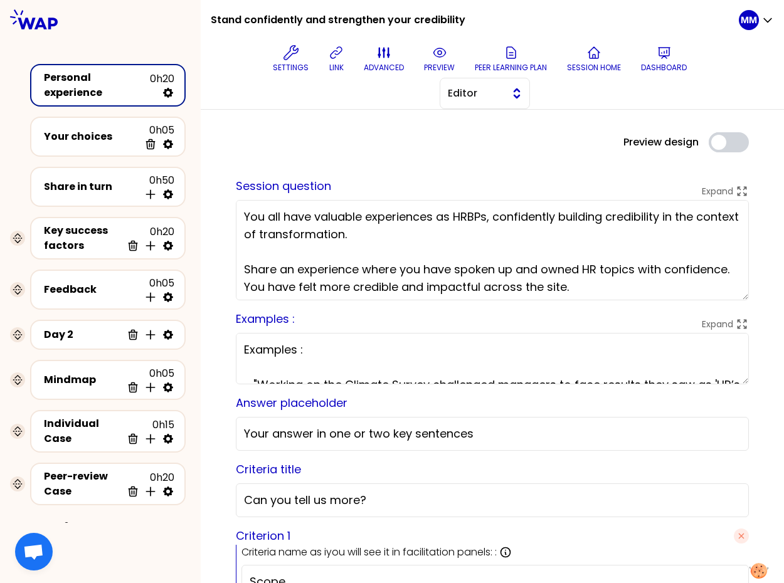
click at [471, 102] on button "Editor" at bounding box center [485, 93] width 90 height 31
click at [483, 139] on span "Facilitator" at bounding box center [492, 144] width 54 height 15
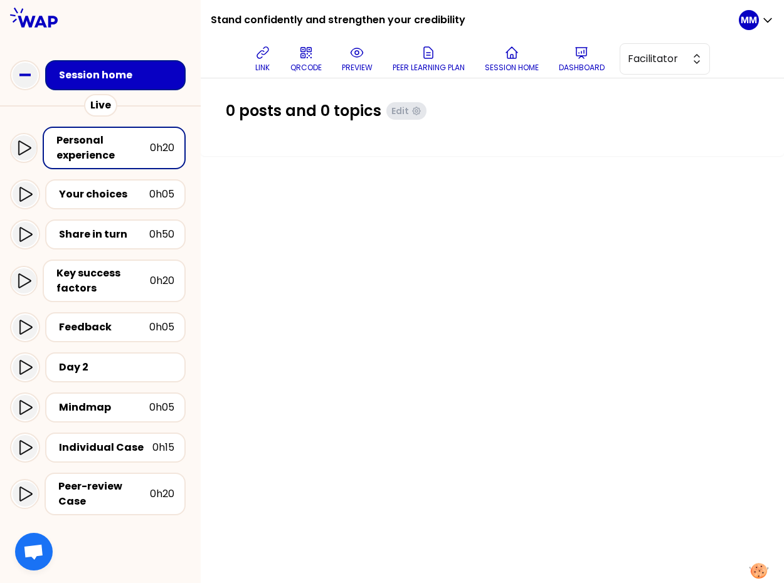
click at [149, 21] on div at bounding box center [100, 17] width 201 height 35
click at [119, 73] on div "Session home" at bounding box center [119, 75] width 120 height 15
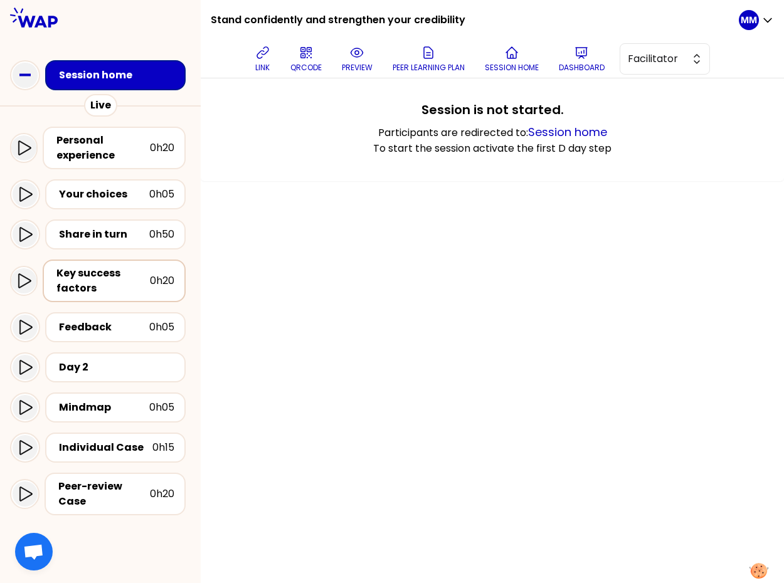
click at [81, 282] on div "Key success factors" at bounding box center [102, 281] width 93 height 30
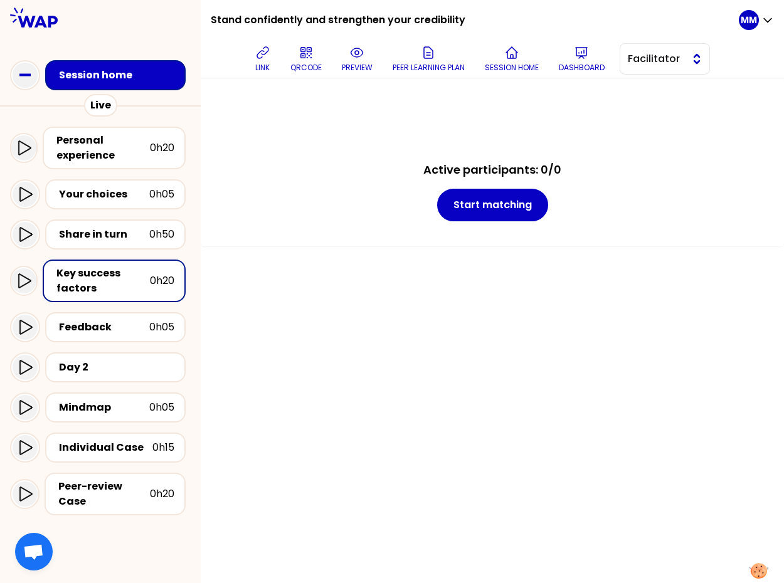
drag, startPoint x: 649, startPoint y: 50, endPoint x: 656, endPoint y: 66, distance: 18.3
click at [649, 50] on button "Facilitator" at bounding box center [665, 58] width 90 height 31
click at [662, 84] on span "Editor" at bounding box center [673, 90] width 54 height 15
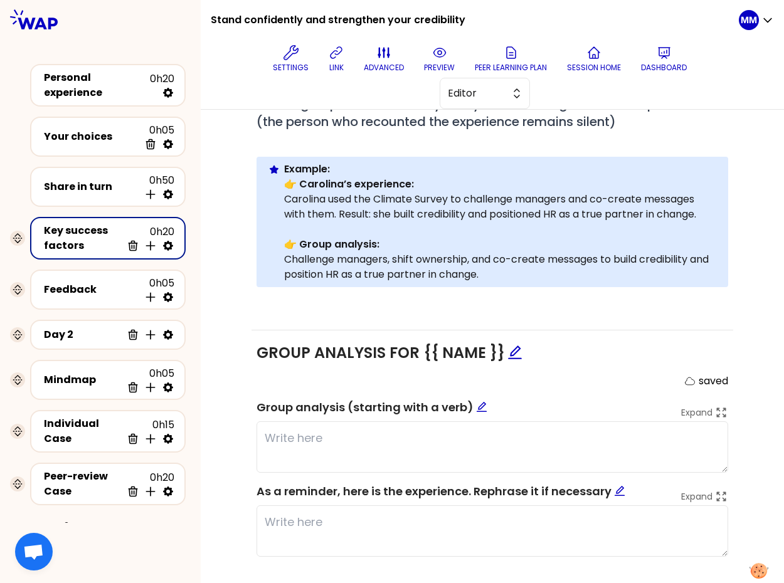
scroll to position [363, 0]
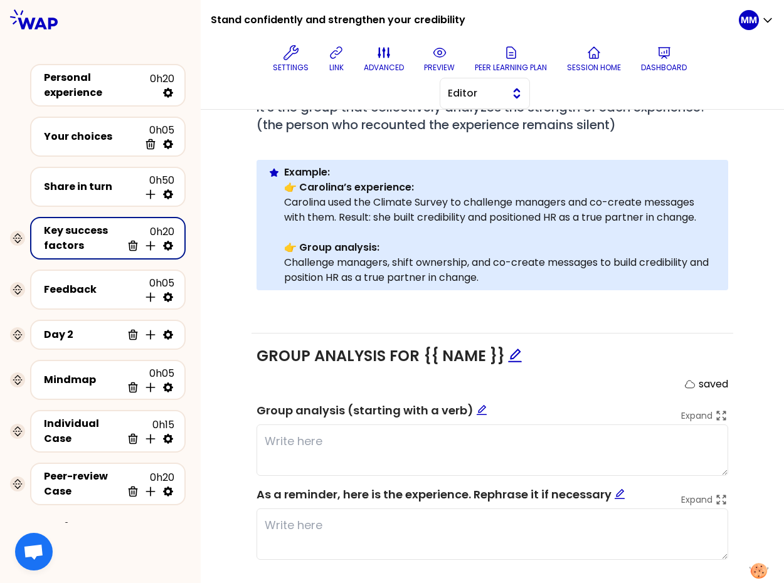
click at [496, 85] on button "Editor" at bounding box center [485, 93] width 90 height 31
click at [506, 138] on span "Facilitator" at bounding box center [492, 144] width 54 height 15
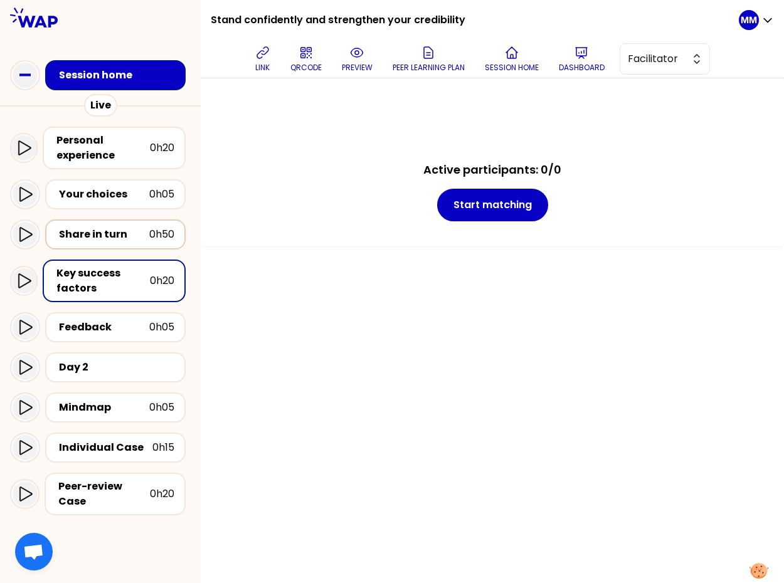
click at [121, 230] on div "Share in turn" at bounding box center [104, 234] width 90 height 15
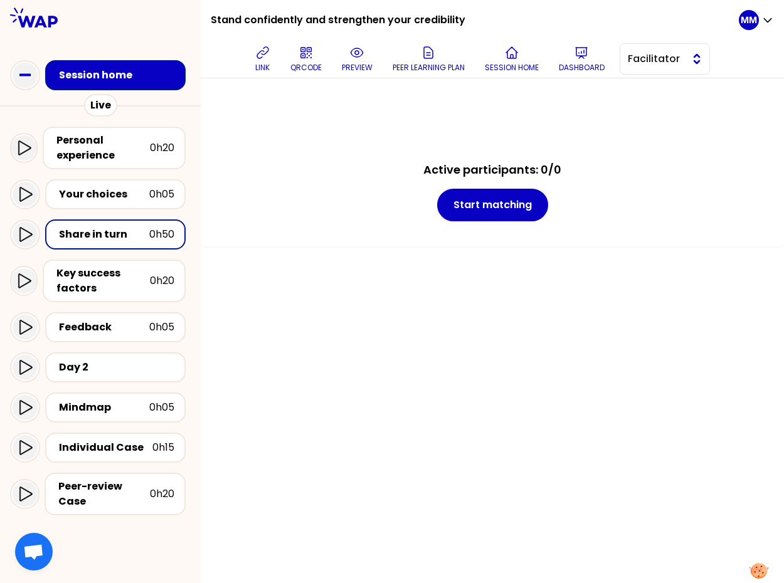
drag, startPoint x: 680, startPoint y: 64, endPoint x: 682, endPoint y: 72, distance: 7.8
click at [680, 65] on span "Facilitator" at bounding box center [656, 58] width 56 height 15
click at [683, 94] on span "Editor" at bounding box center [673, 90] width 54 height 15
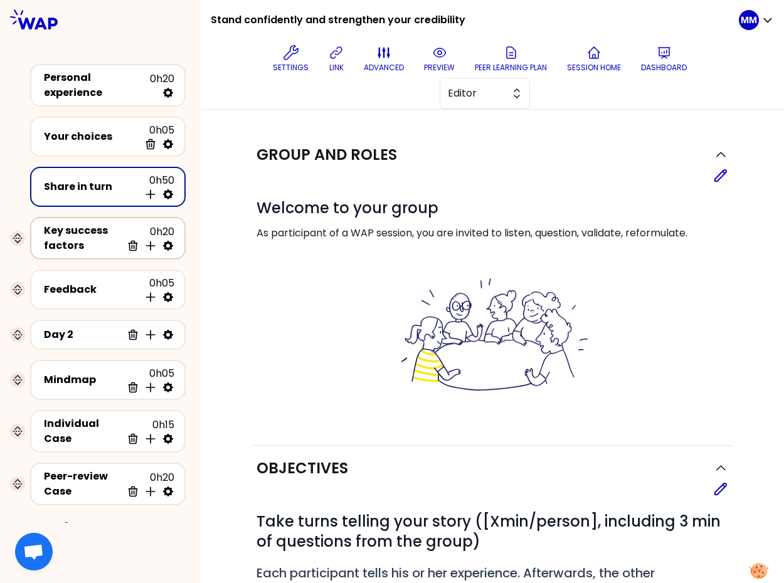
click at [69, 238] on div "Key success factors" at bounding box center [83, 238] width 78 height 30
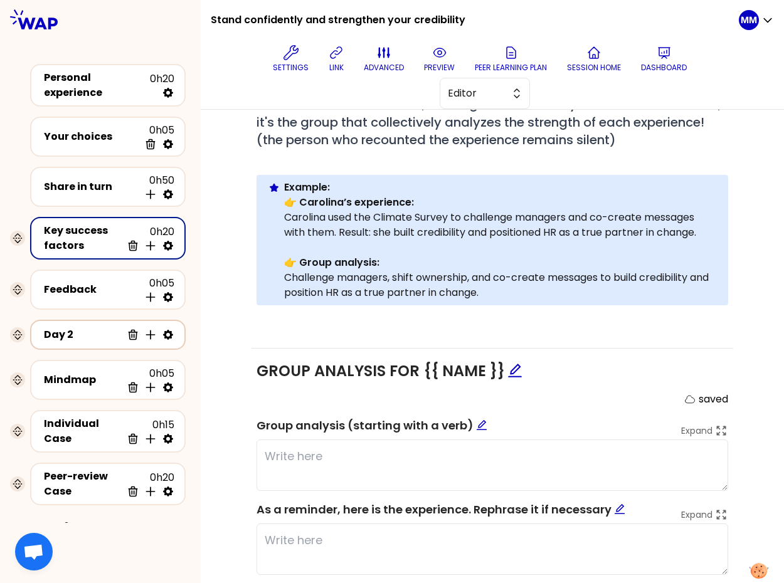
scroll to position [349, 0]
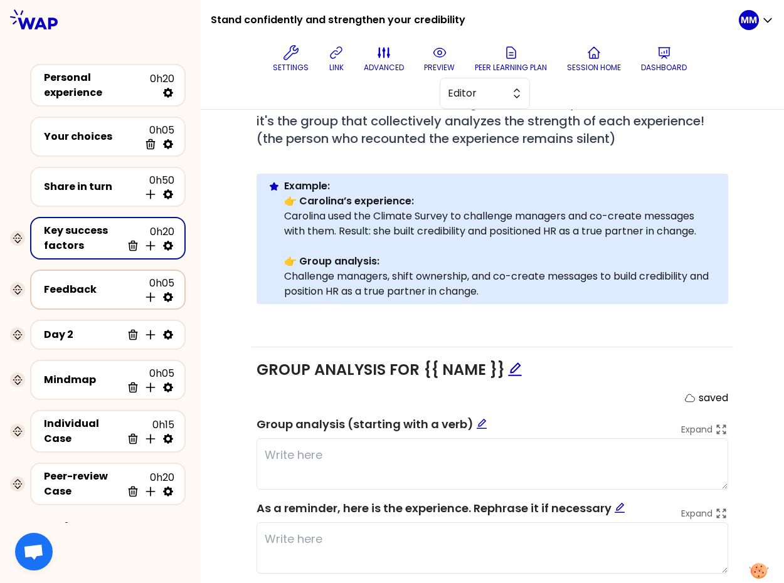
click at [85, 284] on div "Feedback" at bounding box center [91, 289] width 95 height 15
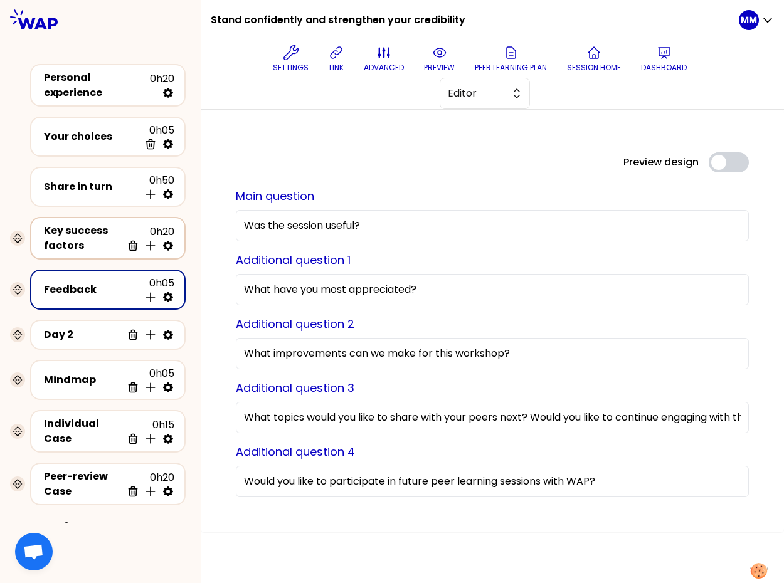
click at [96, 244] on div "Key success factors" at bounding box center [83, 238] width 78 height 30
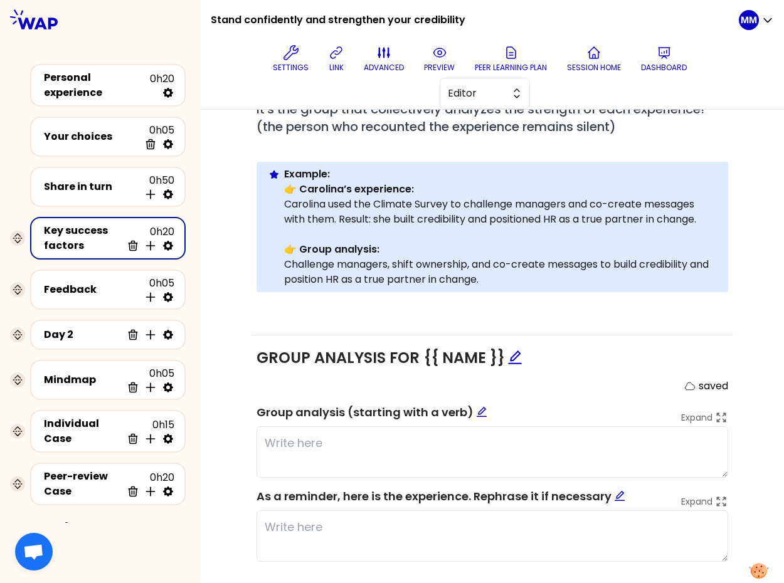
scroll to position [387, 0]
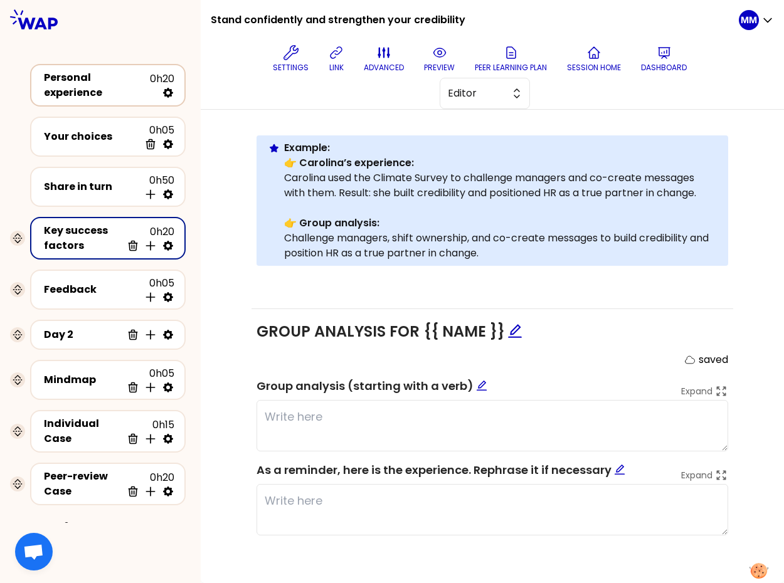
click at [115, 73] on div "Personal experience 0h20" at bounding box center [107, 85] width 133 height 30
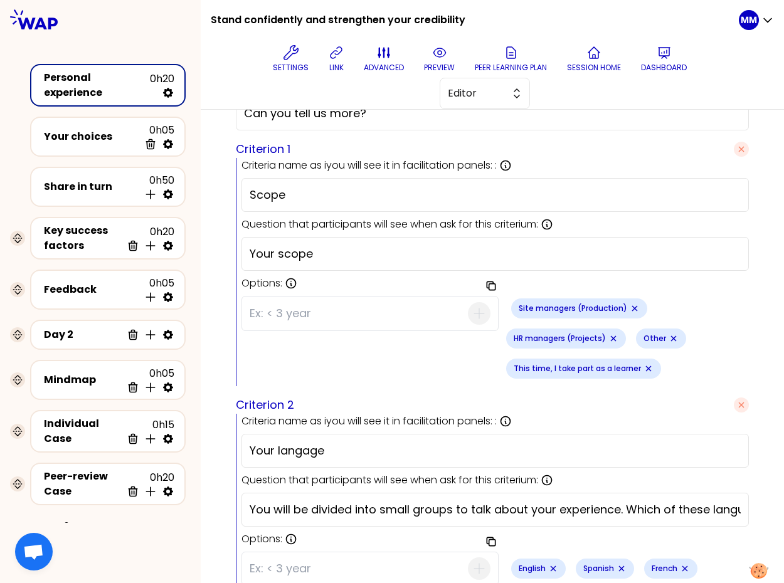
scroll to position [3, 0]
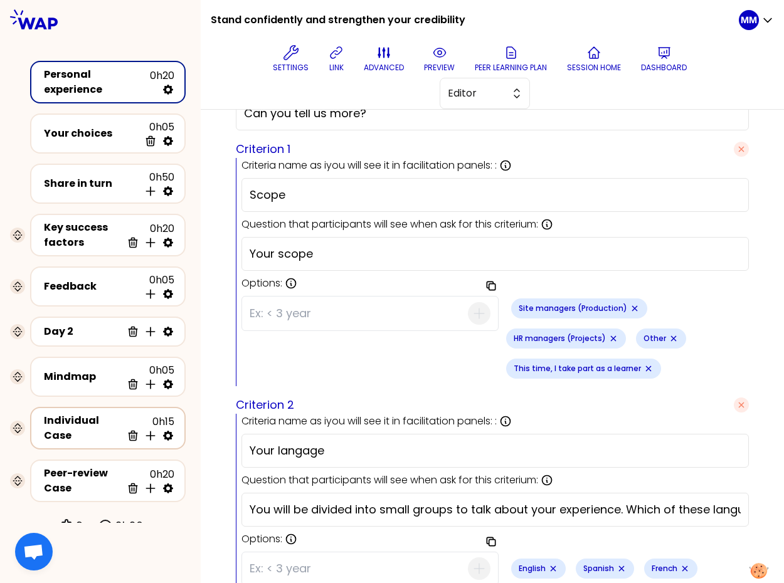
click at [52, 423] on div "Individual Case" at bounding box center [83, 428] width 78 height 30
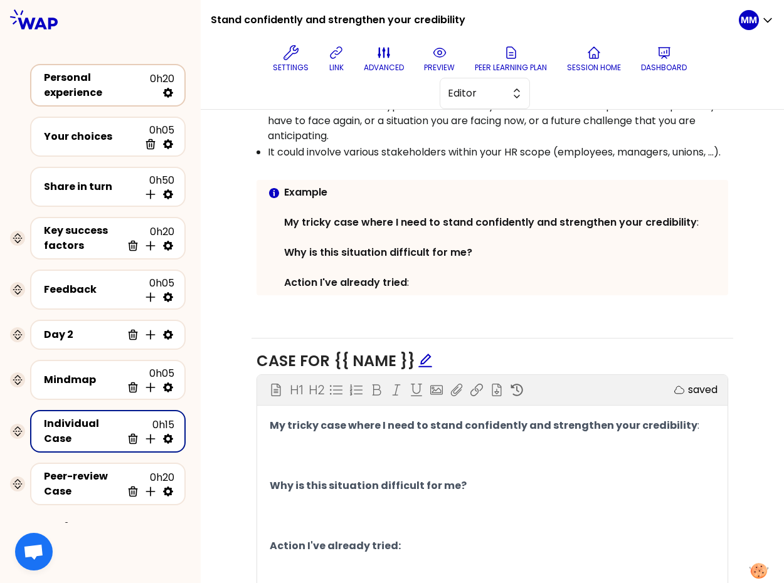
click at [82, 87] on div "Personal experience" at bounding box center [97, 85] width 106 height 30
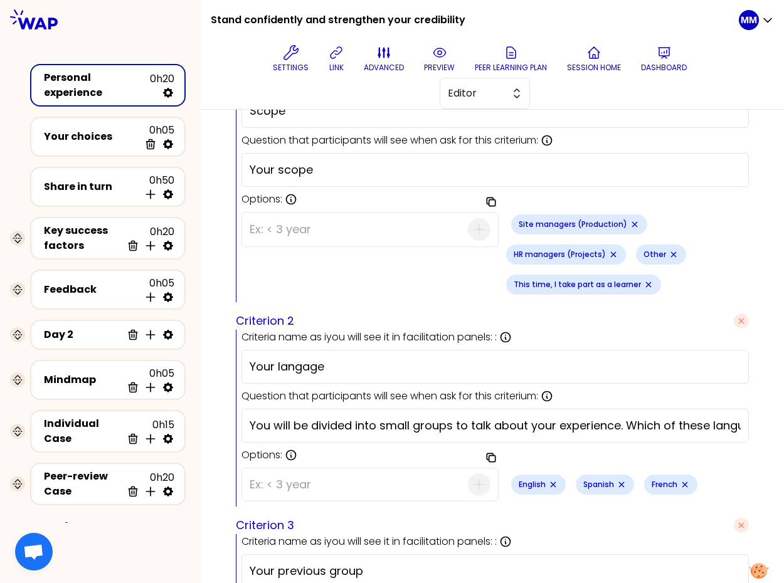
scroll to position [364, 0]
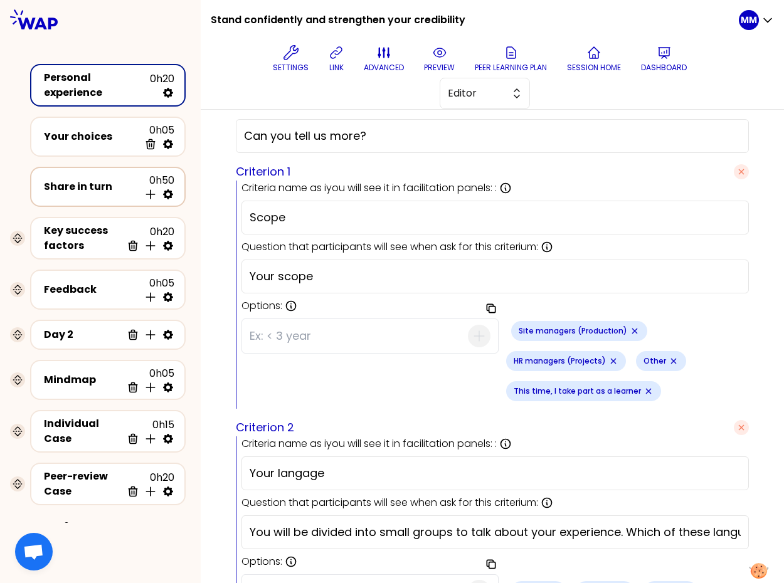
click at [172, 199] on div "Share in turn 0h50 Insert activity below" at bounding box center [108, 187] width 156 height 40
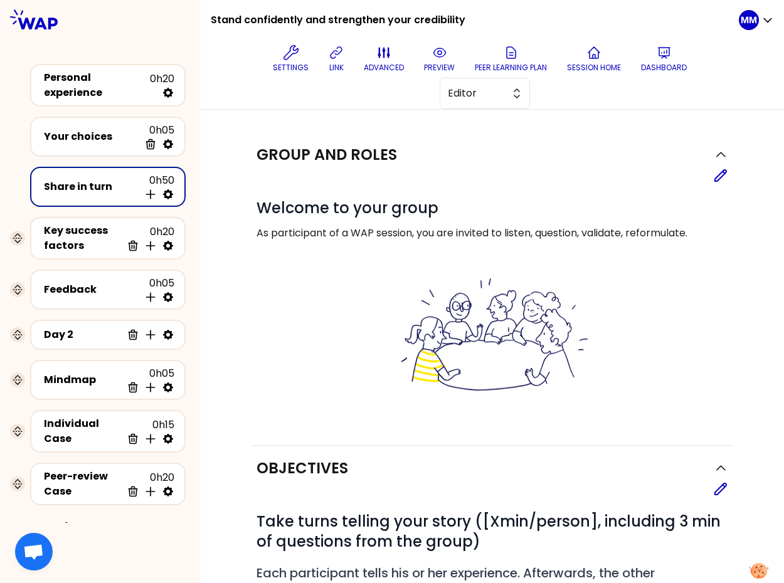
click at [169, 191] on icon at bounding box center [168, 194] width 13 height 13
select select "5"
select select "all"
select select "false"
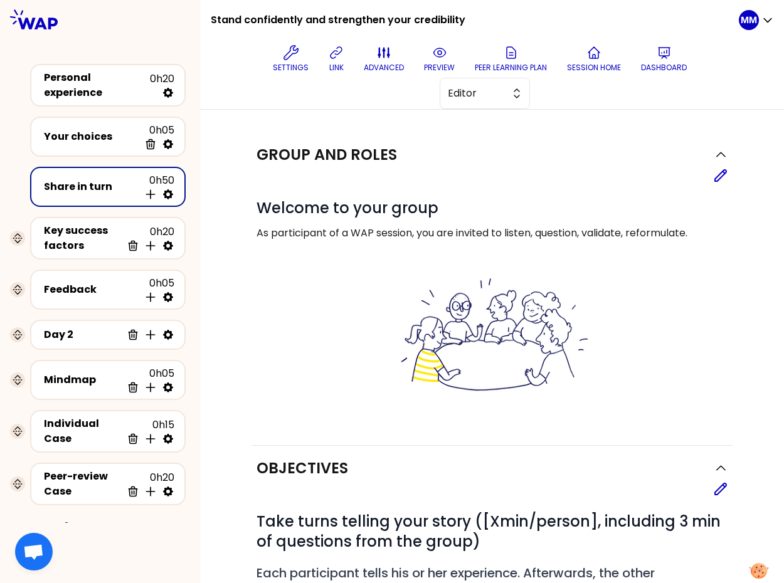
select select "Each"
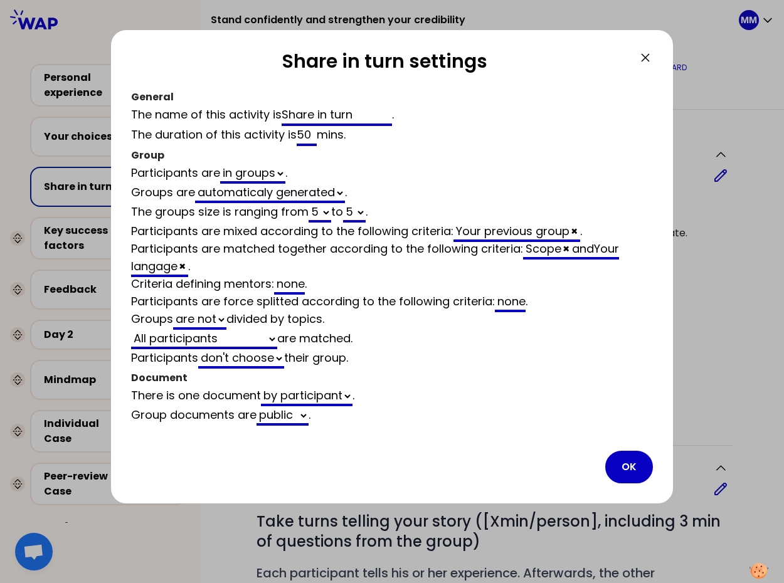
select select "5"
select select "all"
select select "false"
click at [646, 55] on icon at bounding box center [645, 57] width 15 height 15
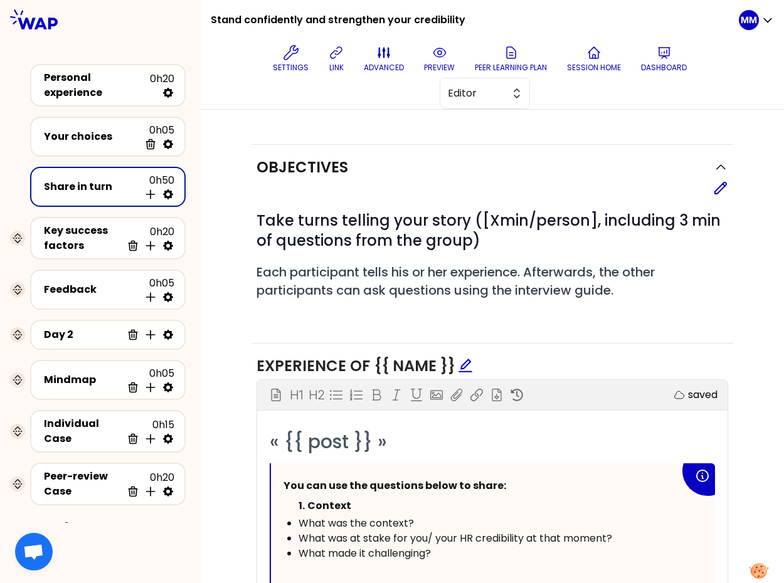
scroll to position [3, 0]
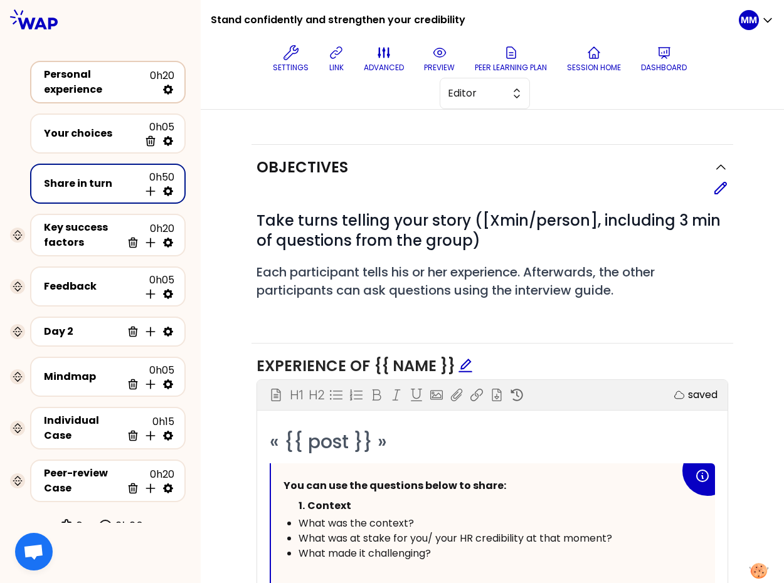
click at [98, 78] on div "Personal experience" at bounding box center [97, 82] width 106 height 30
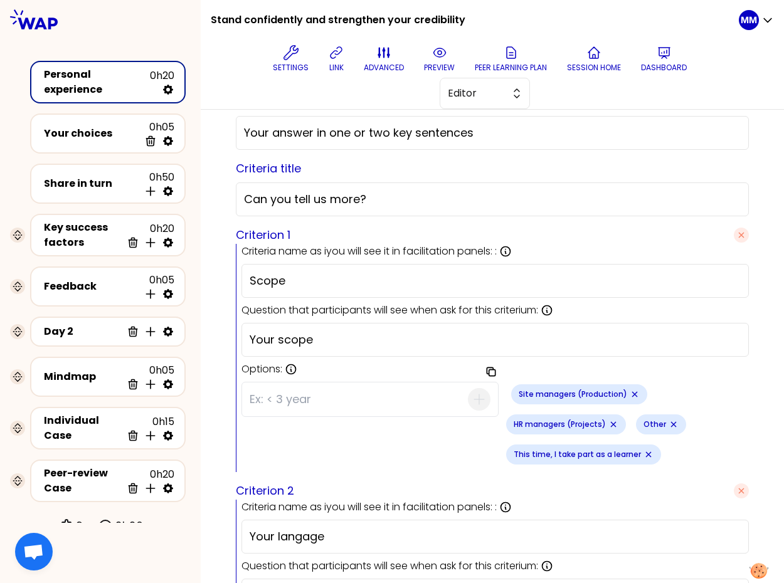
scroll to position [483, 0]
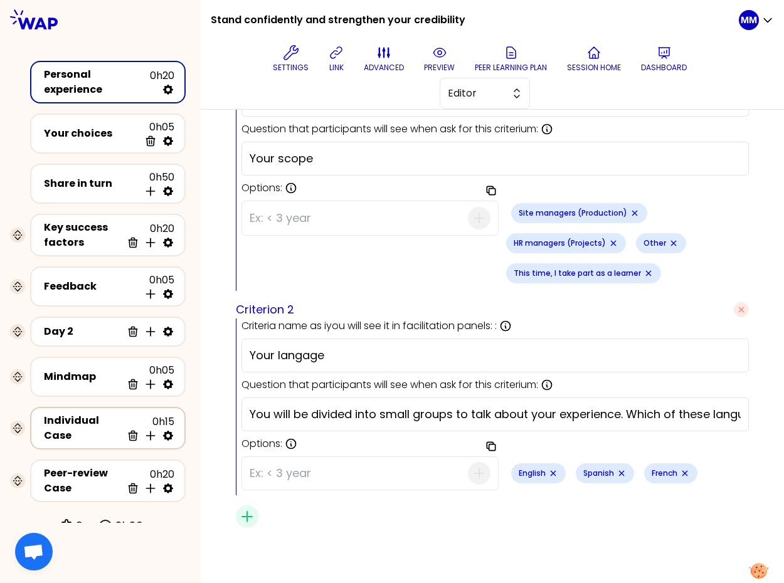
click at [68, 421] on div "Individual Case" at bounding box center [83, 428] width 78 height 30
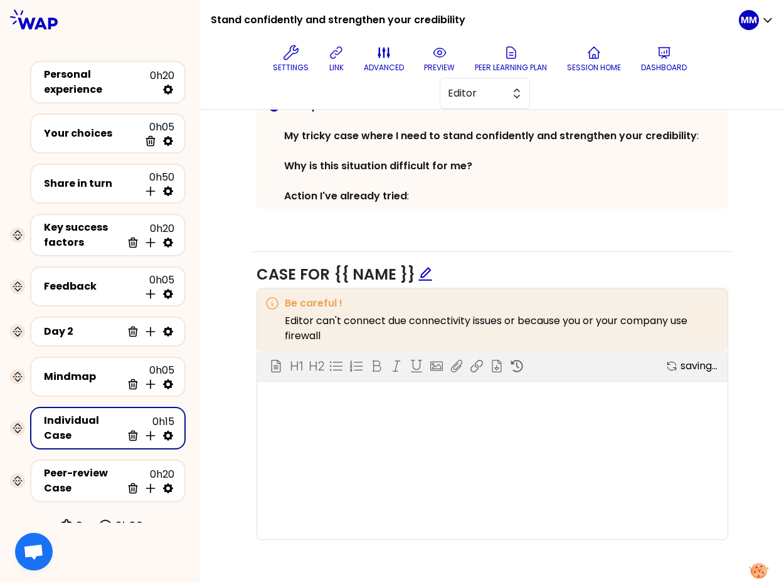
scroll to position [413, 0]
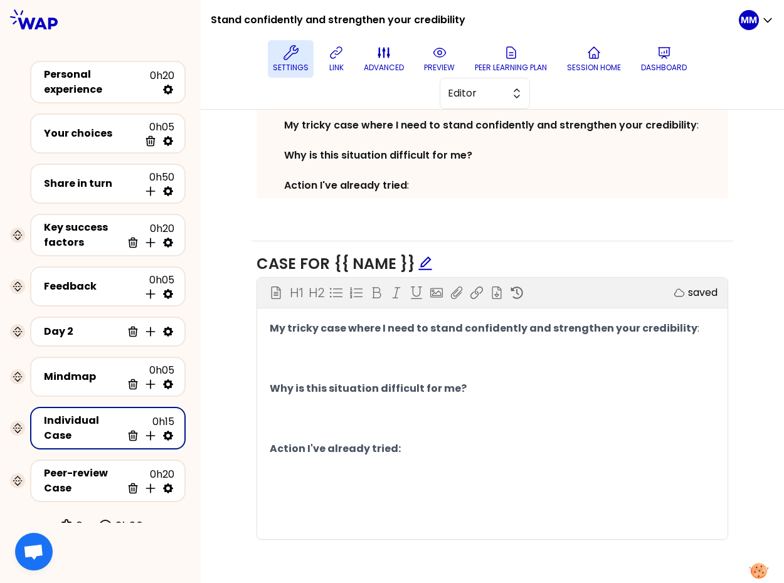
click at [295, 59] on icon at bounding box center [291, 52] width 15 height 15
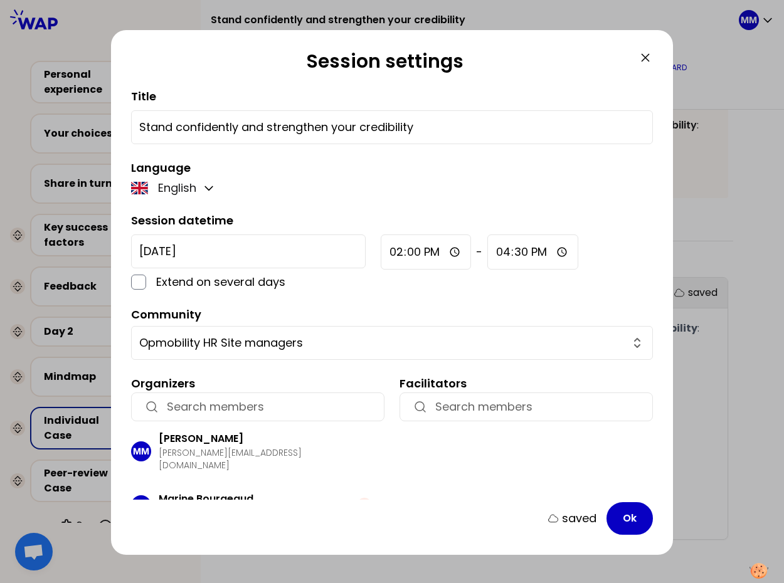
scroll to position [65, 0]
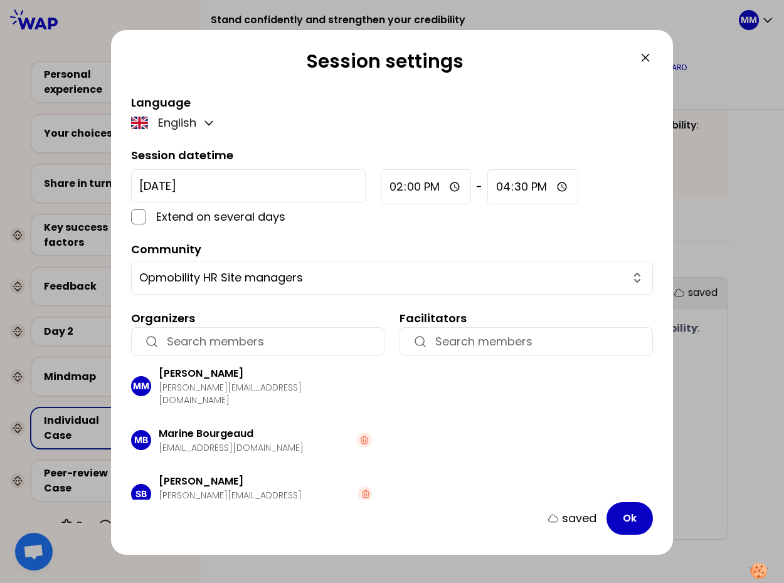
click at [255, 332] on div "button" at bounding box center [257, 341] width 253 height 29
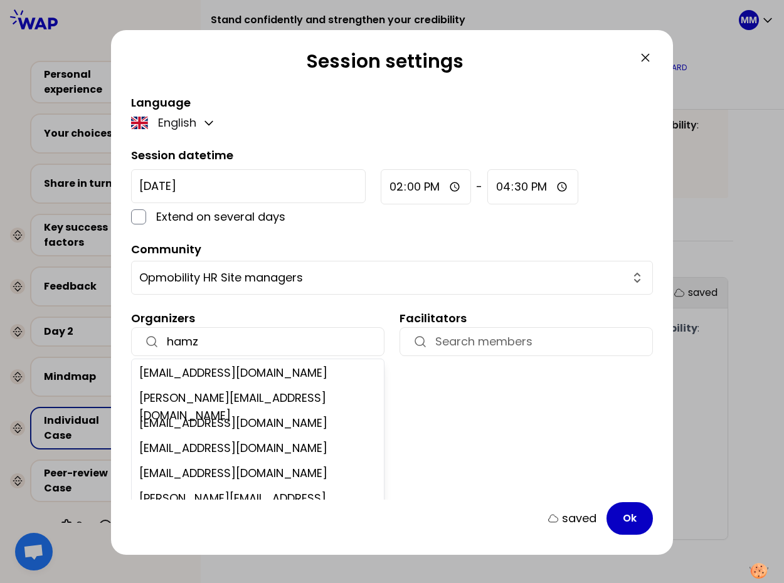
paste input "a.mcharfi@gmail.com"
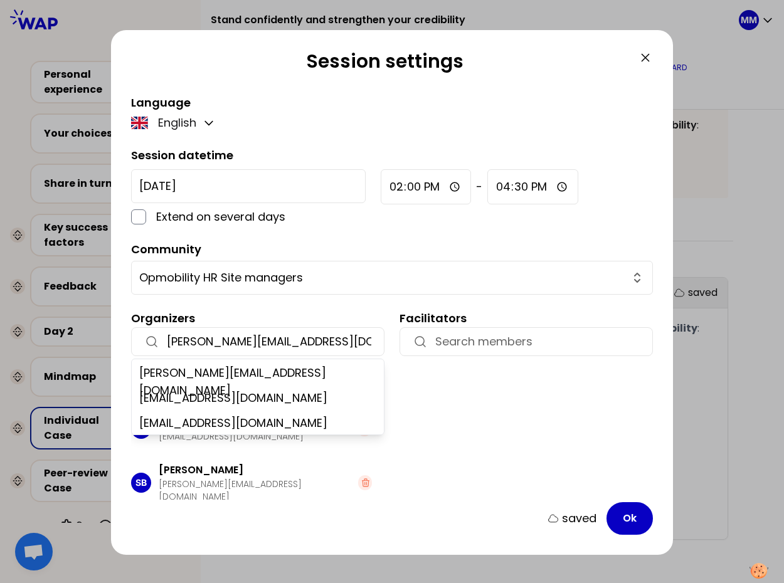
scroll to position [53, 0]
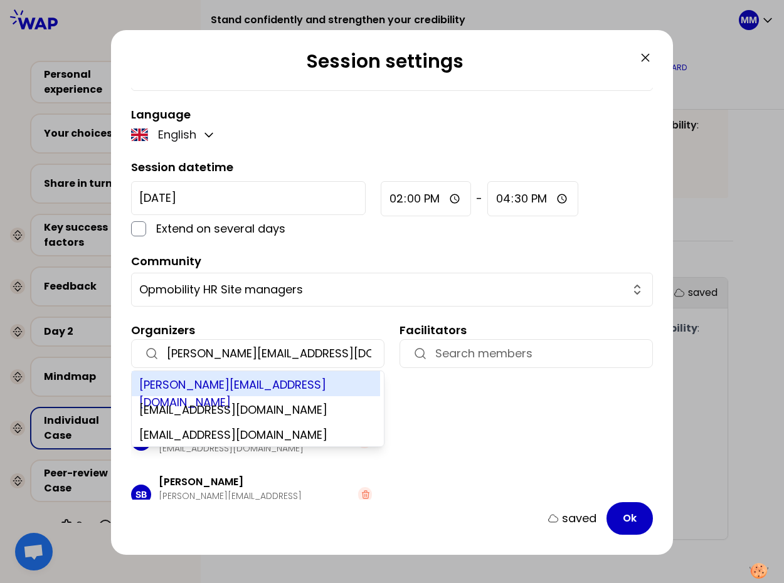
type input "hamza.mcharfi@gmail.com"
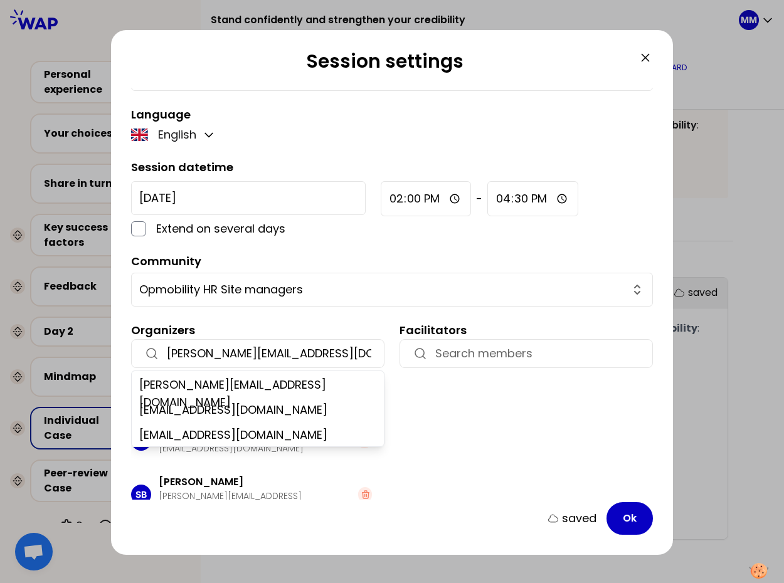
drag, startPoint x: 304, startPoint y: 385, endPoint x: 385, endPoint y: 411, distance: 84.9
click at [304, 385] on div "hamza.mcharfi@gmail.com" at bounding box center [256, 383] width 248 height 25
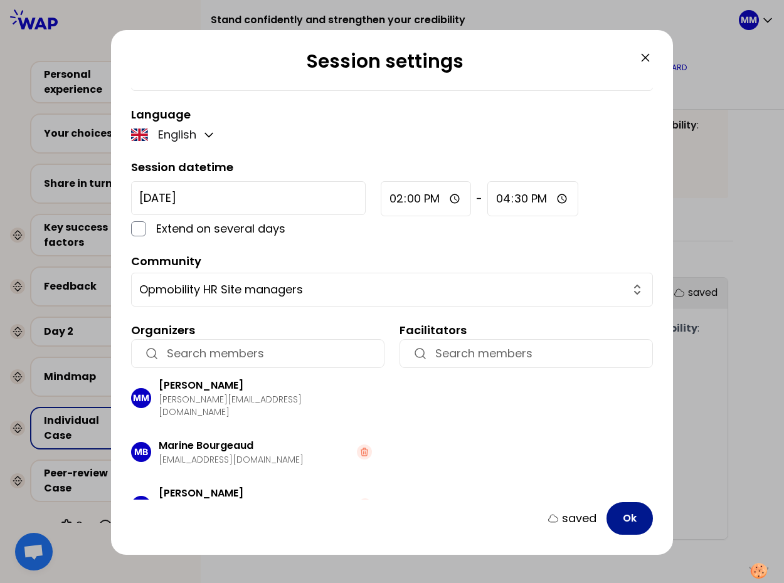
click at [635, 524] on button "Ok" at bounding box center [630, 519] width 46 height 33
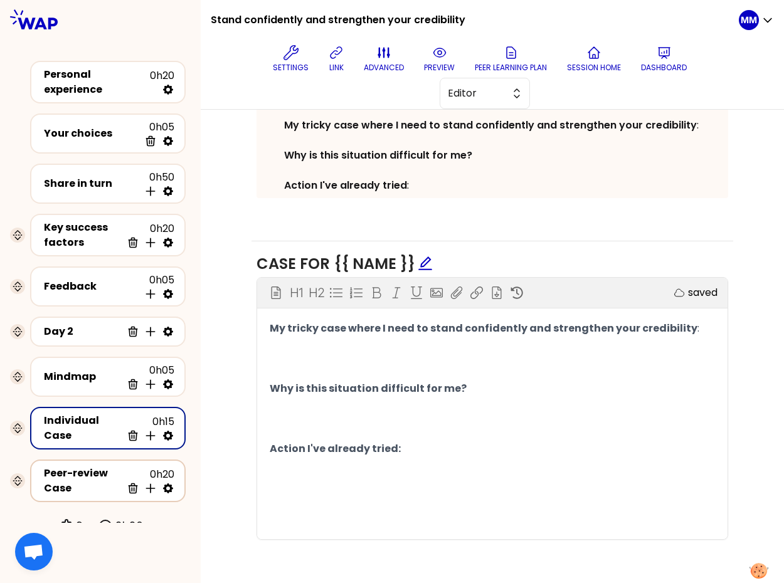
click at [65, 467] on div "Peer-review Case" at bounding box center [83, 481] width 78 height 30
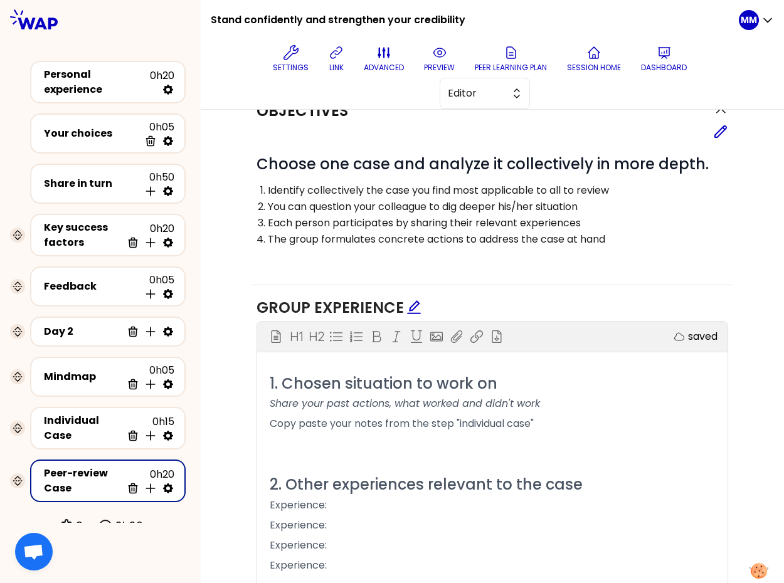
scroll to position [160, 0]
click at [411, 233] on p "The group formulates concrete actions to address the case at hand" at bounding box center [497, 240] width 459 height 15
click at [716, 130] on icon at bounding box center [720, 132] width 15 height 15
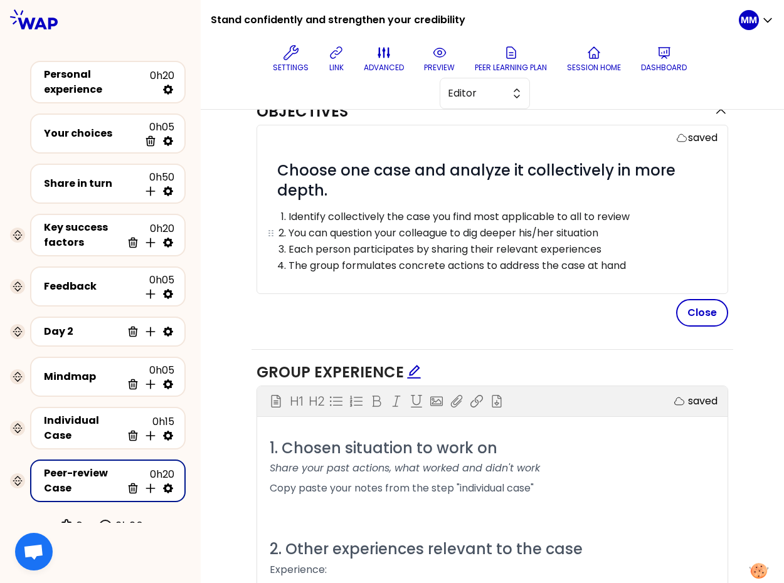
click at [290, 234] on p "You can question your colleague to dig deeper his/her situation" at bounding box center [503, 233] width 428 height 15
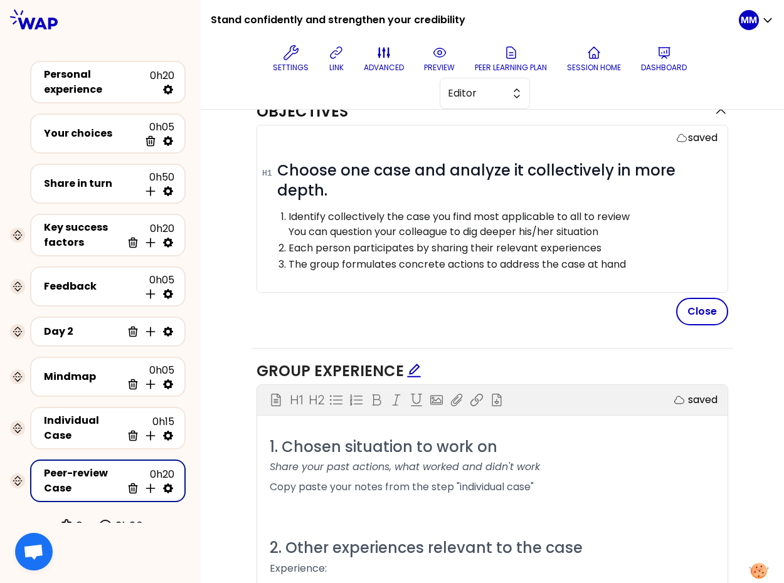
click at [705, 297] on div "saved # Choose one case and analyze it collectively in more depth. Identify col…" at bounding box center [493, 225] width 472 height 201
drag, startPoint x: 706, startPoint y: 307, endPoint x: 745, endPoint y: 282, distance: 46.8
click at [706, 307] on button "Close" at bounding box center [702, 312] width 52 height 28
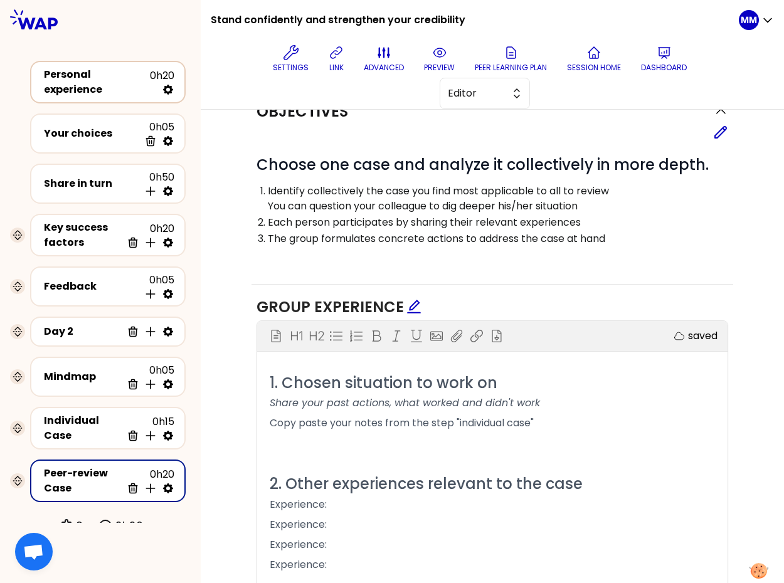
click at [72, 77] on div "Personal experience" at bounding box center [97, 82] width 106 height 30
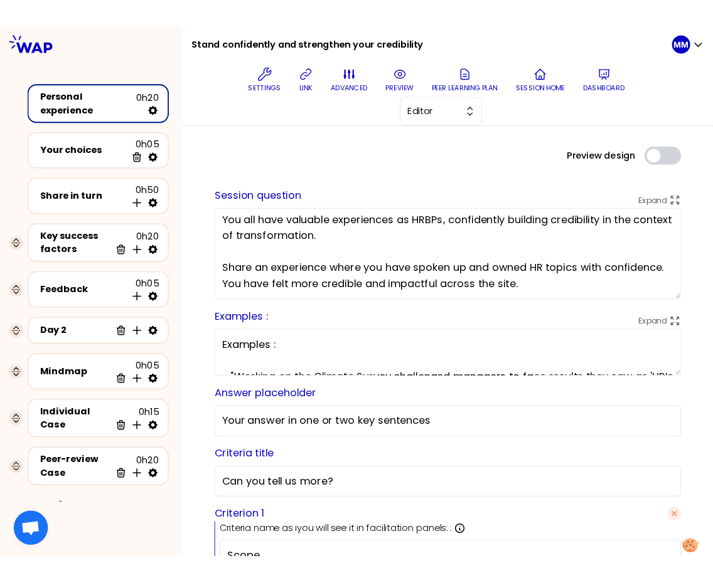
scroll to position [3, 0]
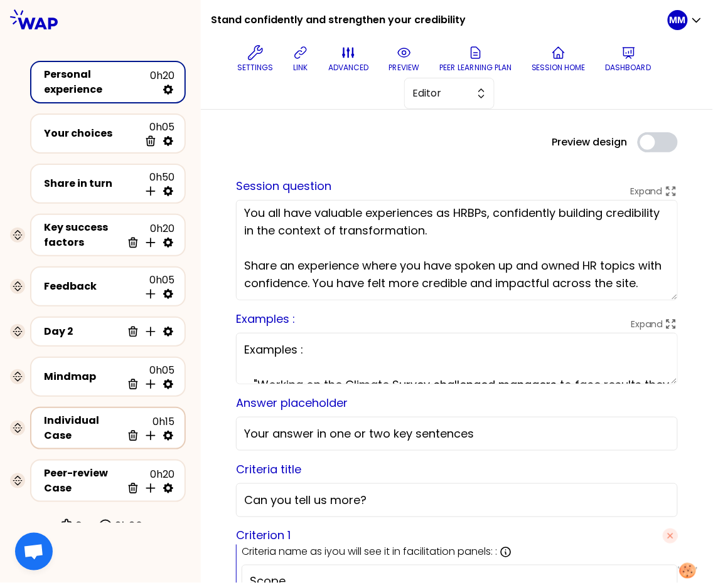
click at [72, 416] on div "Individual Case" at bounding box center [83, 428] width 78 height 30
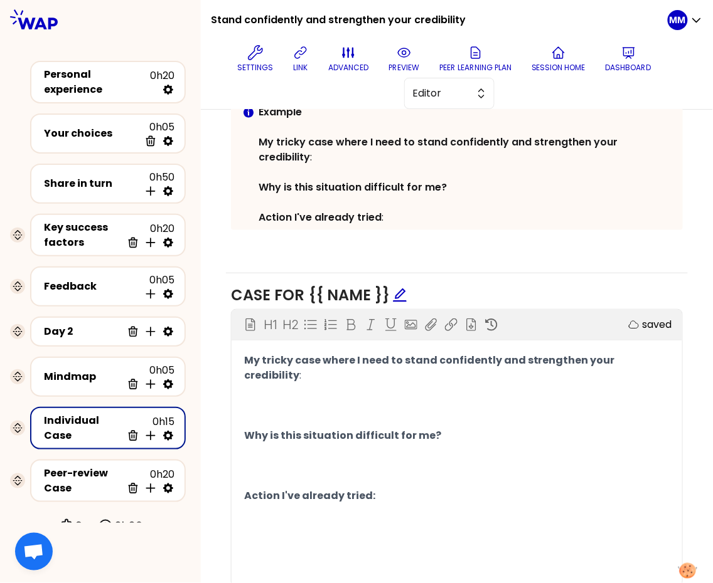
scroll to position [462, 0]
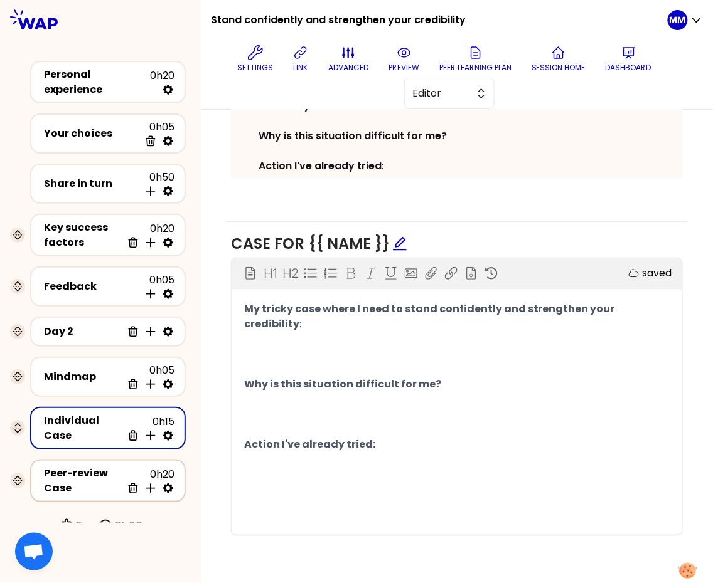
click at [66, 475] on div "Peer-review Case" at bounding box center [83, 481] width 78 height 30
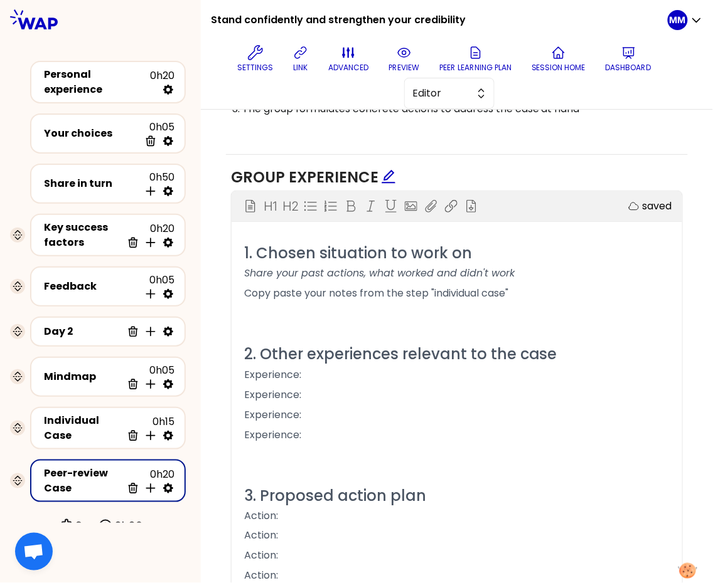
scroll to position [398, 0]
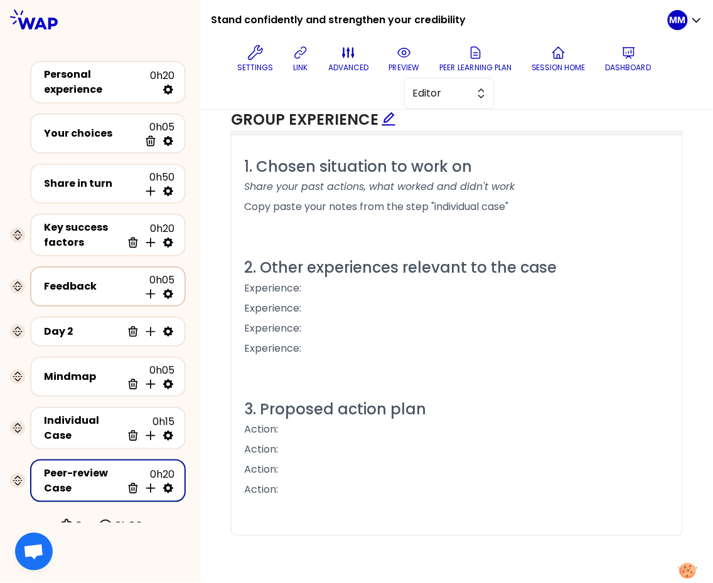
click at [63, 282] on div "Feedback" at bounding box center [91, 286] width 95 height 15
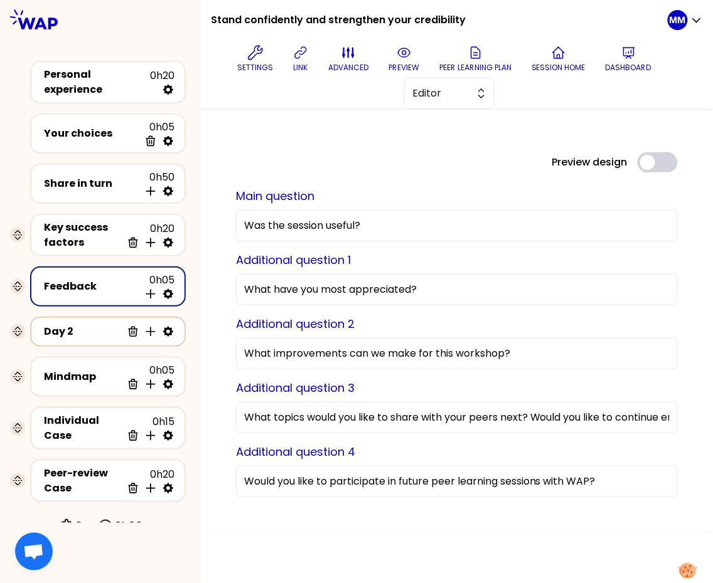
click at [75, 324] on div "Day 2" at bounding box center [83, 331] width 78 height 15
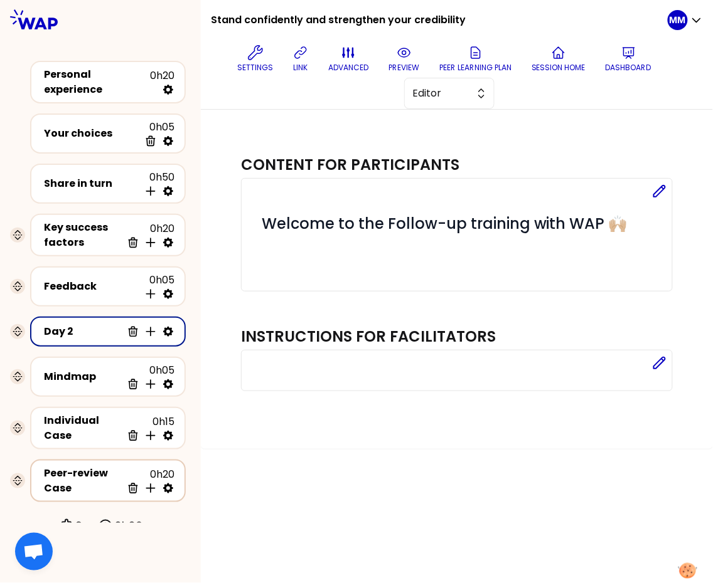
click at [70, 474] on div "Peer-review Case" at bounding box center [83, 481] width 78 height 30
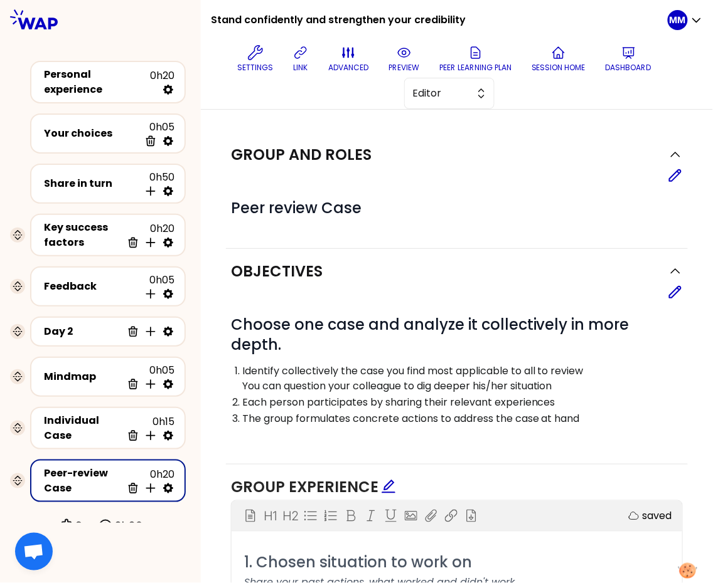
click at [447, 400] on p "Each person participates by sharing their relevant experiences" at bounding box center [461, 402] width 439 height 15
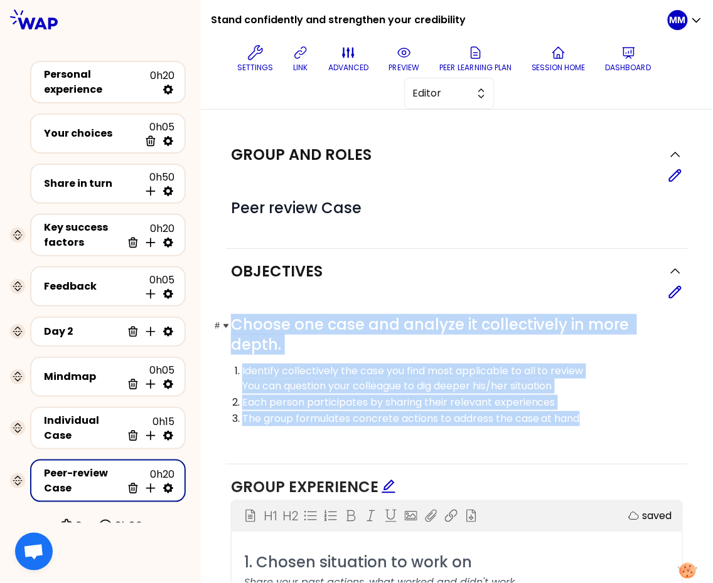
drag, startPoint x: 610, startPoint y: 422, endPoint x: 227, endPoint y: 325, distance: 394.7
click at [231, 325] on div "# Choose one case and analyze it collectively in more depth. Identify collectiv…" at bounding box center [457, 378] width 452 height 127
drag, startPoint x: 368, startPoint y: 359, endPoint x: 460, endPoint y: 395, distance: 98.6
click at [368, 359] on div "# Choose one case and analyze it collectively in more depth. Identify collectiv…" at bounding box center [457, 378] width 452 height 127
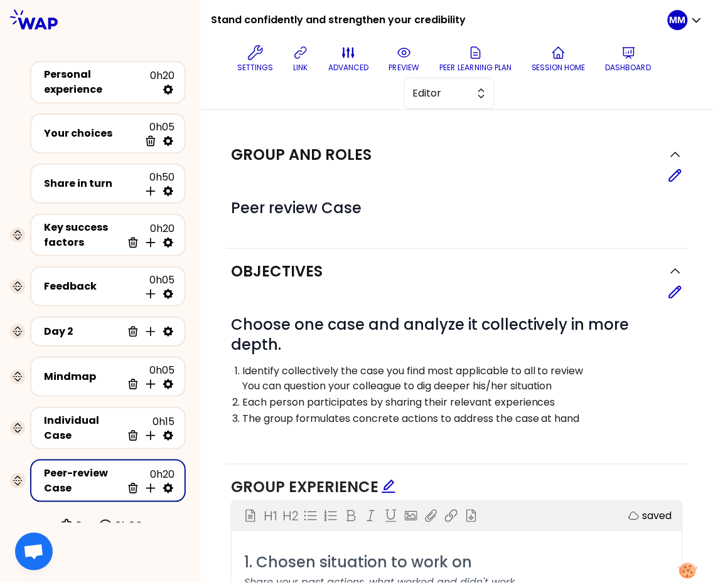
click at [595, 416] on p "The group formulates concrete actions to address the case at hand" at bounding box center [461, 419] width 439 height 15
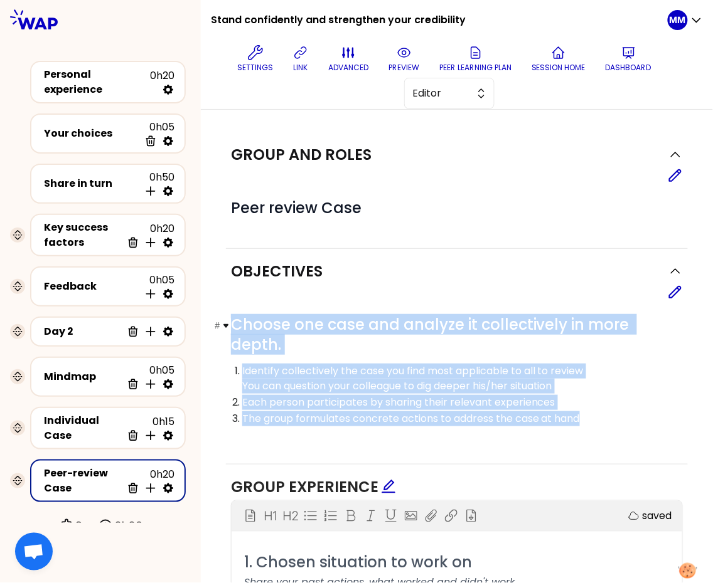
drag, startPoint x: 609, startPoint y: 420, endPoint x: 233, endPoint y: 322, distance: 387.7
click at [233, 322] on div "# Choose one case and analyze it collectively in more depth. Identify collectiv…" at bounding box center [457, 378] width 452 height 127
copy div "Choose one case and analyze it collectively in more depth. Identify collectivel…"
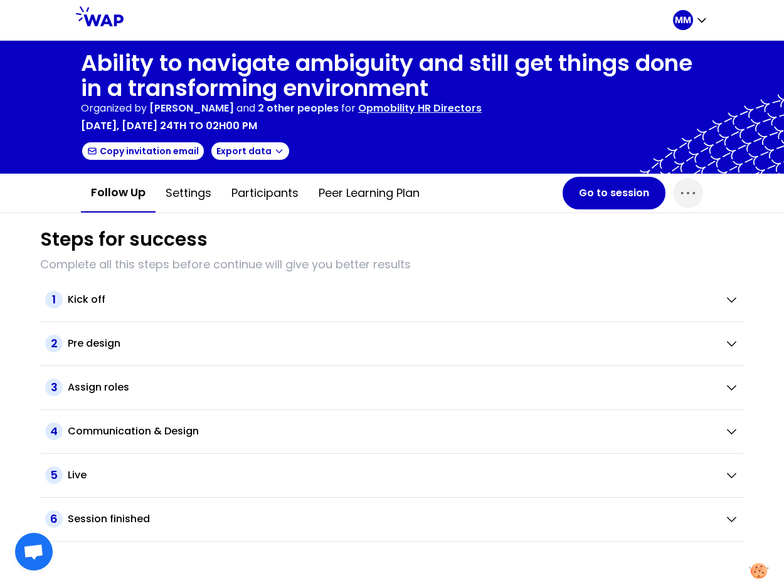
click at [356, 232] on div "Steps for success" at bounding box center [392, 239] width 704 height 23
click at [592, 198] on button "Go to session" at bounding box center [614, 193] width 103 height 33
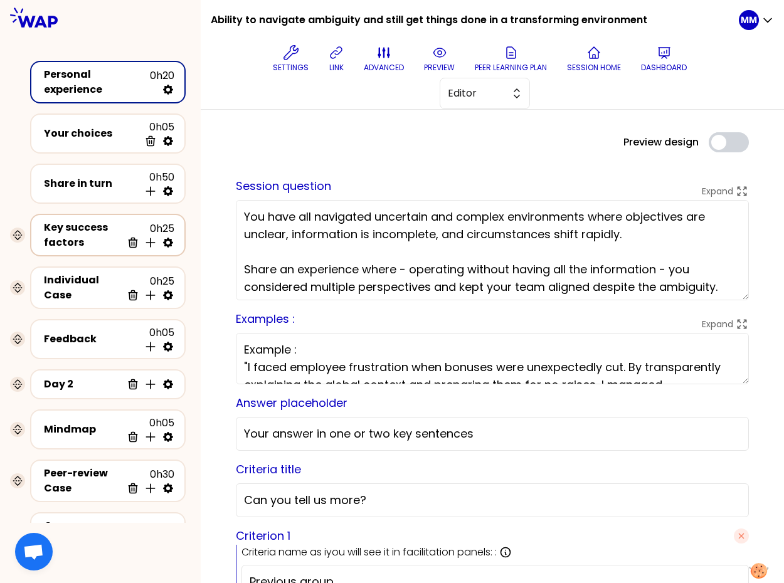
click at [92, 228] on div "Key success factors" at bounding box center [83, 235] width 78 height 30
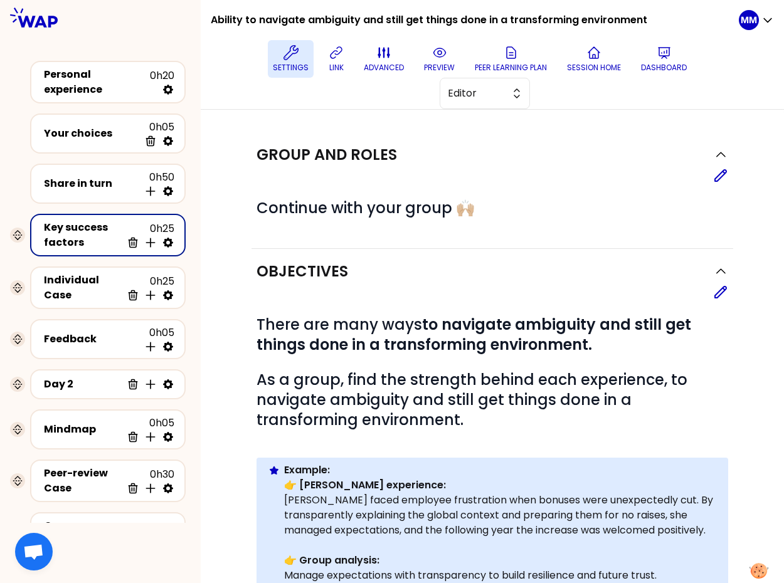
click at [295, 63] on p "Settings" at bounding box center [291, 68] width 36 height 10
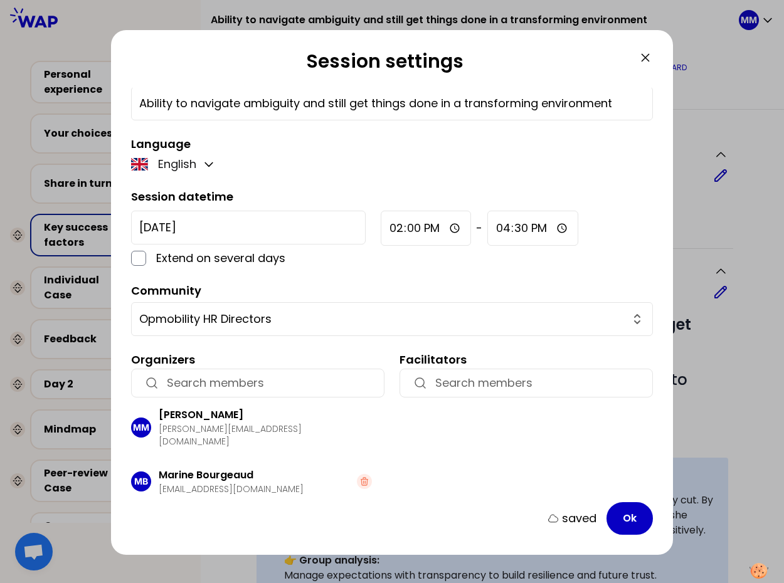
scroll to position [65, 0]
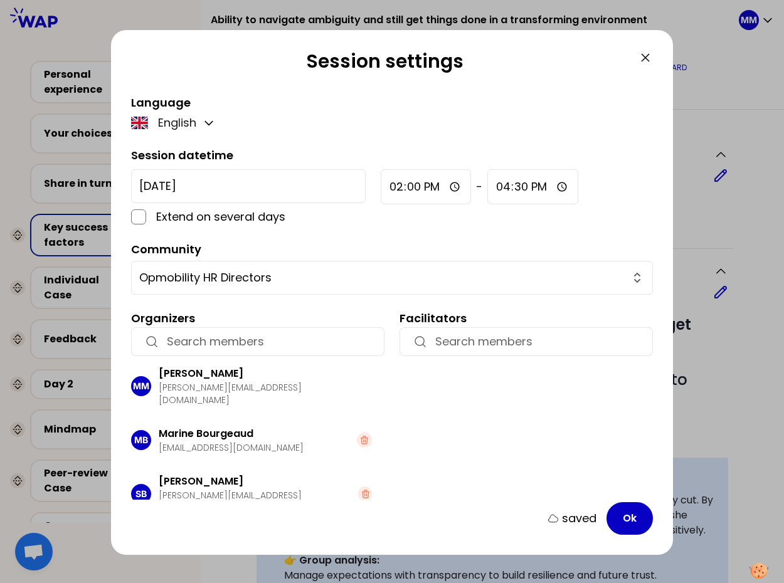
click at [269, 343] on input "button" at bounding box center [269, 342] width 205 height 18
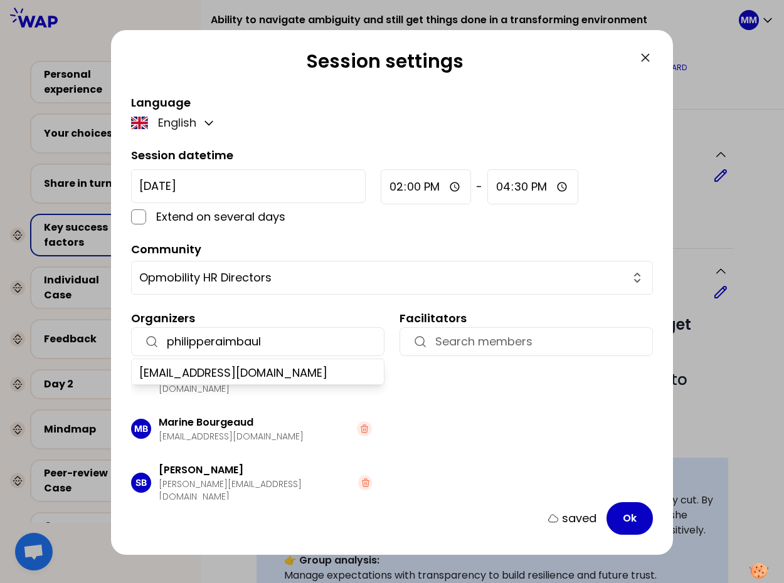
scroll to position [53, 0]
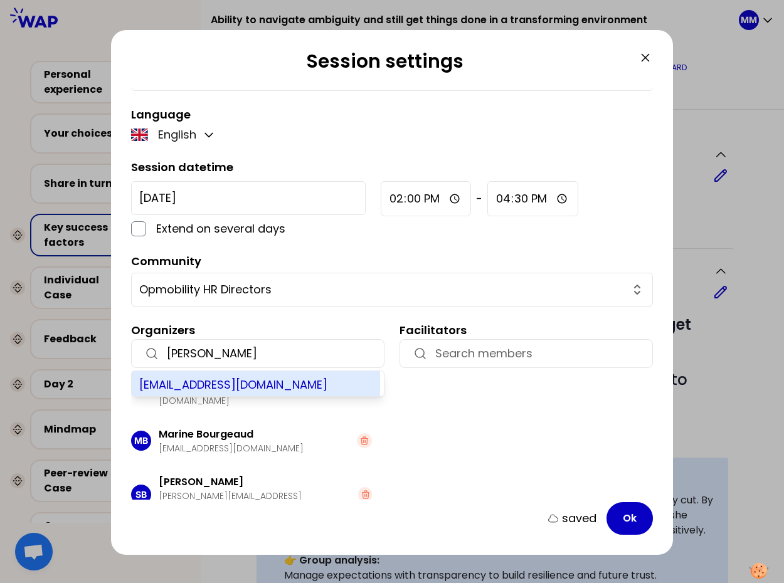
type input "[PERSON_NAME]"
click at [294, 385] on div "[EMAIL_ADDRESS][DOMAIN_NAME]" at bounding box center [256, 383] width 248 height 25
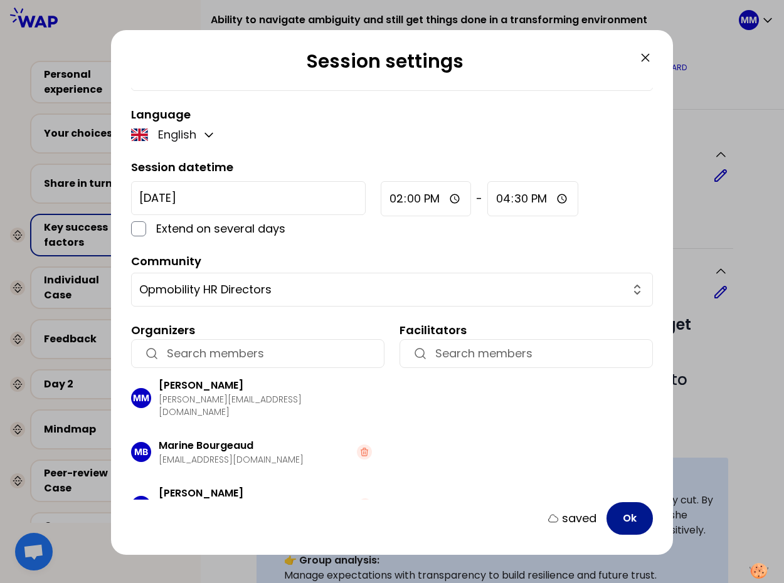
click at [627, 521] on button "Ok" at bounding box center [630, 519] width 46 height 33
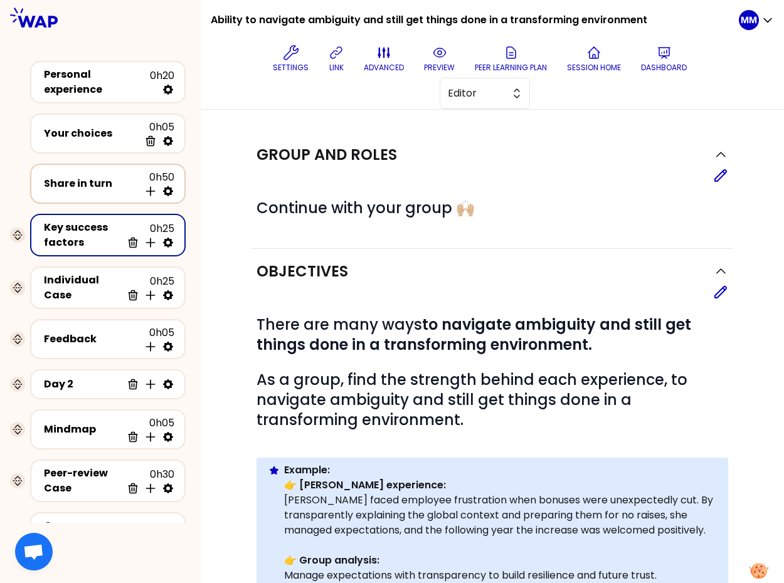
click at [100, 183] on div "Share in turn" at bounding box center [91, 183] width 95 height 15
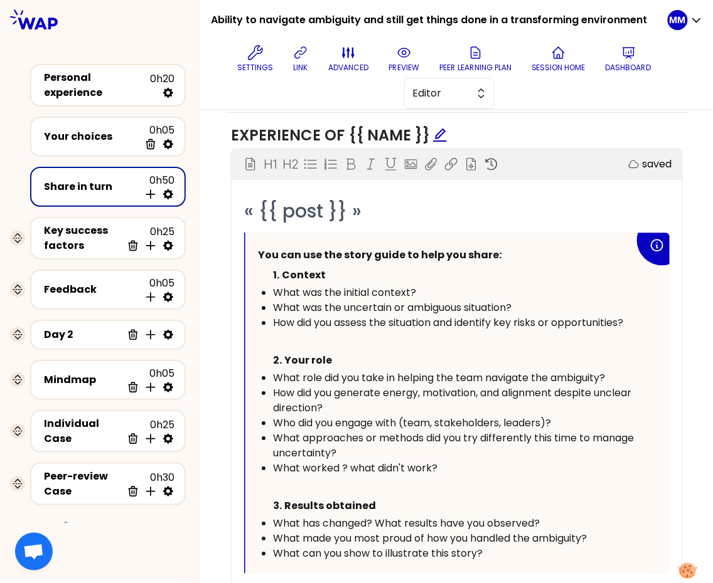
scroll to position [718, 0]
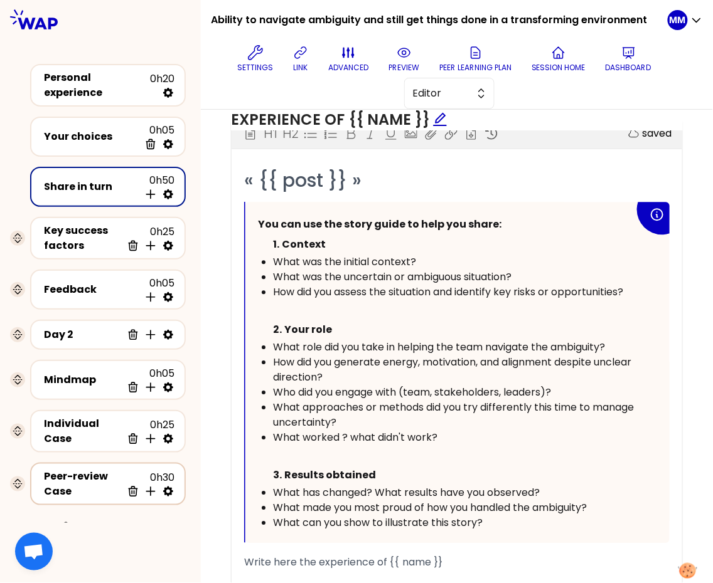
click at [78, 479] on div "Peer-review Case" at bounding box center [83, 484] width 78 height 30
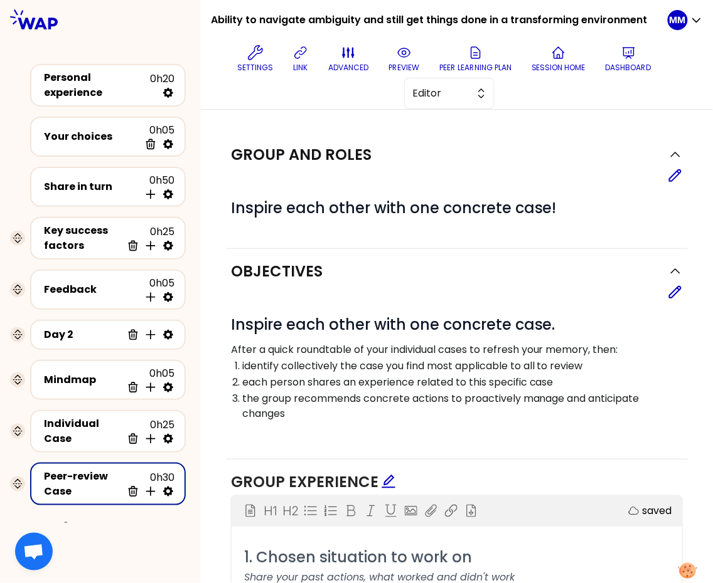
click at [669, 287] on icon at bounding box center [674, 292] width 11 height 11
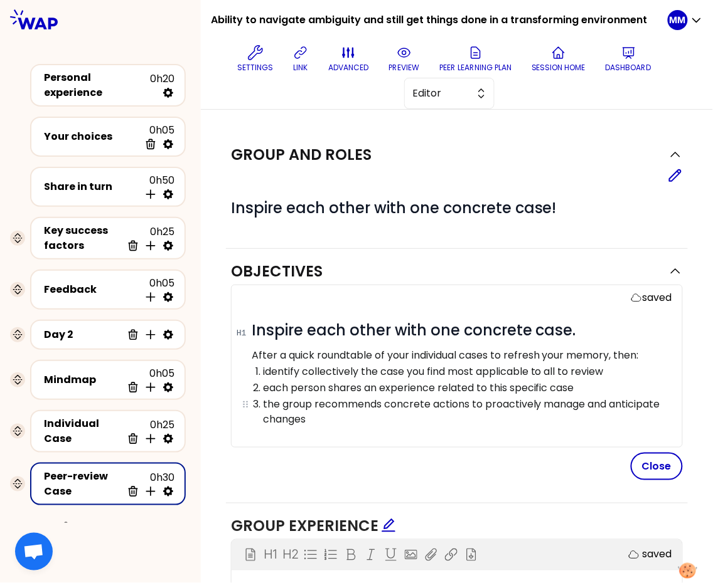
click at [548, 396] on li "the group recommends concrete actions to proactively manage and anticipate chan…" at bounding box center [467, 411] width 408 height 31
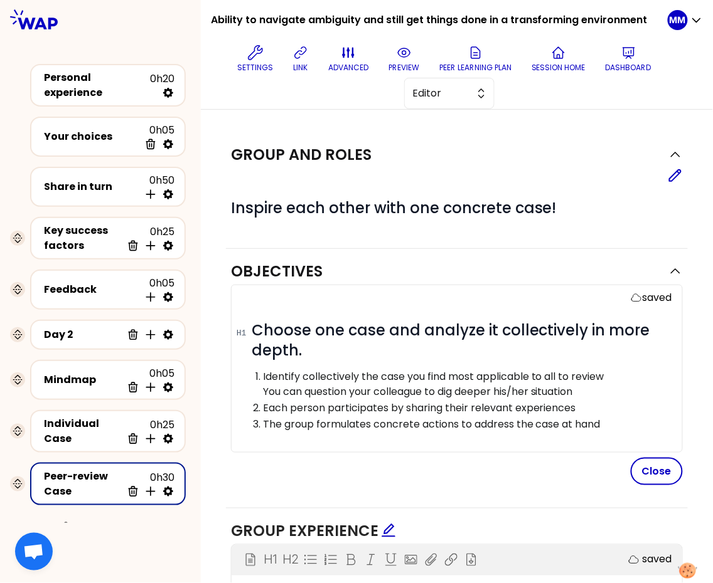
click at [497, 462] on div "Close" at bounding box center [457, 472] width 452 height 28
drag, startPoint x: 631, startPoint y: 465, endPoint x: 623, endPoint y: 465, distance: 8.2
click at [631, 465] on button "Close" at bounding box center [656, 472] width 52 height 28
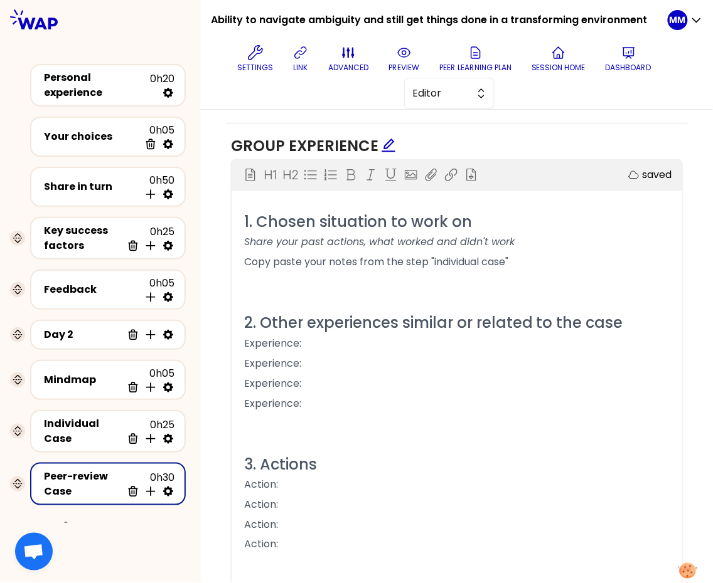
scroll to position [346, 0]
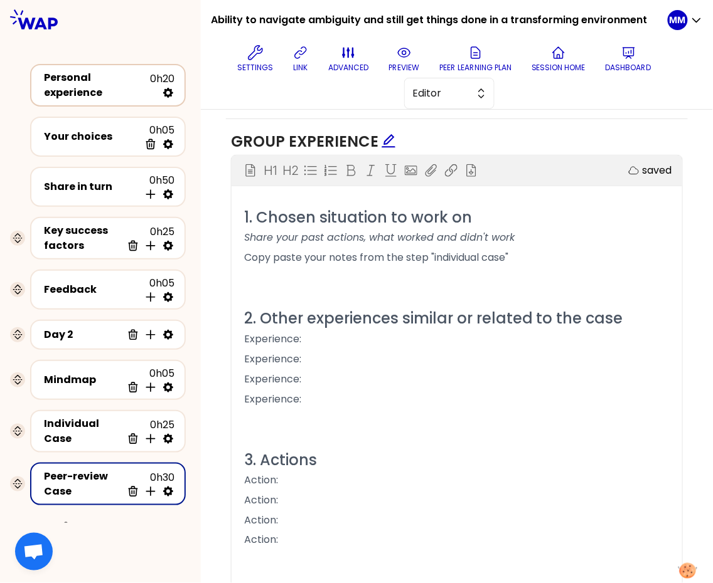
click at [78, 79] on div "Personal experience" at bounding box center [97, 85] width 106 height 30
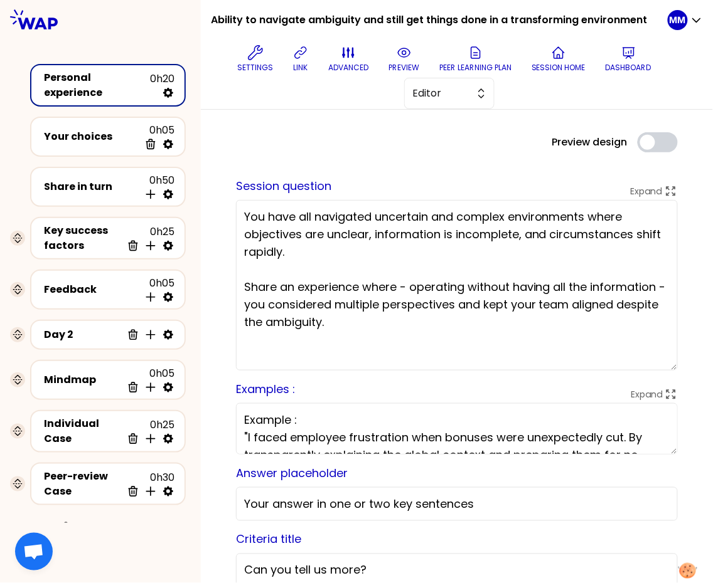
drag, startPoint x: 657, startPoint y: 299, endPoint x: 650, endPoint y: 373, distance: 74.4
click at [650, 371] on textarea "You have all navigated uncertain and complex environments where objectives are …" at bounding box center [457, 285] width 442 height 171
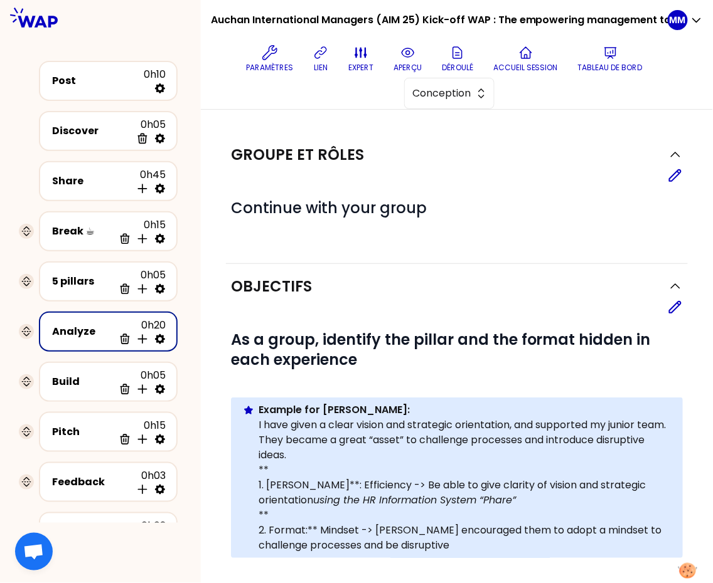
scroll to position [275, 0]
